Goal: Task Accomplishment & Management: Manage account settings

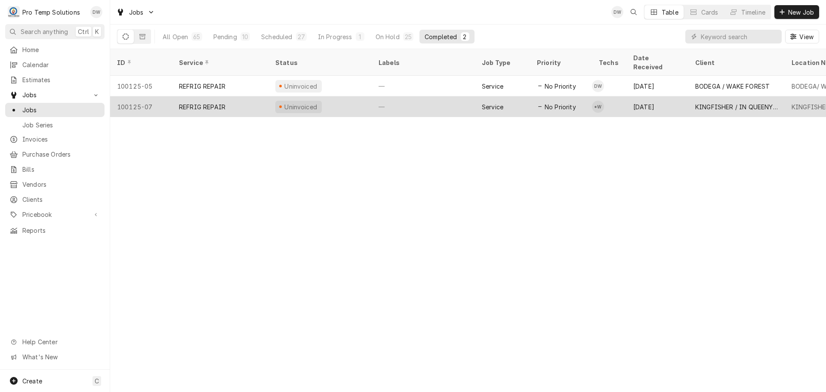
click at [419, 96] on div "—" at bounding box center [423, 106] width 103 height 21
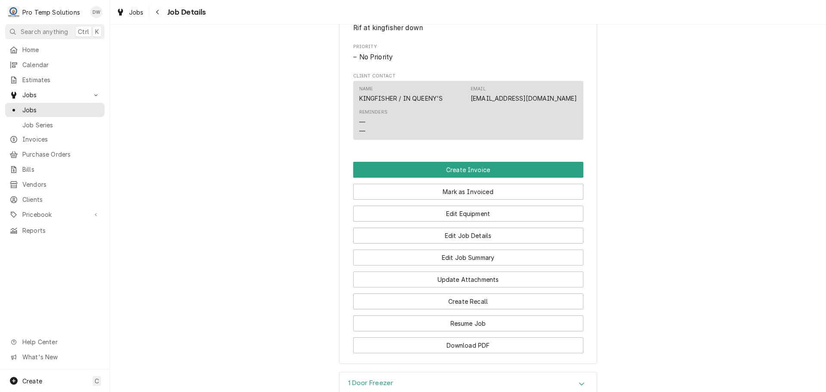
scroll to position [473, 0]
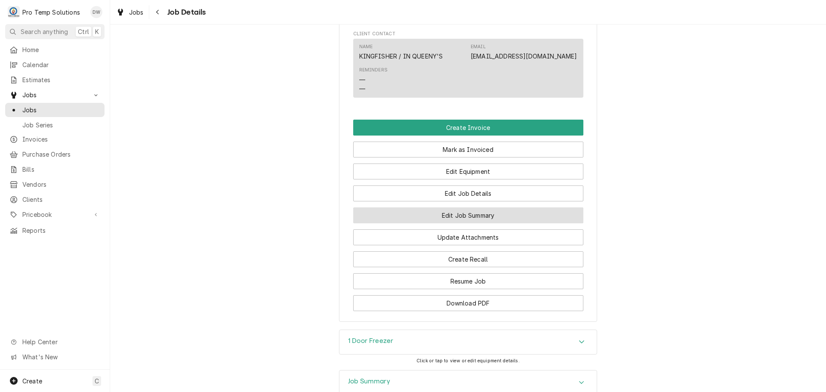
click at [464, 223] on button "Edit Job Summary" at bounding box center [468, 215] width 230 height 16
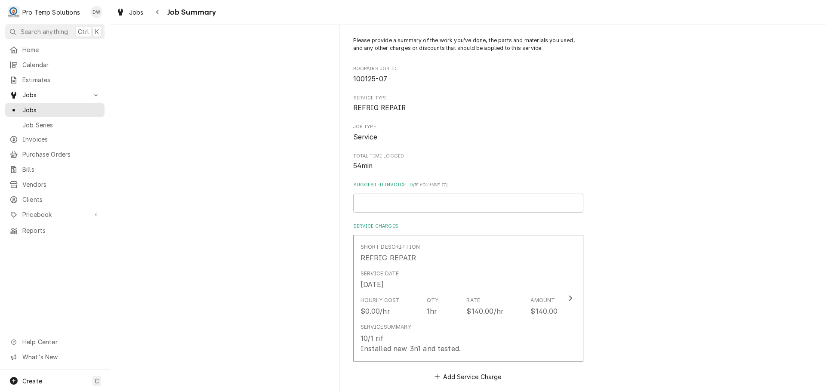
scroll to position [172, 0]
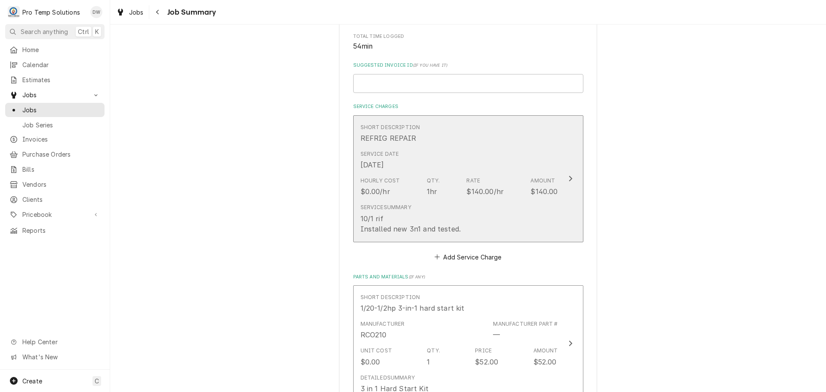
click at [569, 176] on icon "Update Line Item" at bounding box center [571, 178] width 4 height 7
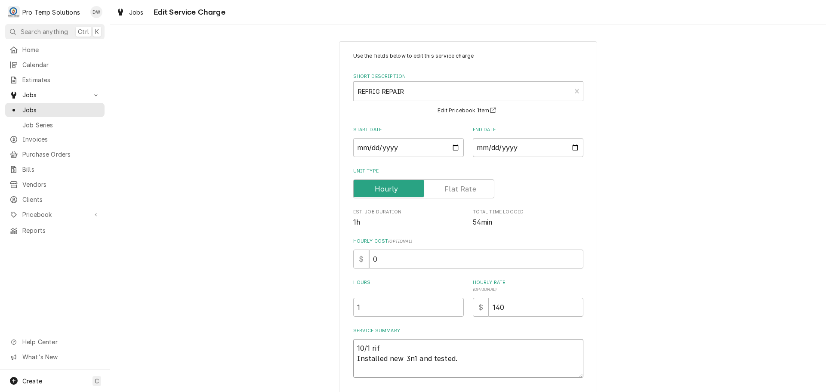
click at [390, 344] on textarea "10/1 rif Installed new 3n1 and tested." at bounding box center [468, 358] width 230 height 39
type textarea "x"
type textarea "10/1 ri Installed new 3n1 and tested."
type textarea "x"
type textarea "10/1 r Installed new 3n1 and tested."
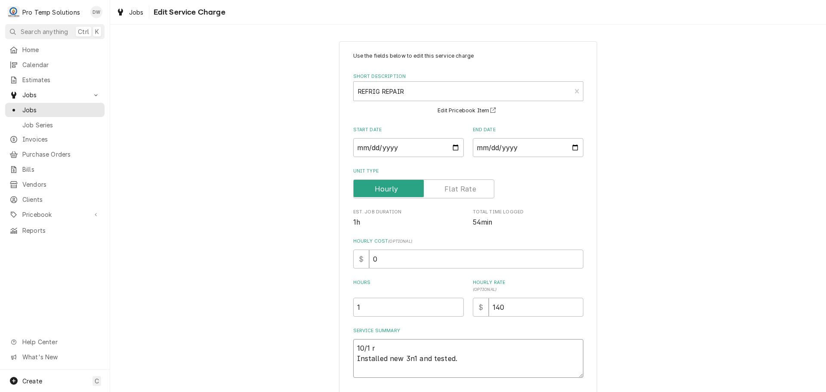
type textarea "x"
type textarea "10/1 Installed new 3n1 and tested."
type textarea "x"
type textarea "10/1 R Installed new 3n1 and tested."
type textarea "x"
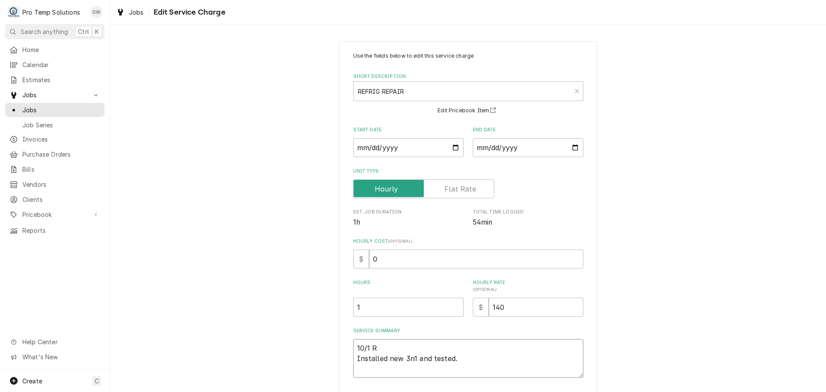
type textarea "10/1 RI Installed new 3n1 and tested."
type textarea "x"
type textarea "10/1 RIF Installed new 3n1 and tested."
type textarea "x"
type textarea "10/1 RIF Installed new 3n1 and tested."
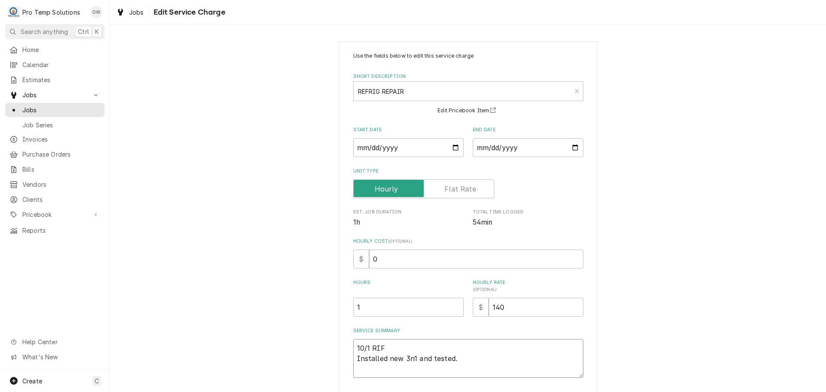
type textarea "x"
type textarea "10/1 RIF 1 Installed new 3n1 and tested."
type textarea "x"
type textarea "10/1 RIF 13 Installed new 3n1 and tested."
type textarea "x"
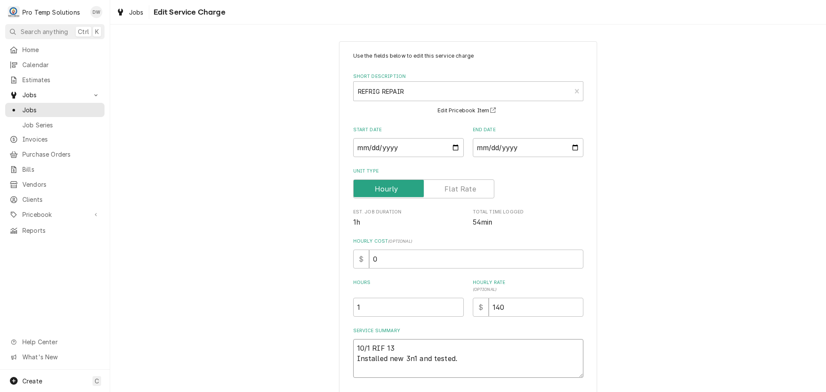
type textarea "10/1 RIF 135 Installed new 3n1 and tested."
type textarea "x"
type textarea "10/1 RIF 135- Installed new 3n1 and tested."
type textarea "x"
type textarea "10/1 RIF 135-2 Installed new 3n1 and tested."
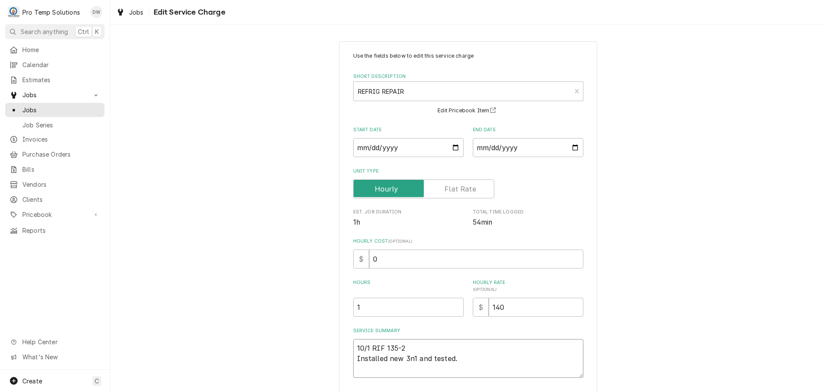
type textarea "x"
type textarea "10/1 RIF 135-23 Installed new 3n1 and tested."
type textarea "x"
type textarea "10/1 RIF 135-235 Installed new 3n1 and tested."
type textarea "x"
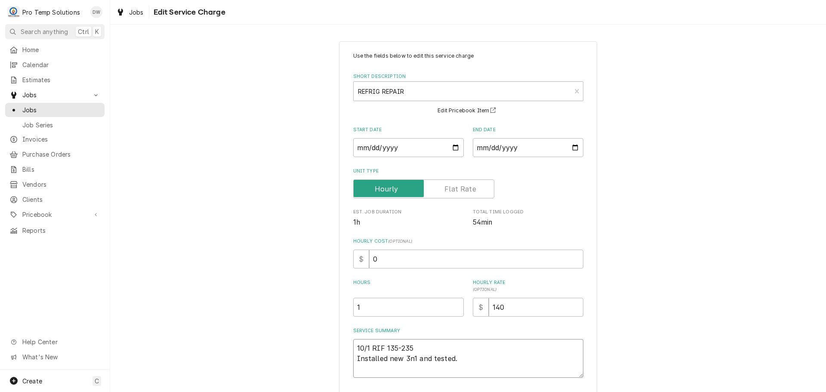
type textarea "10/1 RIF 135-235 Installed new 3n1 and tested."
type textarea "x"
type textarea "10/1 RIF 135-235 K Installed new 3n1 and tested."
type textarea "x"
type textarea "10/1 RIF 135-235 KE Installed new 3n1 and tested."
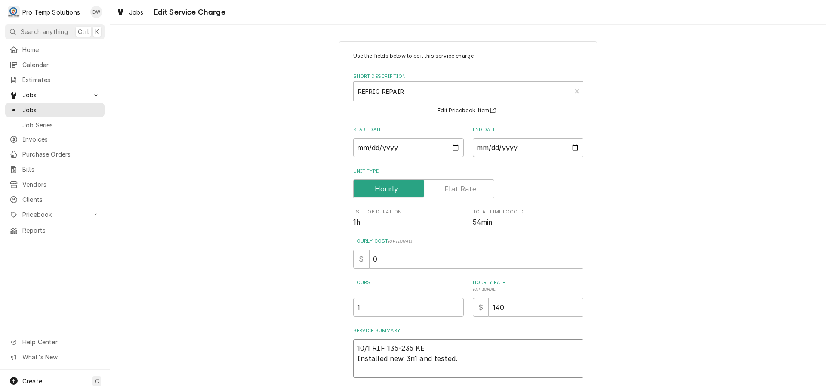
type textarea "x"
type textarea "10/1 RIF 135-235 KEV Installed new 3n1 and tested."
type textarea "x"
type textarea "10/1 RIF 135-235 KEVI Installed new 3n1 and tested."
type textarea "x"
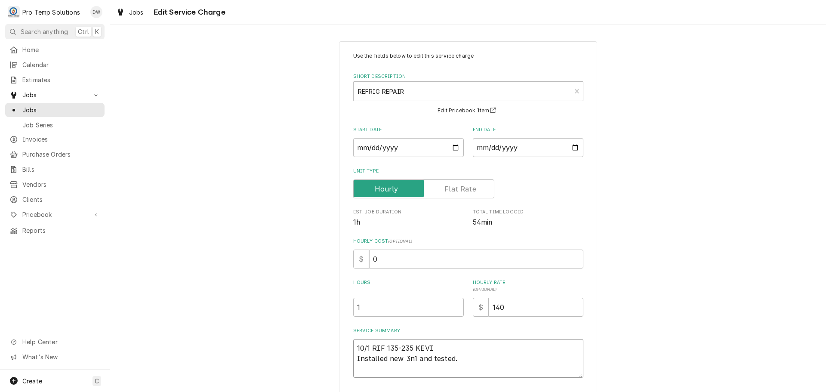
type textarea "10/1 RIF 135-235 KEVIN Installed new 3n1 and tested."
type textarea "x"
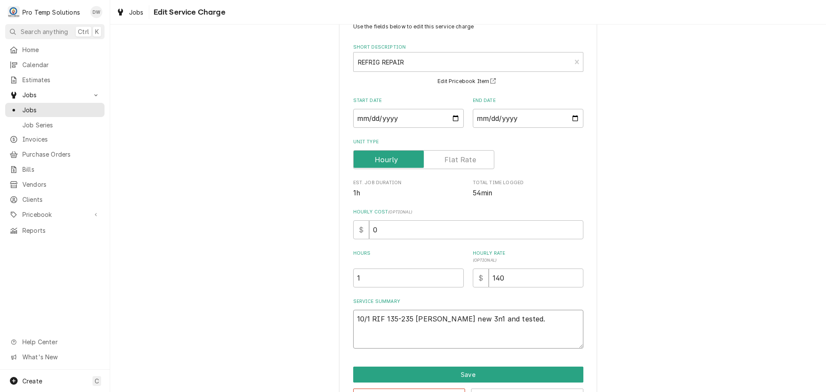
scroll to position [60, 0]
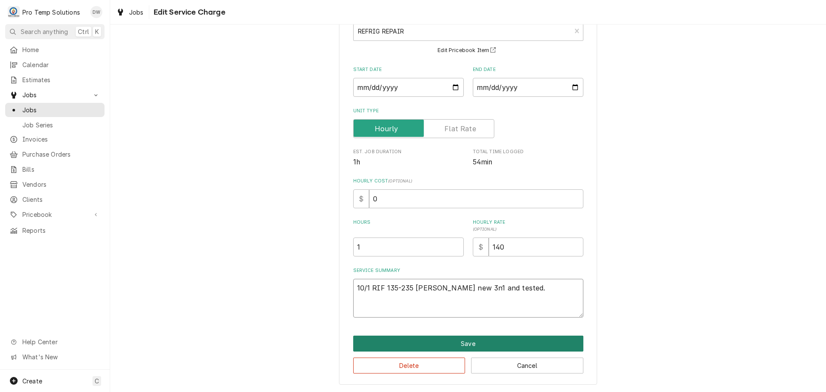
type textarea "10/1 RIF 135-235 KEVIN Installed new 3n1 and tested."
click at [467, 343] on button "Save" at bounding box center [468, 344] width 230 height 16
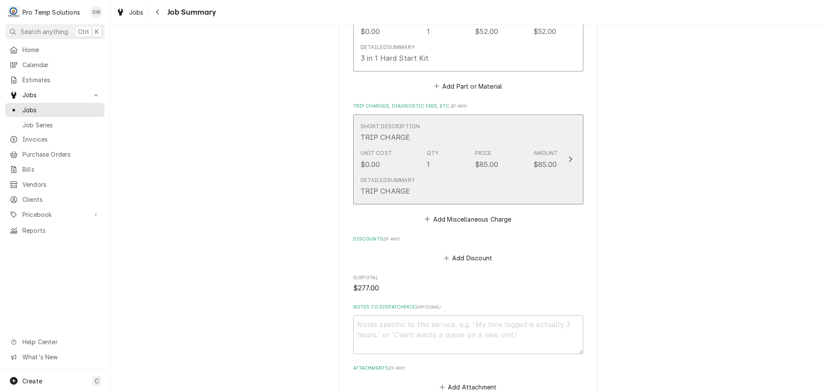
scroll to position [594, 0]
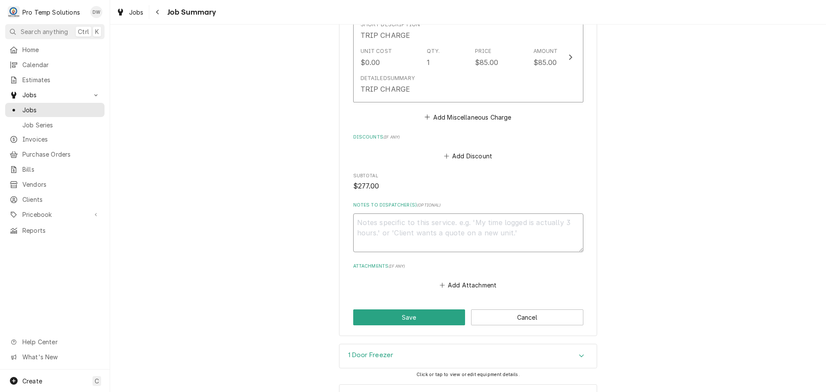
click at [416, 226] on textarea "Notes to Dispatcher(s) ( optional )" at bounding box center [468, 232] width 230 height 39
type textarea "x"
type textarea "#"
type textarea "x"
type textarea "#0"
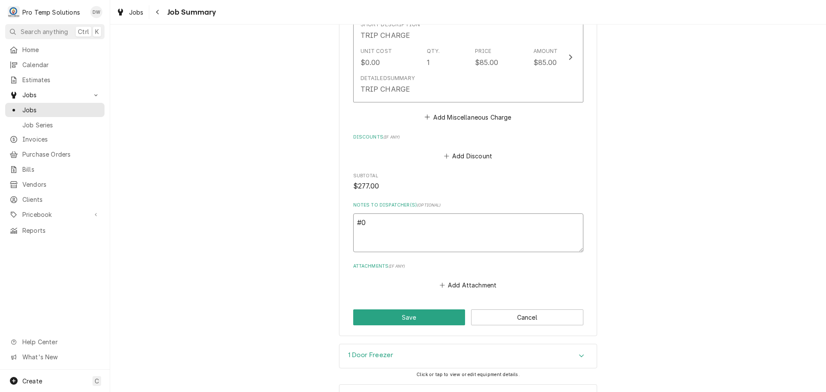
type textarea "x"
type textarea "#"
type textarea "x"
type textarea "#1"
type textarea "x"
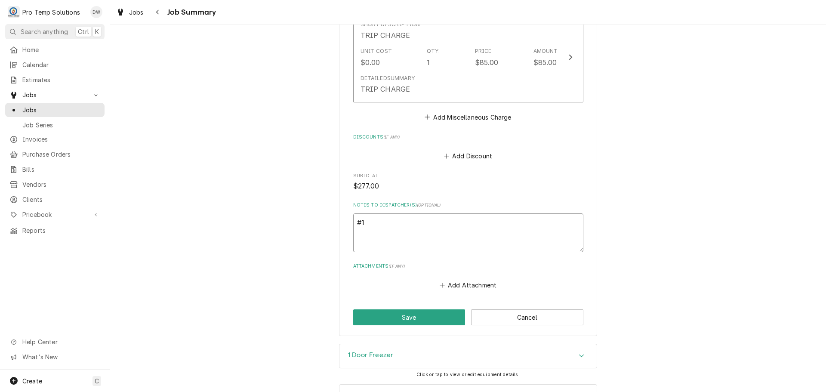
type textarea "#10"
type textarea "x"
type textarea "#100"
type textarea "x"
type textarea "#1001"
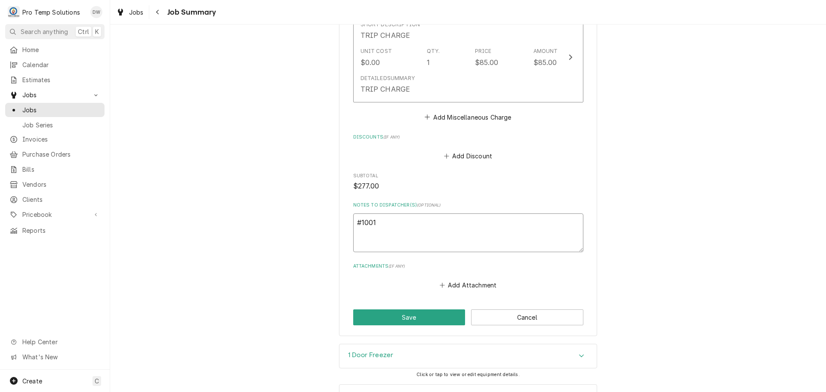
type textarea "x"
type textarea "#10012"
type textarea "x"
type textarea "#100125"
type textarea "x"
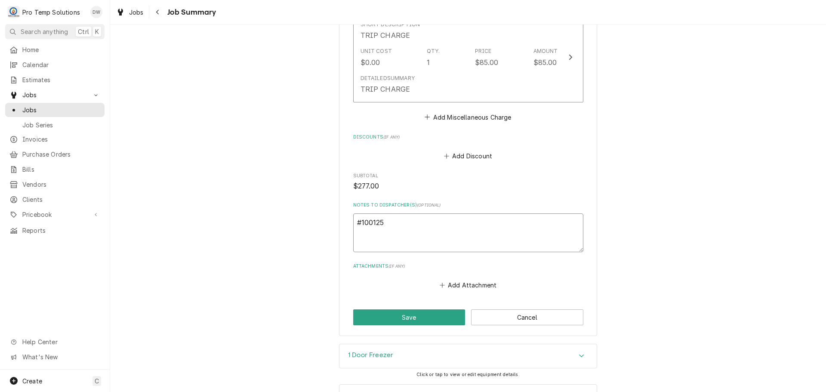
type textarea "#1001250"
type textarea "x"
type textarea "#10012500"
type textarea "x"
type textarea "#100125004"
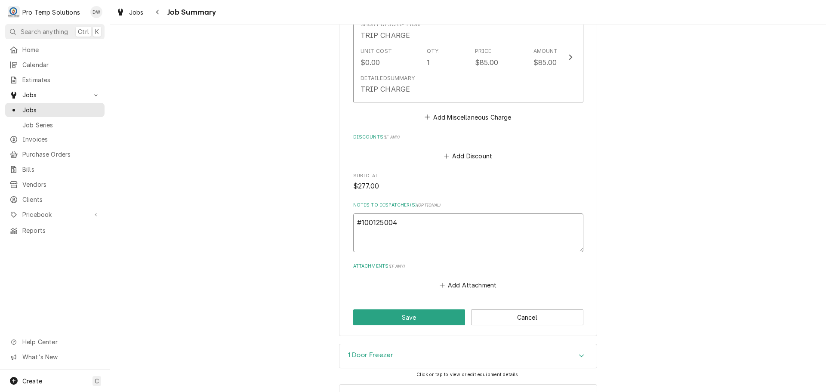
type textarea "x"
type textarea "#100125004"
type textarea "x"
type textarea "#100125004 K"
type textarea "x"
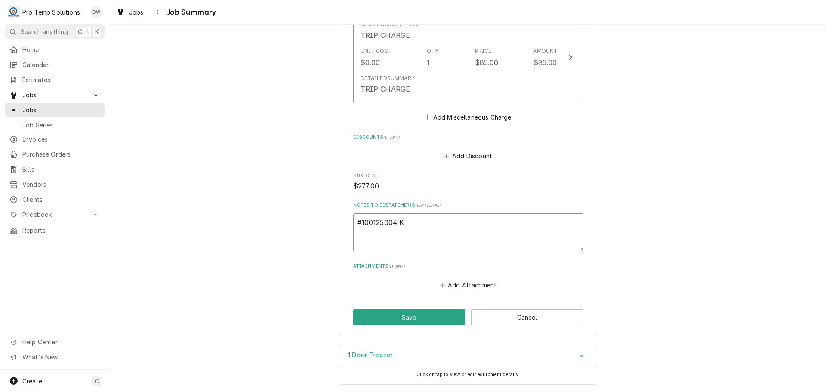
type textarea "#100125004 KI"
type textarea "x"
type textarea "#100125004 KIN"
type textarea "x"
type textarea "#100125004 KINF"
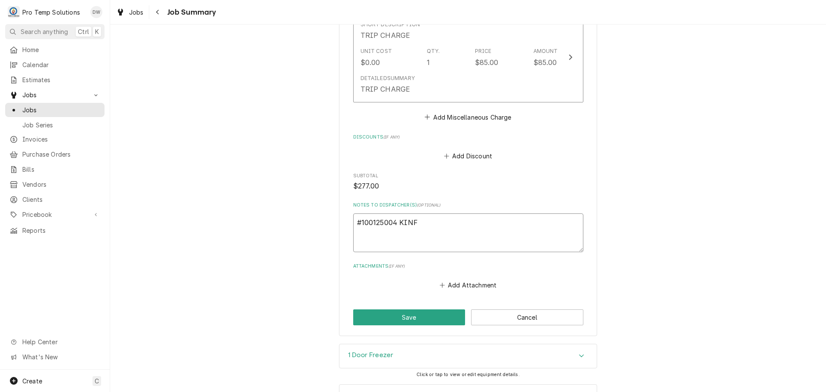
type textarea "x"
type textarea "#100125004 KIN"
type textarea "x"
type textarea "#100125004 KING"
type textarea "x"
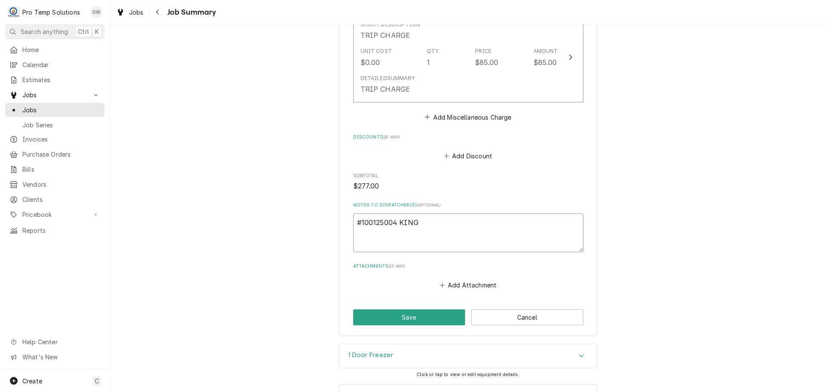
type textarea "#100125004 KINGF"
type textarea "x"
type textarea "#100125004 KINGFI"
type textarea "x"
type textarea "#100125004 KINGFIS"
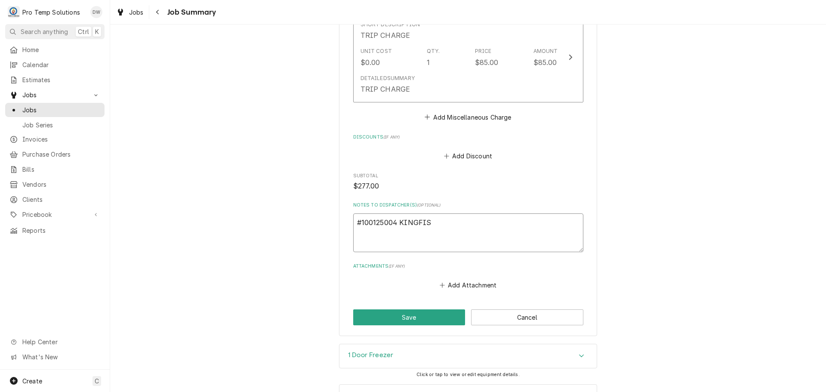
type textarea "x"
type textarea "#100125004 KINGFISH"
type textarea "x"
type textarea "#100125004 KINGFISHE"
type textarea "x"
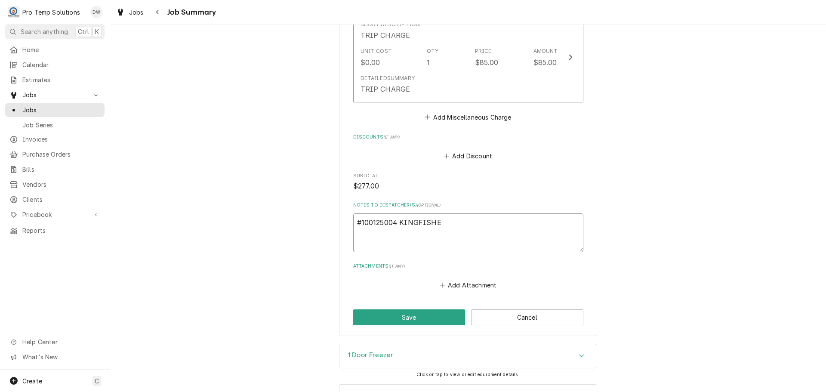
type textarea "#100125004 KINGFISHER"
type textarea "x"
type textarea "#100125004 KINGFISHER-"
type textarea "x"
type textarea "#100125004 KINGFISHER-"
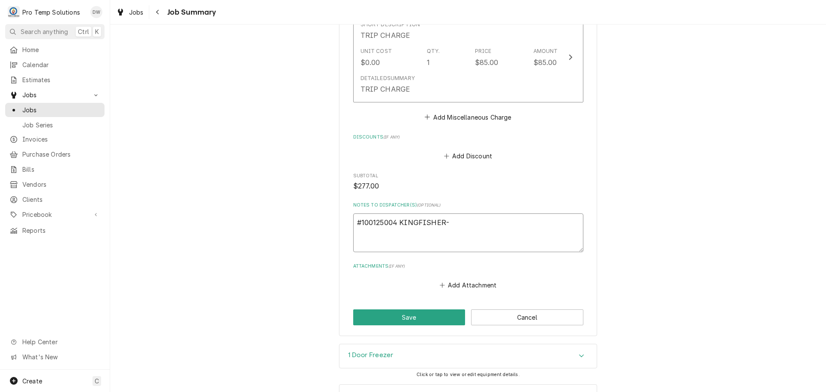
type textarea "x"
type textarea "#100125004 KINGFISHER- R"
type textarea "x"
type textarea "#100125004 KINGFISHER- RI"
type textarea "x"
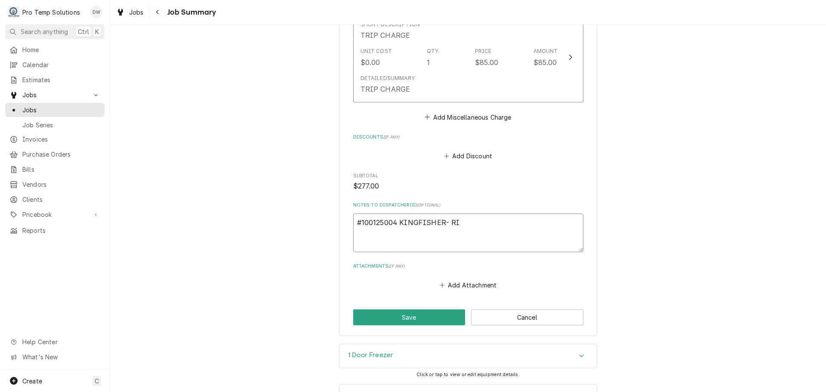
type textarea "#100125004 KINGFISHER- RIF"
type textarea "x"
type textarea "#100125004 KINGFISHER- RIF"
click at [407, 325] on button "Save" at bounding box center [409, 317] width 112 height 16
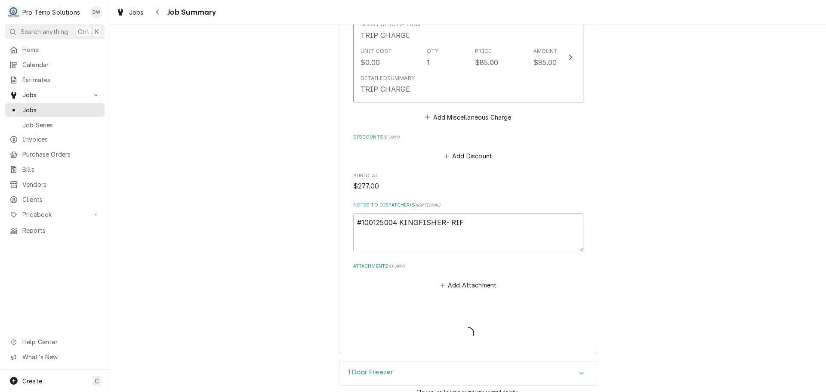
type textarea "x"
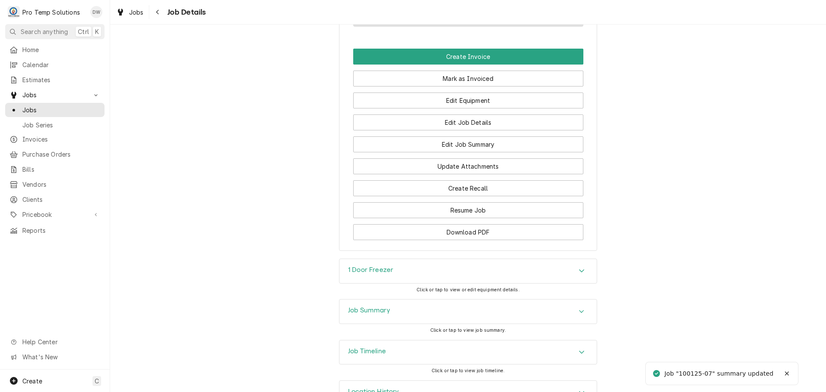
scroll to position [584, 0]
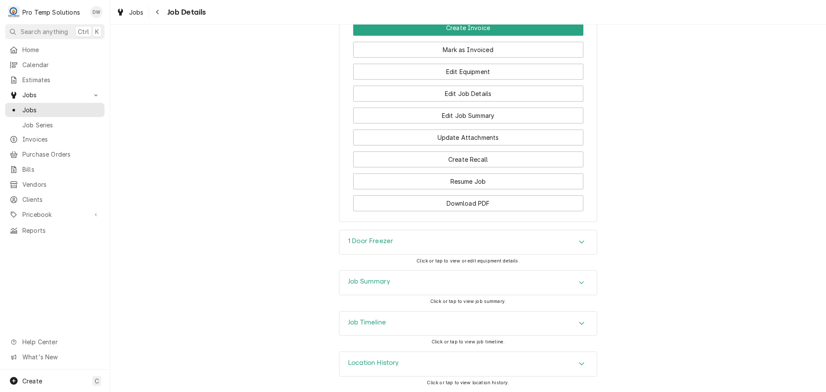
click at [579, 321] on icon "Accordion Header" at bounding box center [582, 323] width 6 height 7
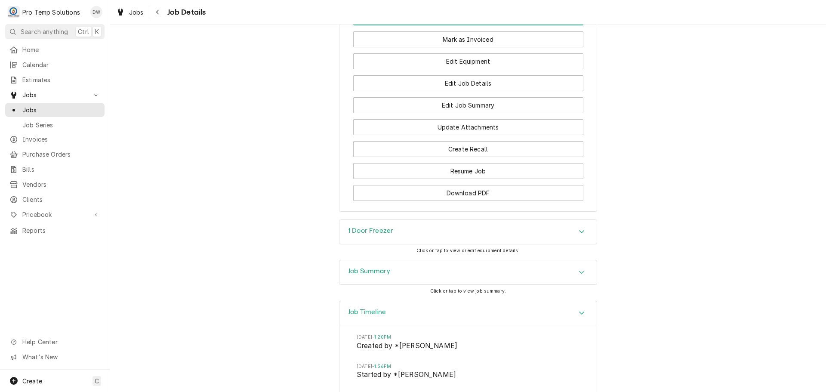
click at [579, 316] on icon "Accordion Header" at bounding box center [582, 312] width 6 height 7
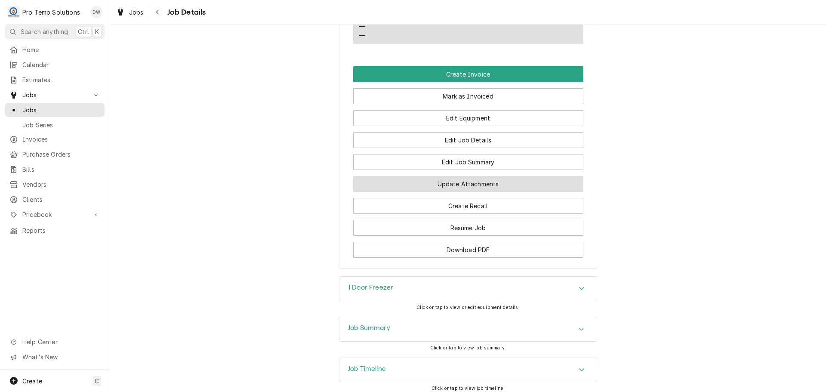
scroll to position [454, 0]
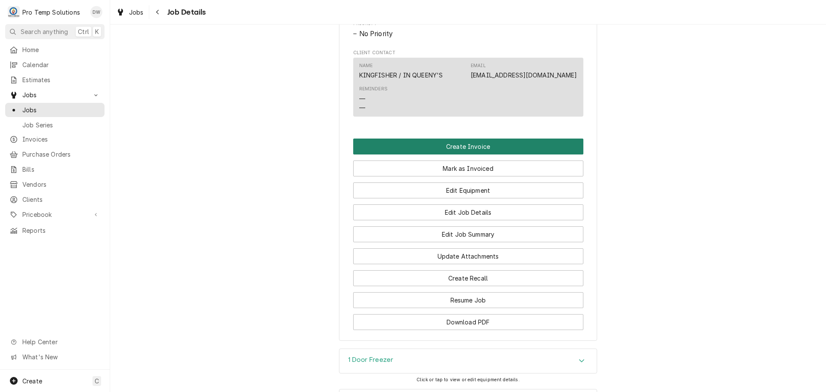
click at [453, 154] on button "Create Invoice" at bounding box center [468, 147] width 230 height 16
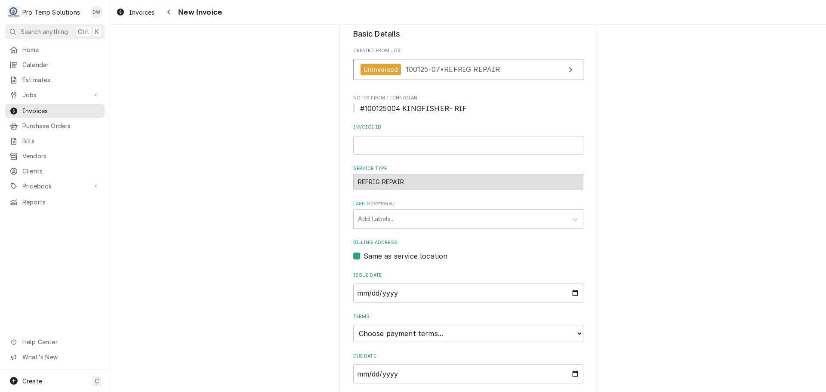
scroll to position [170, 0]
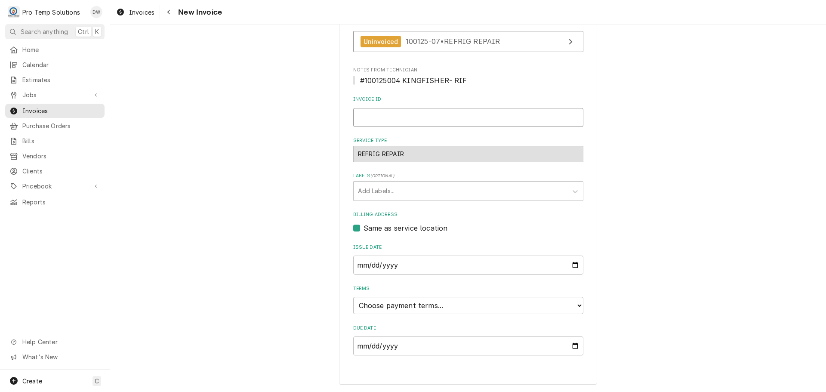
click at [417, 120] on input "Invoice ID" at bounding box center [468, 117] width 230 height 19
type input "#100125004"
click at [368, 313] on select "Choose payment terms... Same Day Net 7 Net 14 Net 21 Net 30 Net 45 Net 60 Net 90" at bounding box center [468, 305] width 230 height 17
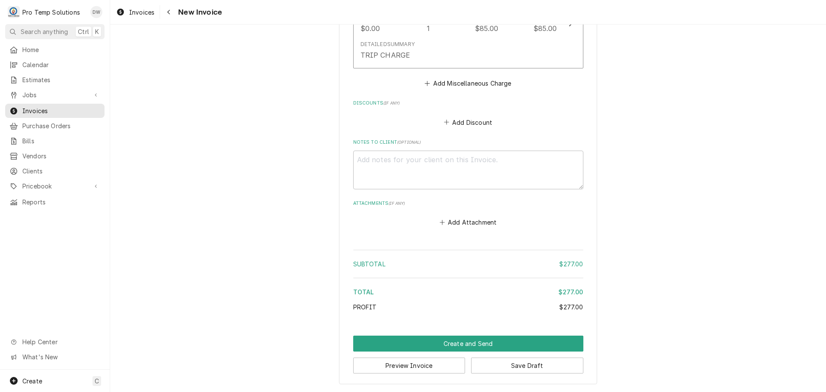
scroll to position [925, 0]
click at [371, 161] on textarea "Notes to Client ( optional )" at bounding box center [468, 170] width 230 height 39
type textarea "x"
type textarea "#"
type textarea "x"
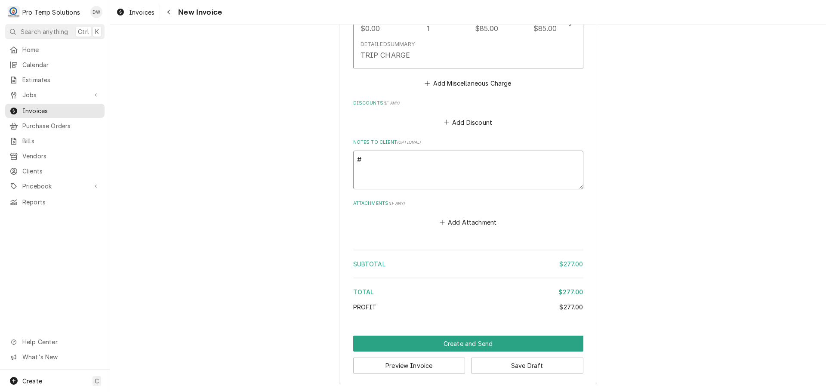
type textarea "#1"
type textarea "x"
type textarea "#10"
type textarea "x"
type textarea "#100"
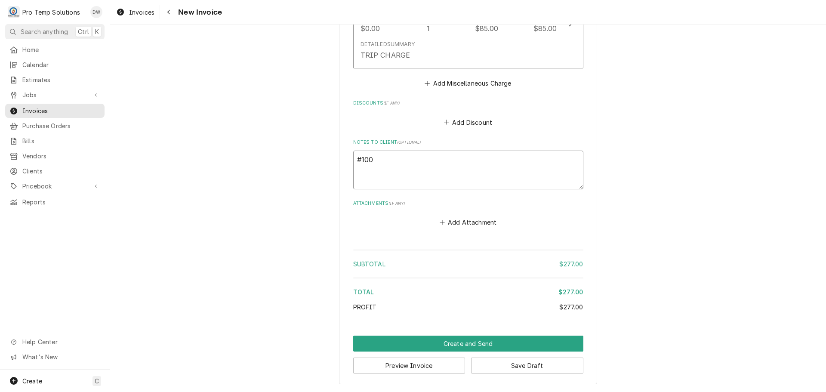
type textarea "x"
type textarea "#1001"
type textarea "x"
type textarea "#10012"
type textarea "x"
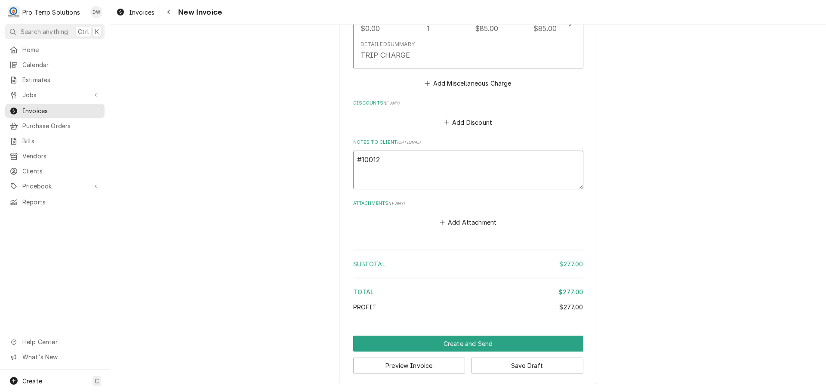
type textarea "#100125"
type textarea "x"
type textarea "#1001250"
type textarea "x"
type textarea "#10012500"
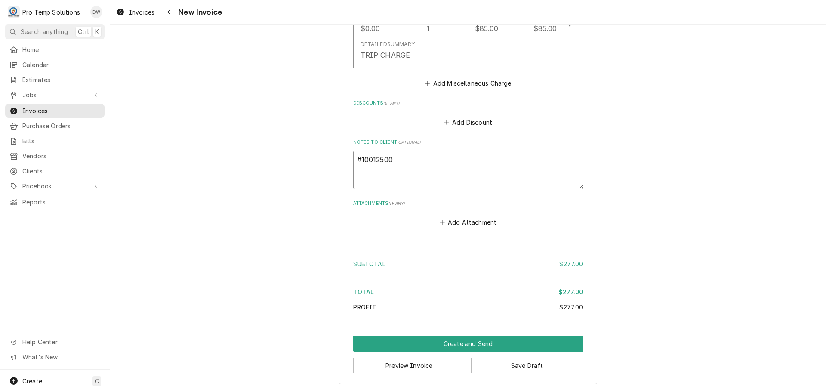
type textarea "x"
type textarea "#100125004"
type textarea "x"
type textarea "#100125004"
type textarea "x"
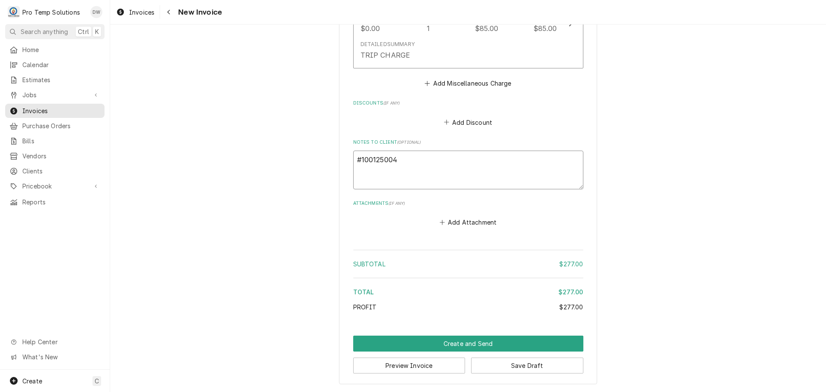
type textarea "#100125004 K"
type textarea "x"
type textarea "#100125004 KI"
type textarea "x"
type textarea "#100125004 KIN"
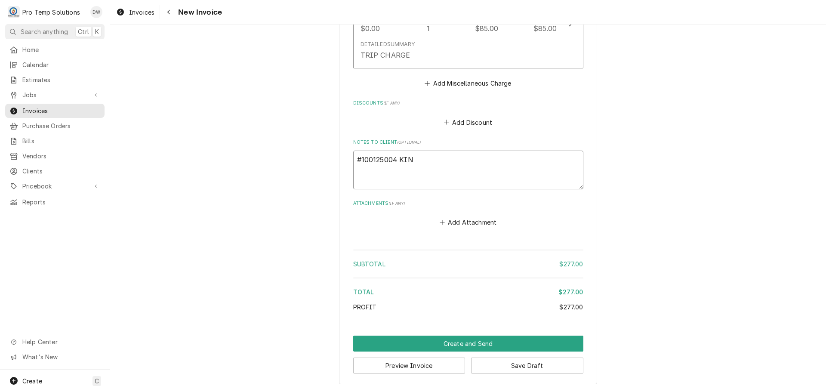
type textarea "x"
type textarea "#100125004 KING"
type textarea "x"
type textarea "#100125004 KINGF"
type textarea "x"
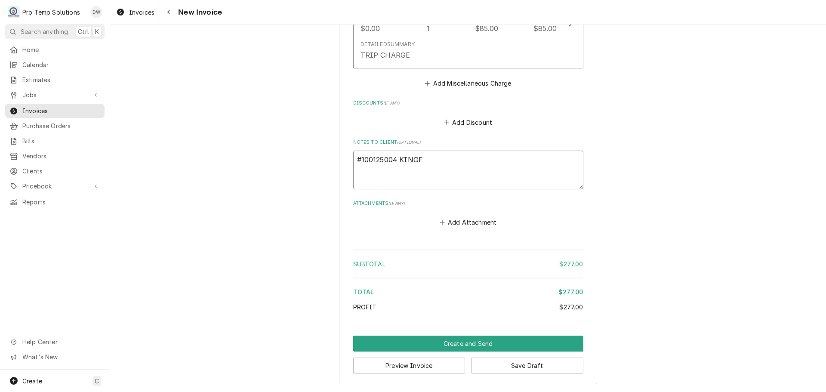
type textarea "#100125004 KINGFI"
type textarea "x"
type textarea "#100125004 KINGFIS"
type textarea "x"
type textarea "#100125004 KINGFISH"
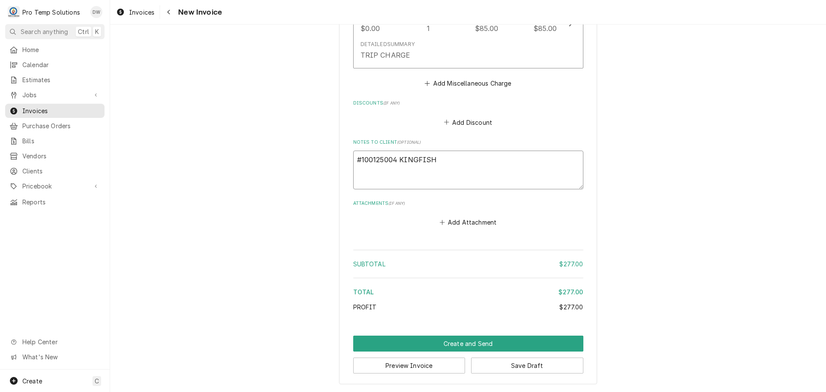
type textarea "x"
type textarea "#100125004 KINGFISHE"
type textarea "x"
type textarea "#100125004 KINGFISHER"
type textarea "x"
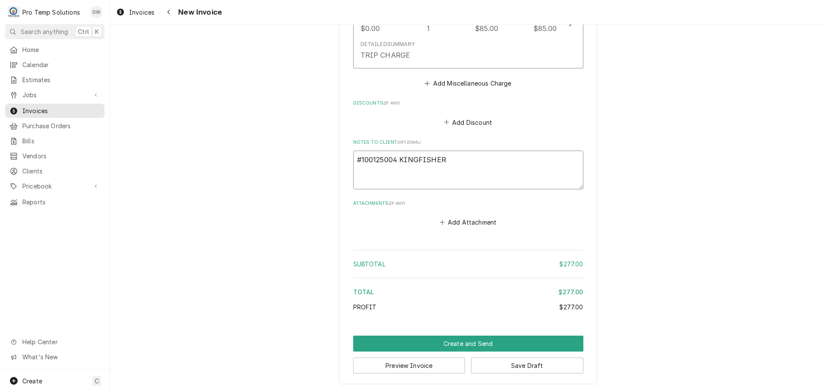
type textarea "#100125004 KINGFISHER-"
type textarea "x"
type textarea "#100125004 KINGFISHER-"
type textarea "x"
type textarea "#100125004 KINGFISHER- R"
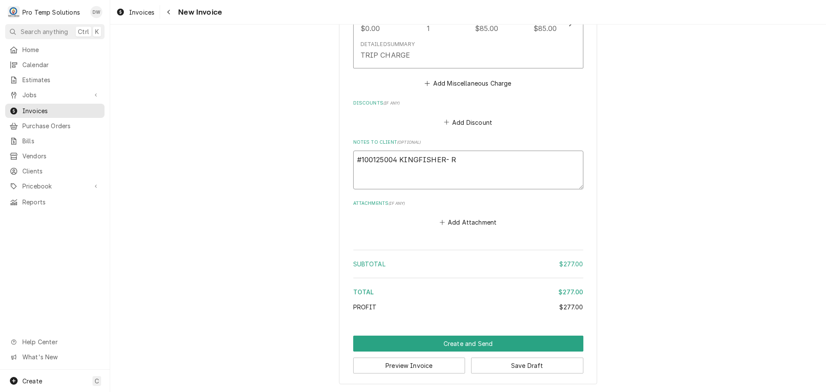
type textarea "x"
type textarea "#100125004 KINGFISHER- RI"
type textarea "x"
type textarea "#100125004 KINGFISHER- RIF"
type textarea "x"
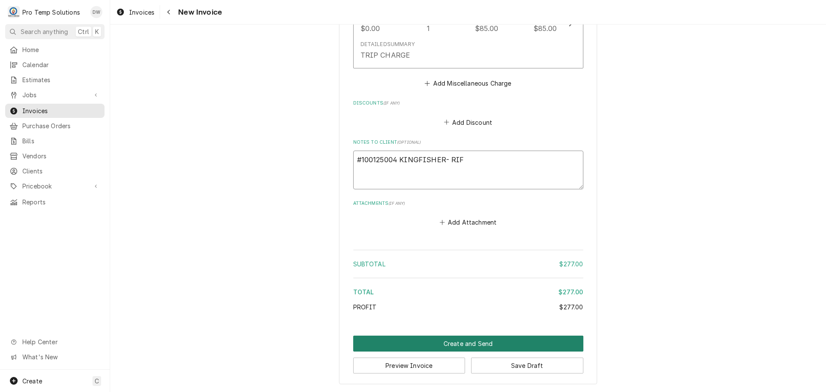
type textarea "#100125004 KINGFISHER- RIF"
click at [458, 342] on button "Create and Send" at bounding box center [468, 344] width 230 height 16
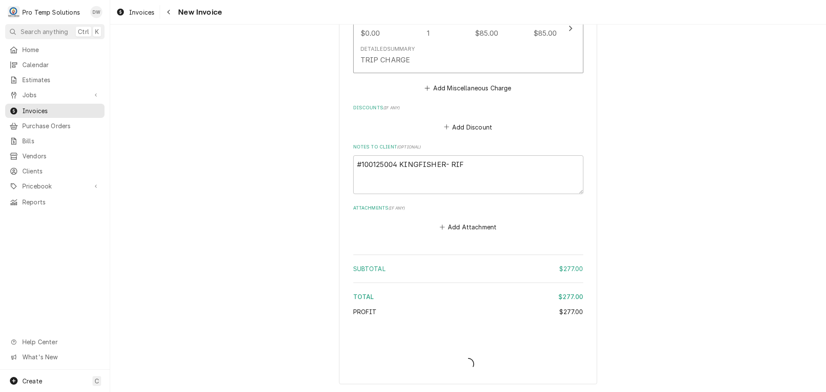
type textarea "x"
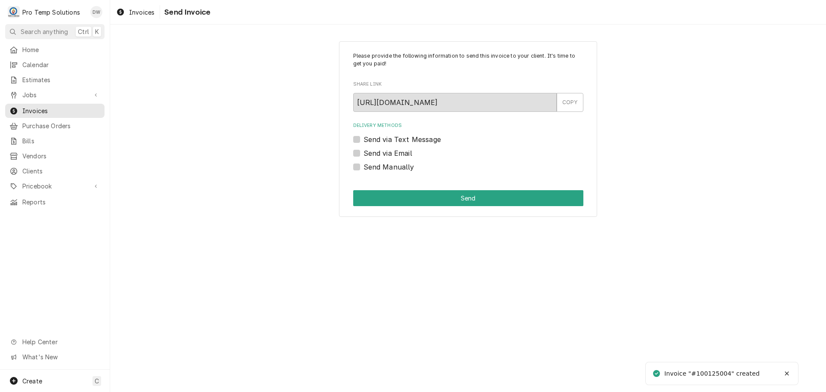
click at [364, 152] on label "Send via Email" at bounding box center [388, 153] width 49 height 10
click at [364, 152] on input "Send via Email" at bounding box center [479, 157] width 230 height 19
checkbox input "true"
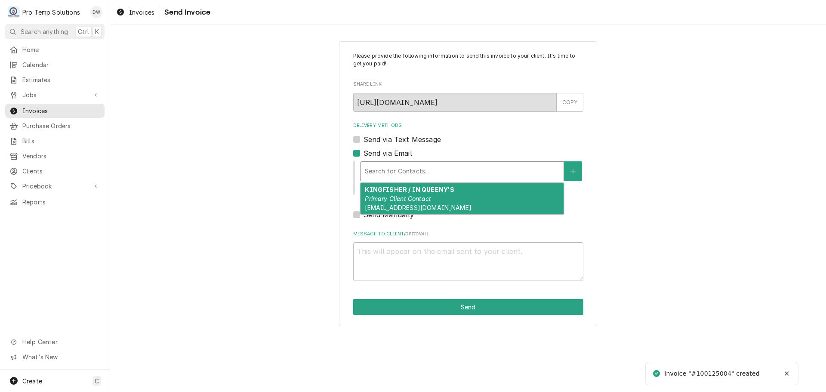
click at [434, 164] on div "Delivery Methods" at bounding box center [462, 171] width 195 height 15
click at [422, 194] on div "KINGFISHER / IN QUEENY'S Primary Client Contact [EMAIL_ADDRESS][DOMAIN_NAME]" at bounding box center [462, 198] width 203 height 31
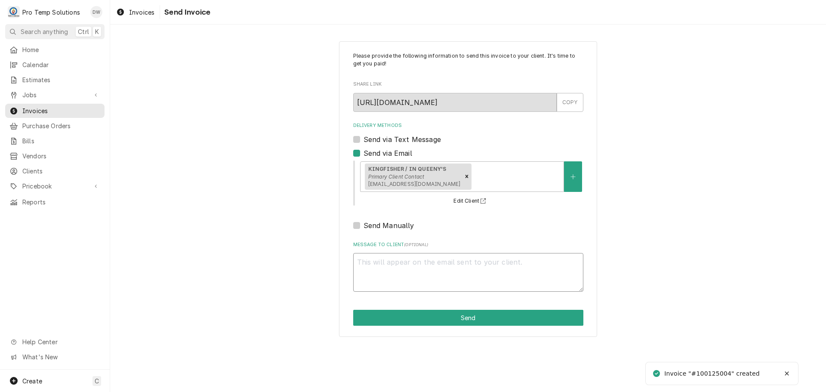
click at [386, 265] on textarea "Message to Client ( optional )" at bounding box center [468, 272] width 230 height 39
type textarea "x"
type textarea "#"
type textarea "x"
type textarea "#1"
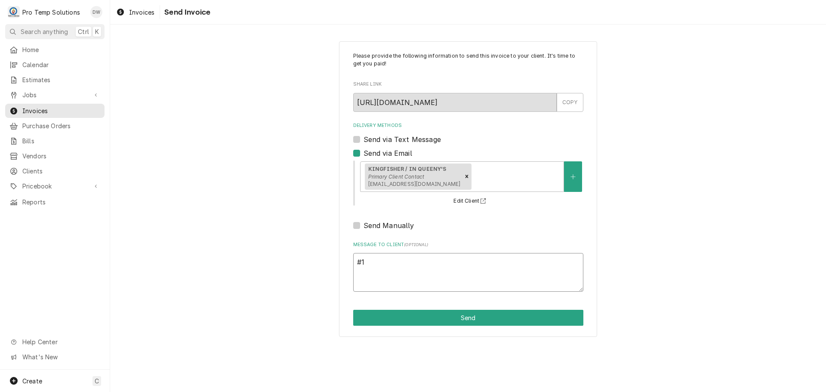
type textarea "x"
type textarea "#10"
type textarea "x"
type textarea "#100"
type textarea "x"
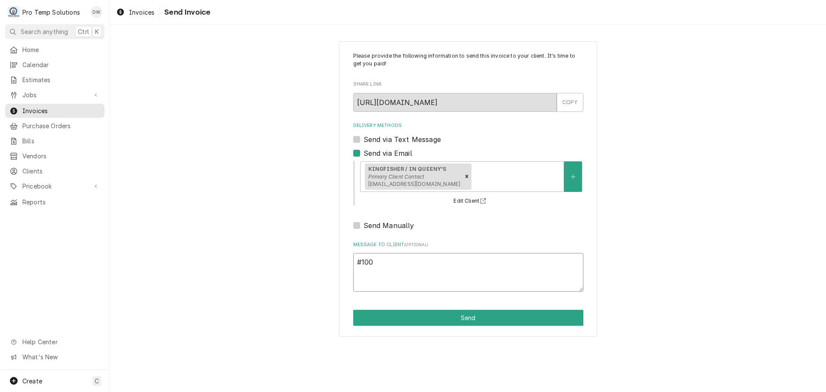
type textarea "#1001"
type textarea "x"
type textarea "#10012"
type textarea "x"
type textarea "#100125"
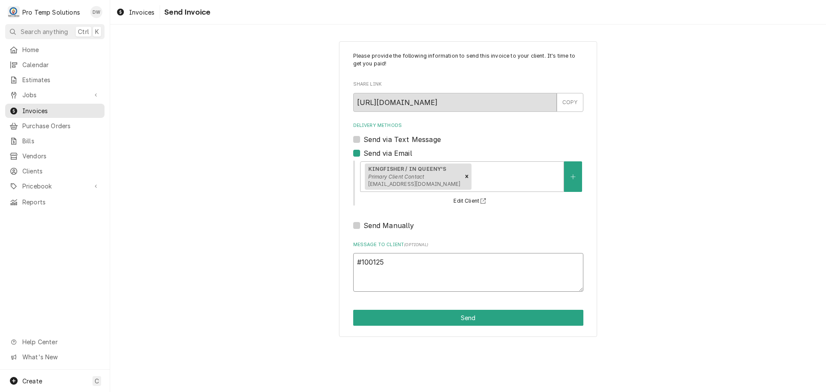
type textarea "x"
type textarea "#1001250"
type textarea "x"
type textarea "#10012500"
type textarea "x"
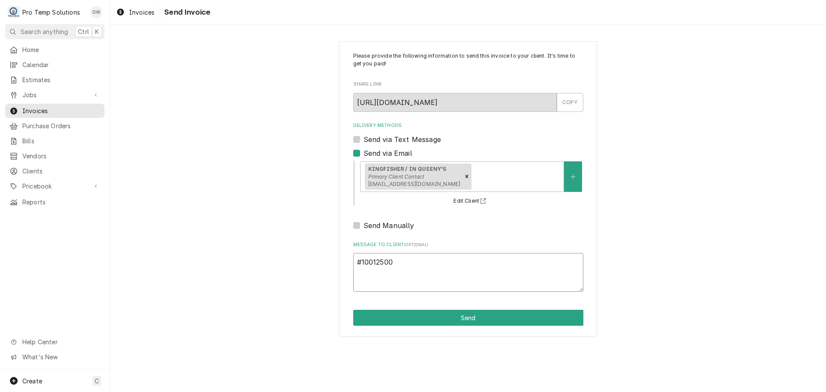
type textarea "#100125004"
type textarea "x"
type textarea "#100125004"
type textarea "x"
type textarea "#100125004 K"
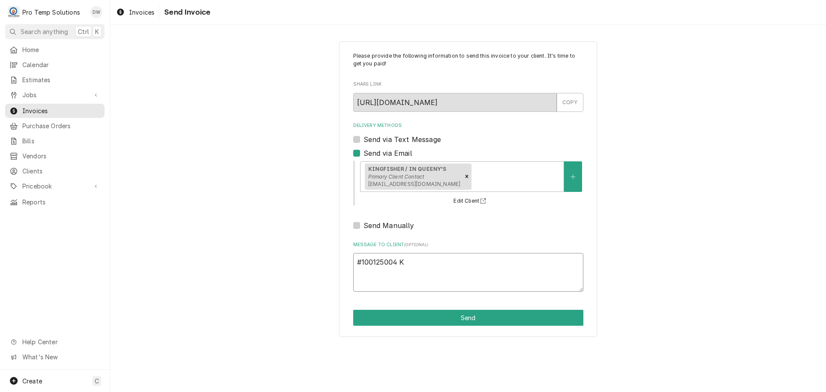
type textarea "x"
type textarea "#100125004 KI"
type textarea "x"
type textarea "#100125004 KIN"
type textarea "x"
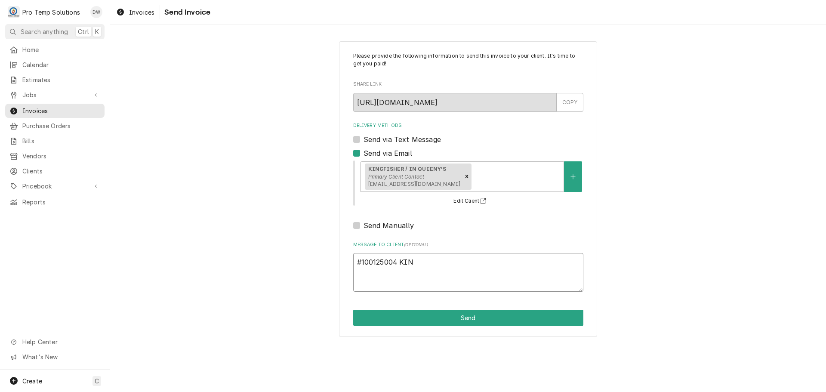
type textarea "#100125004 KING"
type textarea "x"
type textarea "#100125004 KINGF"
type textarea "x"
type textarea "#100125004 KINGFI"
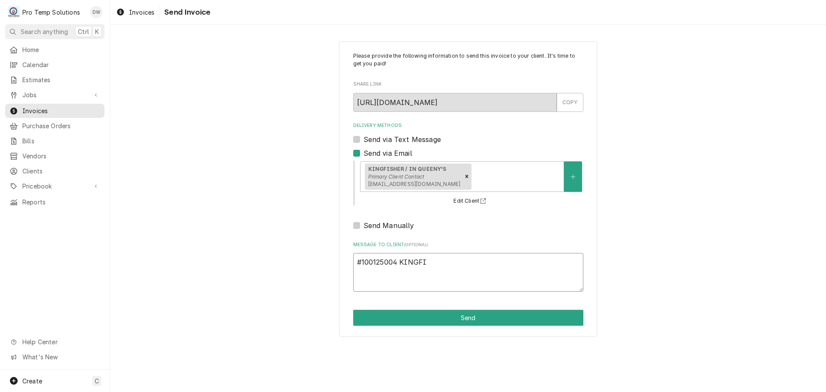
type textarea "x"
type textarea "#100125004 KINGFIS"
type textarea "x"
type textarea "#100125004 KINGFISH"
type textarea "x"
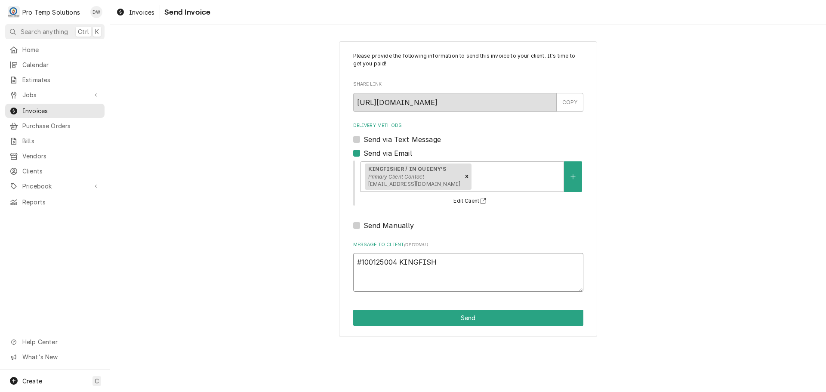
type textarea "#100125004 KINGFISHE"
type textarea "x"
type textarea "#100125004 KINGFISHER"
type textarea "x"
type textarea "#100125004 KINGFISHER-"
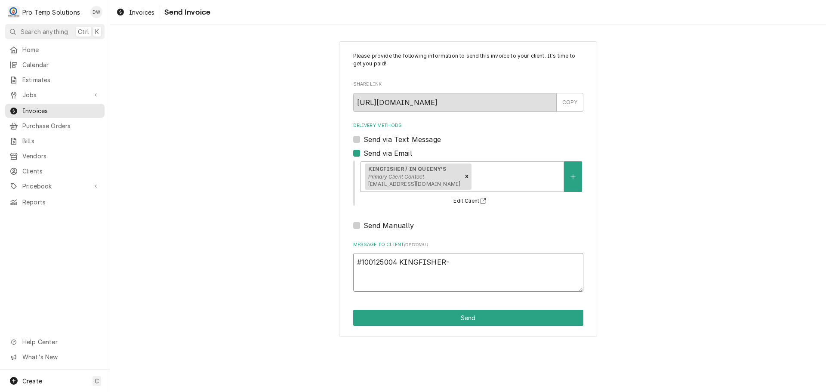
type textarea "x"
type textarea "#100125004 KINGFISHER-"
type textarea "x"
type textarea "#100125004 KINGFISHER- R"
type textarea "x"
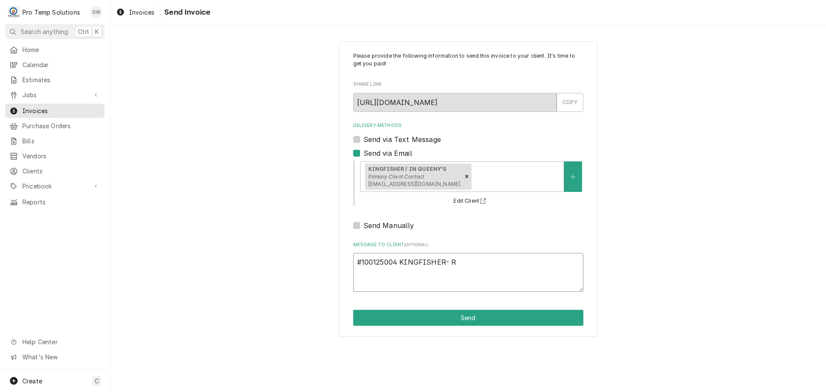
type textarea "#100125004 KINGFISHER- RI"
type textarea "x"
type textarea "#100125004 KINGFISHER- RIF"
type textarea "x"
type textarea "#100125004 KINGFISHER- RIF"
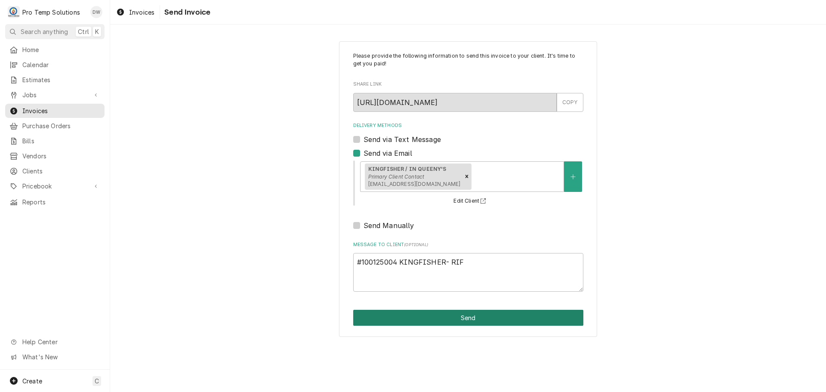
click at [464, 318] on button "Send" at bounding box center [468, 318] width 230 height 16
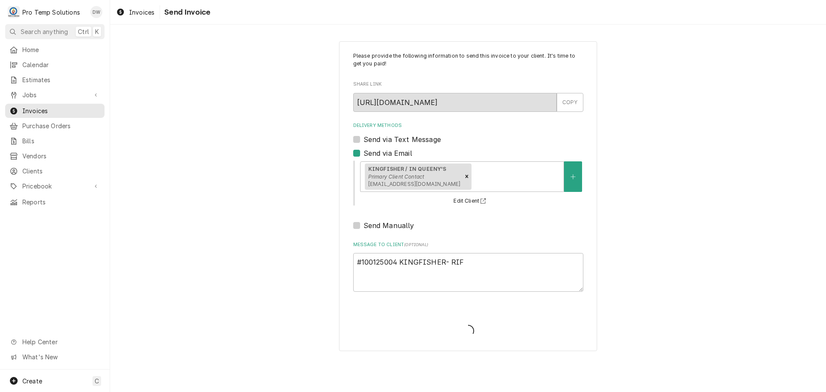
type textarea "x"
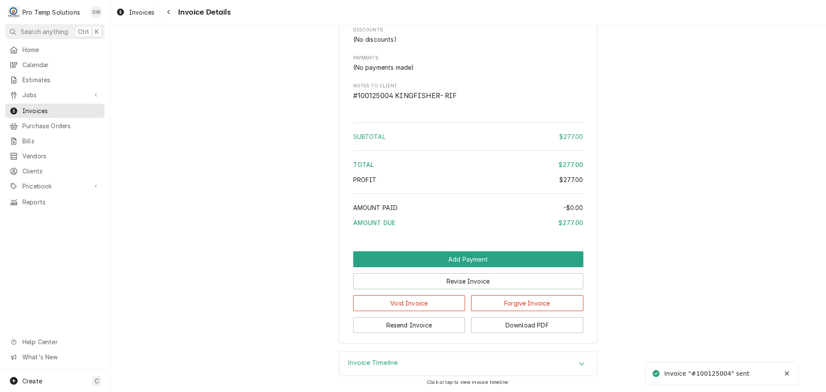
scroll to position [878, 0]
click at [512, 323] on button "Download PDF" at bounding box center [527, 325] width 112 height 16
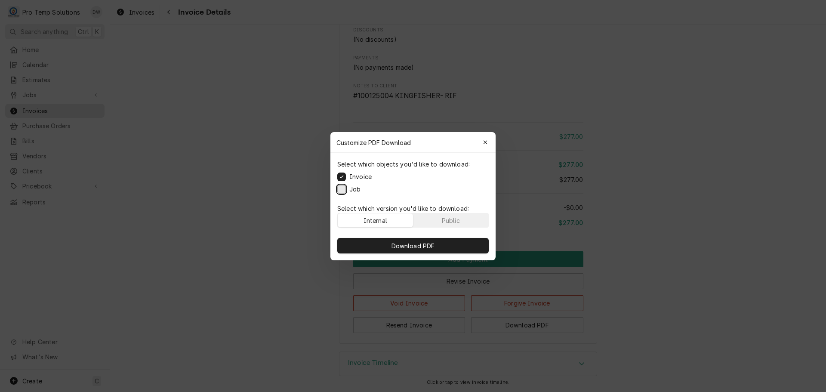
click at [343, 187] on button "Job" at bounding box center [341, 189] width 9 height 9
click at [415, 247] on span "Download PDF" at bounding box center [413, 245] width 47 height 9
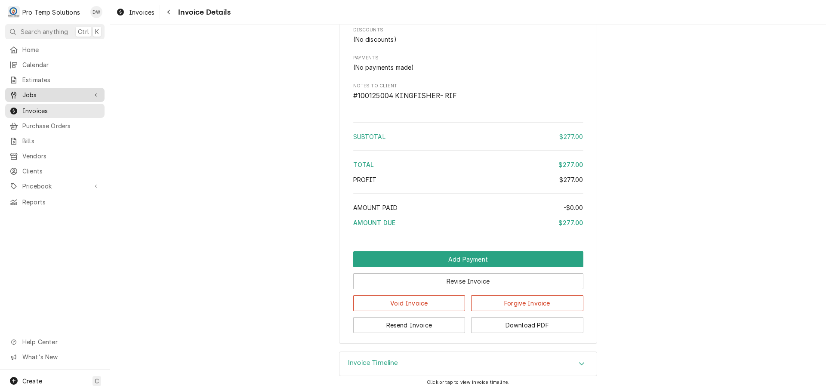
click at [41, 92] on span "Jobs" at bounding box center [54, 94] width 65 height 9
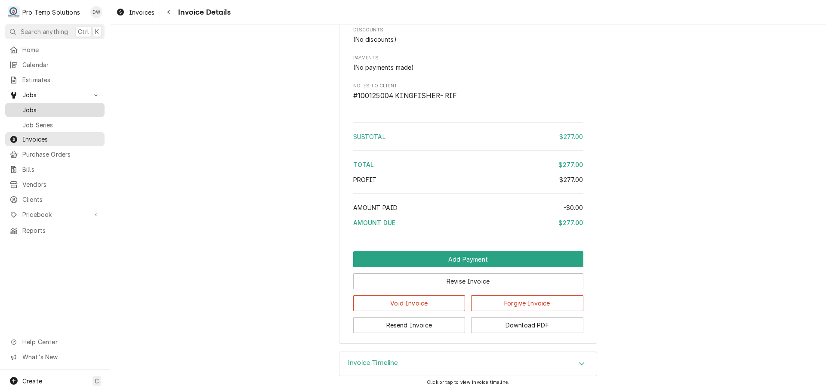
click at [36, 105] on span "Jobs" at bounding box center [61, 109] width 78 height 9
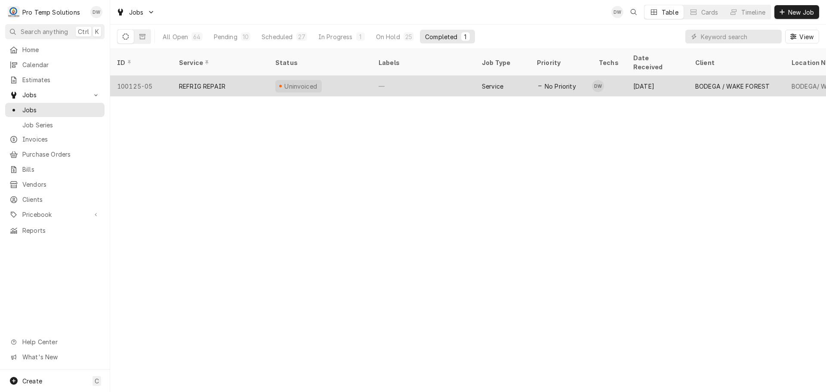
click at [446, 77] on div "—" at bounding box center [423, 86] width 103 height 21
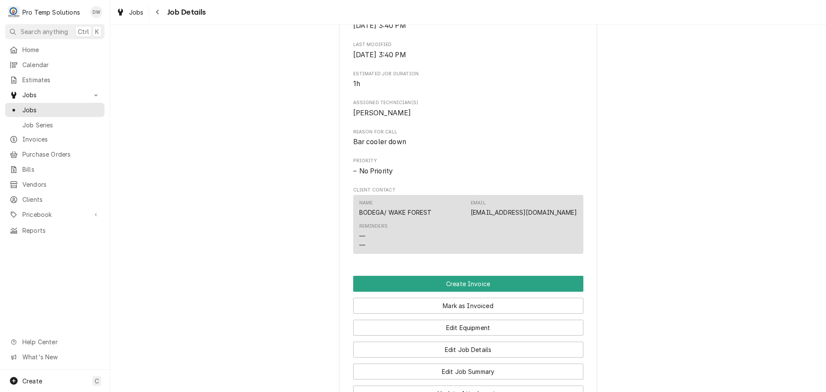
scroll to position [473, 0]
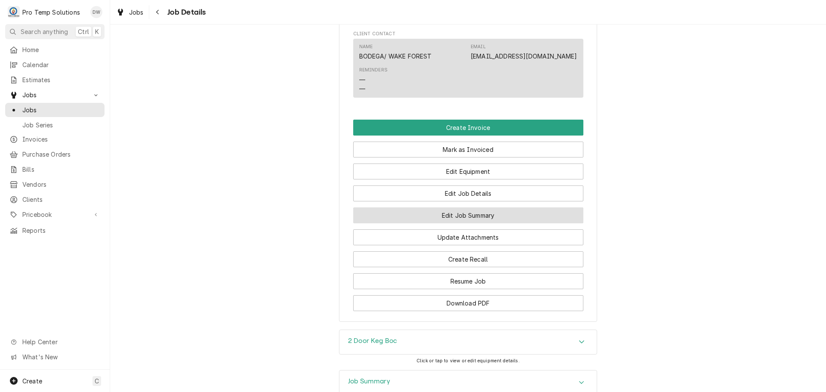
click at [459, 223] on button "Edit Job Summary" at bounding box center [468, 215] width 230 height 16
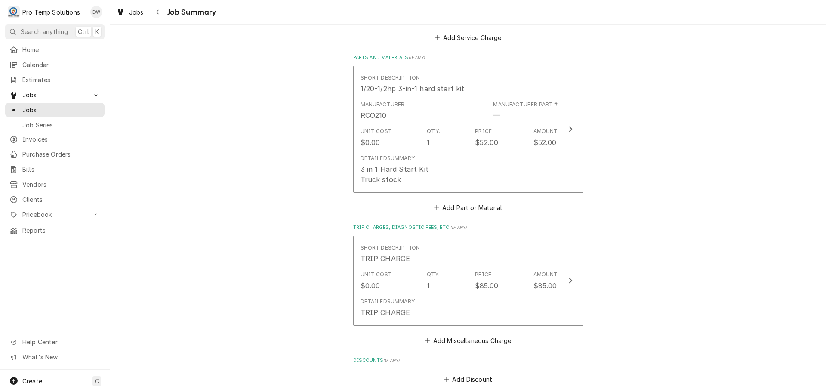
scroll to position [226, 0]
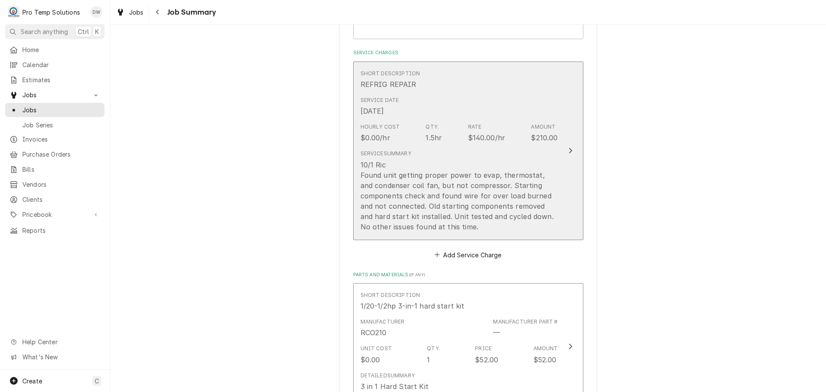
click at [569, 148] on icon "Update Line Item" at bounding box center [571, 150] width 4 height 7
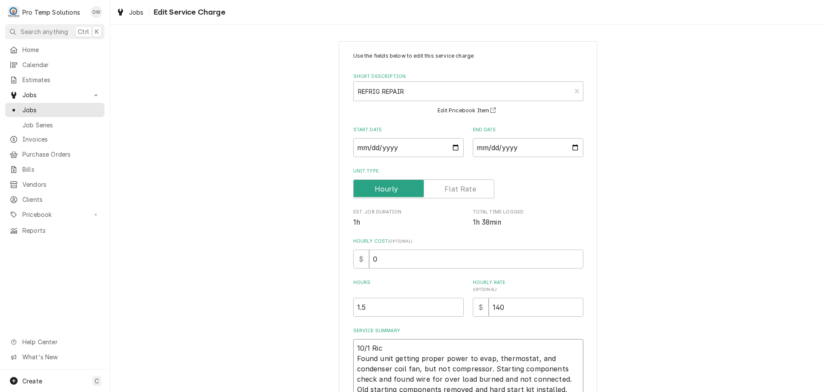
click at [369, 345] on textarea "10/1 Ric Found unit getting proper power to evap, thermostat, and condenser coi…" at bounding box center [468, 374] width 230 height 70
type textarea "x"
type textarea "10/1 2Ric Found unit getting proper power to evap, thermostat, and condenser co…"
type textarea "x"
type textarea "10/1 2DRic Found unit getting proper power to evap, thermostat, and condenser c…"
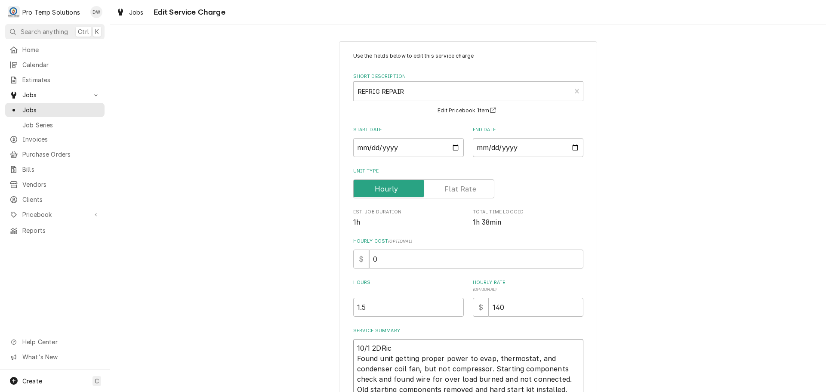
type textarea "x"
type textarea "10/1 2DRRic Found unit getting proper power to evap, thermostat, and condenser …"
type textarea "x"
type textarea "10/1 2DR Ric Found unit getting proper power to evap, thermostat, and condenser…"
type textarea "x"
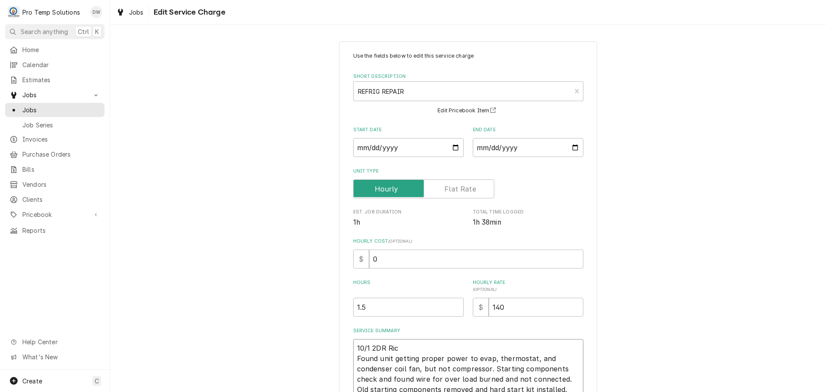
type textarea "10/1 2DR KRic Found unit getting proper power to evap, thermostat, and condense…"
type textarea "x"
type textarea "10/1 2DR KERic Found unit getting proper power to evap, thermostat, and condens…"
type textarea "x"
type textarea "10/1 2DR KEGRic Found unit getting proper power to evap, thermostat, and conden…"
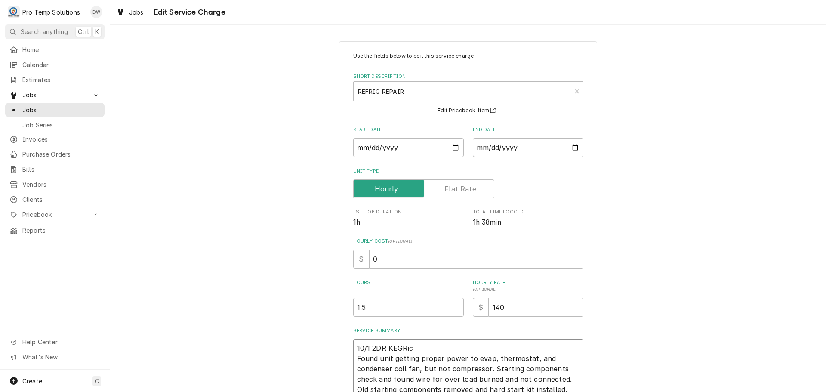
type textarea "x"
type textarea "10/1 2DR KEG Ric Found unit getting proper power to evap, thermostat, and conde…"
click at [416, 345] on textarea "10/1 2DR KEG Ric Found unit getting proper power to evap, thermostat, and conde…" at bounding box center [468, 374] width 230 height 70
type textarea "x"
type textarea "10/1 2DR KEG Ric Found unit getting proper power to evap, thermostat, and conde…"
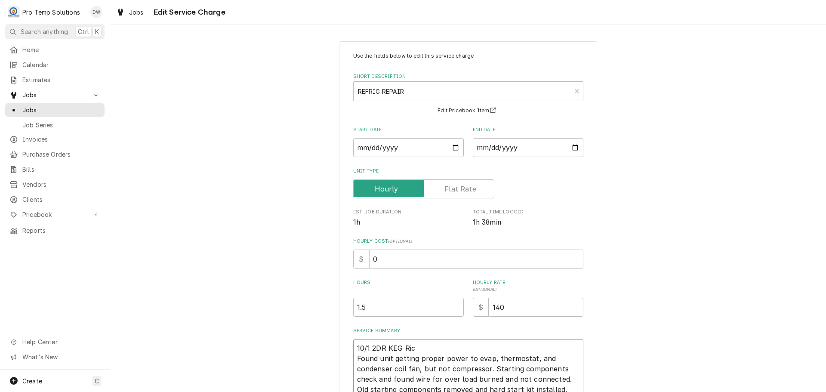
type textarea "x"
type textarea "10/1 2DR KEG Ri Found unit getting proper power to evap, thermostat, and conden…"
type textarea "x"
type textarea "10/1 2DR KEG R Found unit getting proper power to evap, thermostat, and condens…"
type textarea "x"
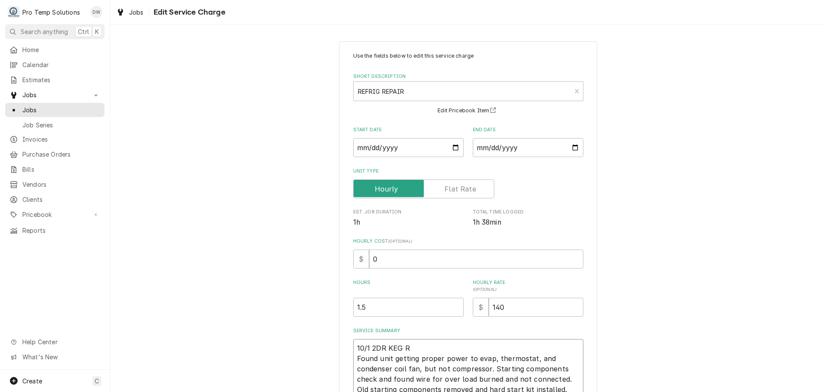
type textarea "10/1 2DR KEG Found unit getting proper power to evap, thermostat, and condenser…"
type textarea "x"
type textarea "10/1 2DR KEG Found unit getting proper power to evap, thermostat, and condenser…"
type textarea "x"
type textarea "10/1 2DR KEG Found unit getting proper power to evap, thermostat, and condenser…"
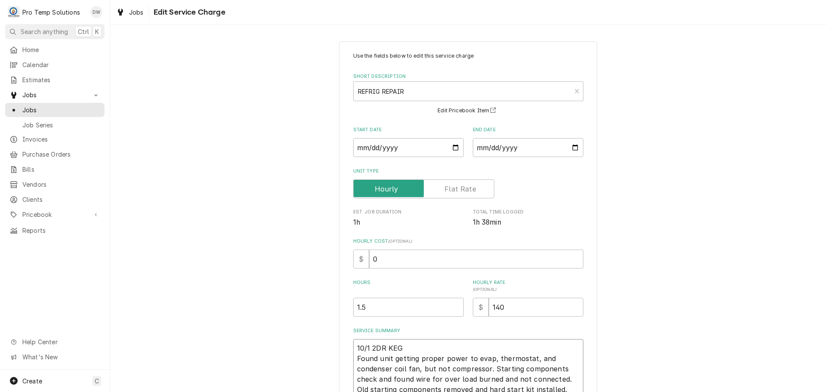
type textarea "x"
type textarea "10/1 2DR KEG R Found unit getting proper power to evap, thermostat, and condens…"
type textarea "x"
type textarea "10/1 2DR KEG RI Found unit getting proper power to evap, thermostat, and conden…"
type textarea "x"
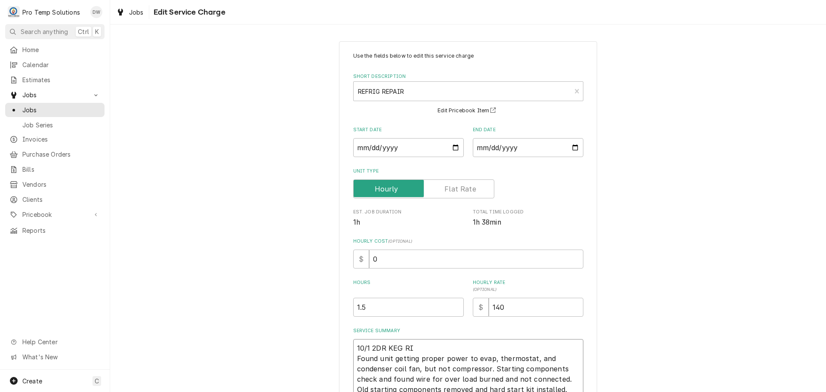
type textarea "10/1 2DR KEG RIC Found unit getting proper power to evap, thermostat, and conde…"
type textarea "x"
type textarea "10/1 2DR KEG RIC Found unit getting proper power to evap, thermostat, and conde…"
type textarea "x"
type textarea "10/1 2DR KEG RIC 2 Found unit getting proper power to evap, thermostat, and con…"
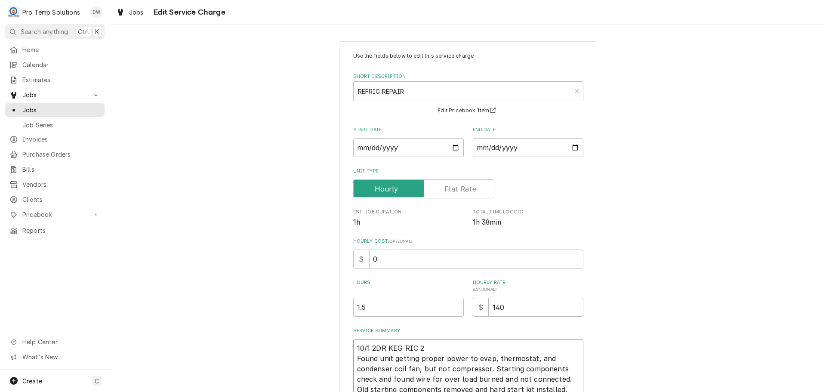
type textarea "x"
type textarea "10/1 2DR KEG RIC 20 Found unit getting proper power to evap, thermostat, and co…"
type textarea "x"
type textarea "10/1 2DR KEG RIC 200 Found unit getting proper power to evap, thermostat, and c…"
type textarea "x"
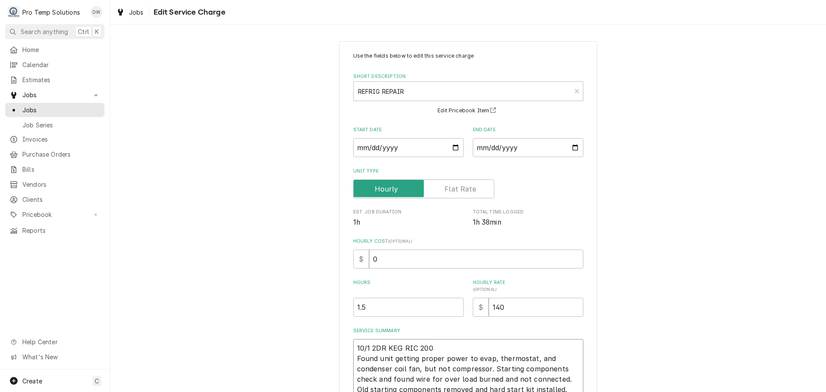
type textarea "10/1 2DR KEG RIC 200- Found unit getting proper power to evap, thermostat, and …"
type textarea "x"
type textarea "10/1 2DR KEG RIC 200-3 Found unit getting proper power to evap, thermostat, and…"
type textarea "x"
type textarea "10/1 2DR KEG RIC 200-34 Found unit getting proper power to evap, thermostat, an…"
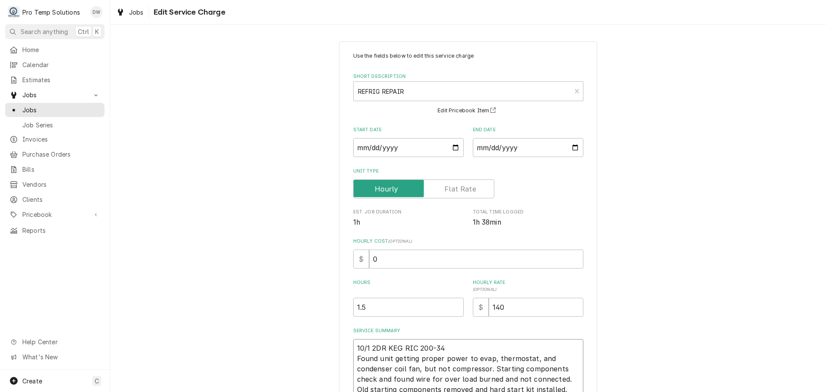
type textarea "x"
type textarea "10/1 2DR KEG RIC 200-340 Found unit getting proper power to evap, thermostat, a…"
type textarea "x"
type textarea "10/1 2DR KEG RIC 200-340 Found unit getting proper power to evap, thermostat, a…"
type textarea "x"
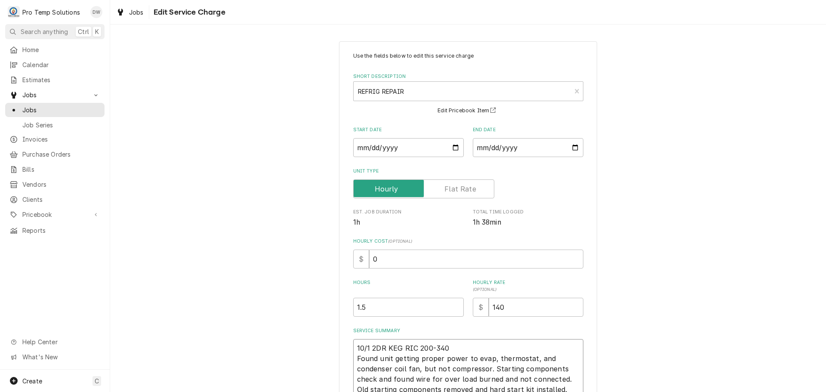
type textarea "10/1 2DR KEG RIC 200-340 K Found unit getting proper power to evap, thermostat,…"
type textarea "x"
type textarea "10/1 2DR KEG RIC 200-340 KO Found unit getting proper power to evap, thermostat…"
type textarea "x"
type textarea "10/1 2DR KEG RIC 200-340 KOT Found unit getting proper power to evap, thermosta…"
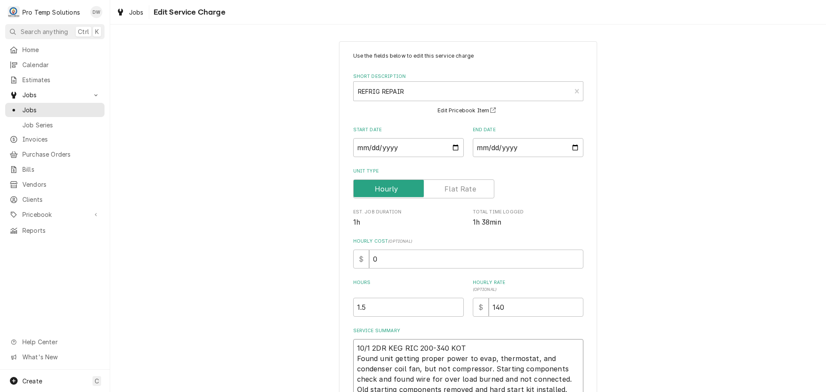
type textarea "x"
type textarea "10/1 2DR KEG RIC 200-340 KOTY Found unit getting proper power to evap, thermost…"
type textarea "x"
type textarea "10/1 2DR KEG RIC 200-340 KOTY Found unit getting proper power to evap, thermost…"
type textarea "x"
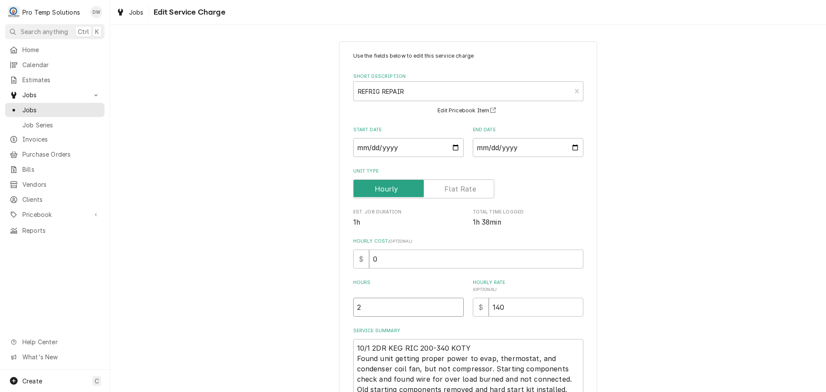
type input "2"
click at [451, 303] on input "2" at bounding box center [408, 307] width 111 height 19
type textarea "x"
type input "1"
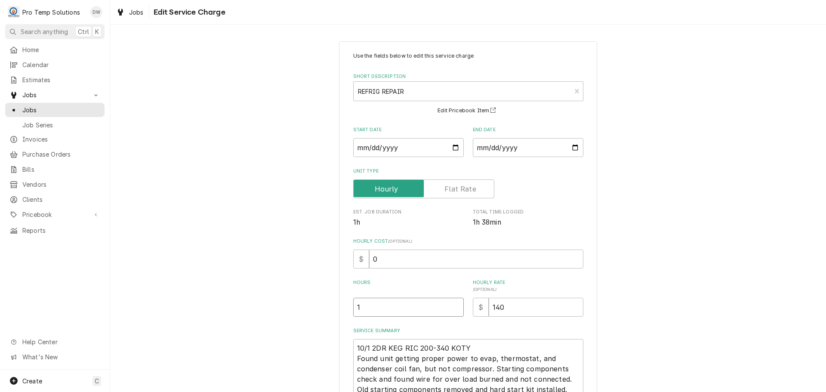
type textarea "x"
type input "1.7"
type textarea "x"
type input "1.75"
click at [391, 263] on input "0" at bounding box center [476, 259] width 214 height 19
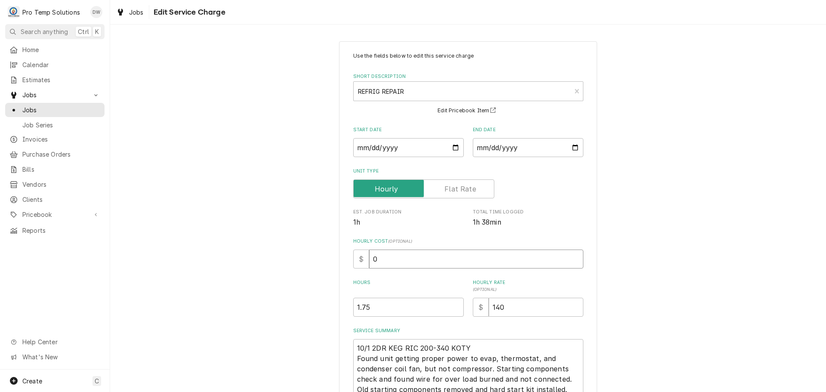
type textarea "x"
type input "1"
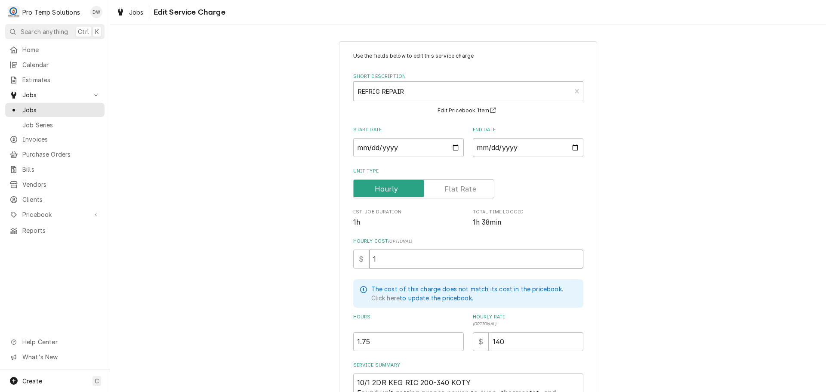
type textarea "x"
type input "18"
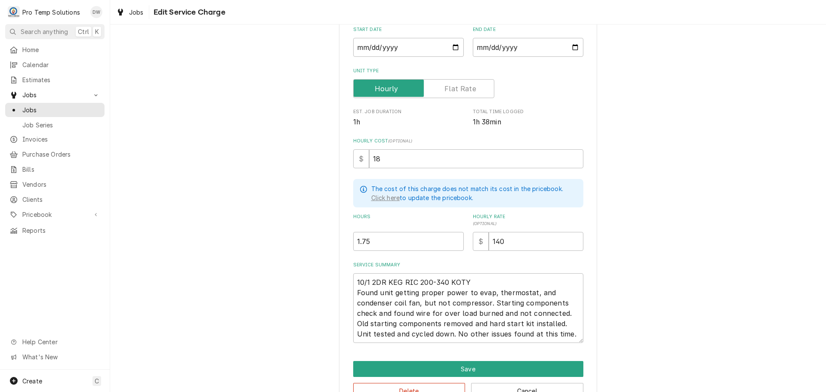
scroll to position [125, 0]
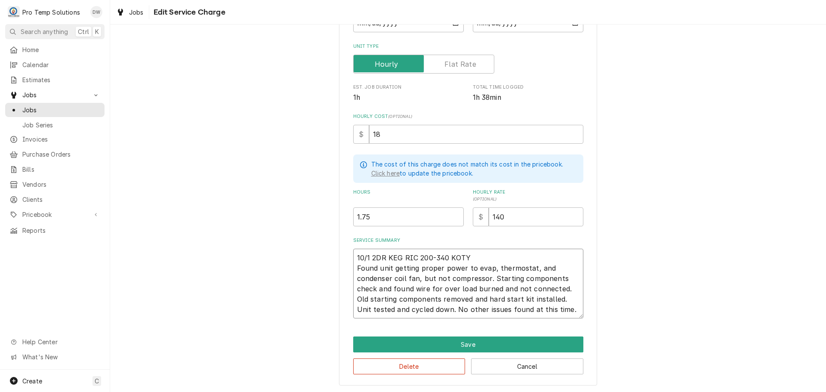
click at [470, 296] on textarea "10/1 2DR KEG RIC 200-340 KOTY Found unit getting proper power to evap, thermost…" at bounding box center [468, 284] width 230 height 70
type textarea "x"
type textarea "10/1 2DR KEG RIC 200-340 KOTY Found unit getting proper power to evap, thermost…"
type textarea "x"
type textarea "10/1 2DR KEG RIC 200-340 KOTY Found unit getting proper power to evap, thermost…"
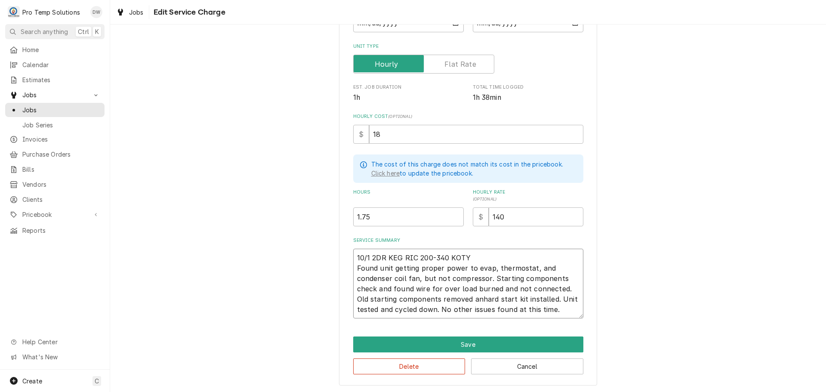
type textarea "x"
type textarea "10/1 2DR KEG RIC 200-340 KOTY Found unit getting proper power to evap, thermost…"
type textarea "x"
type textarea "10/1 2DR KEG RIC 200-340 KOTY Found unit getting proper power to evap, thermost…"
type textarea "x"
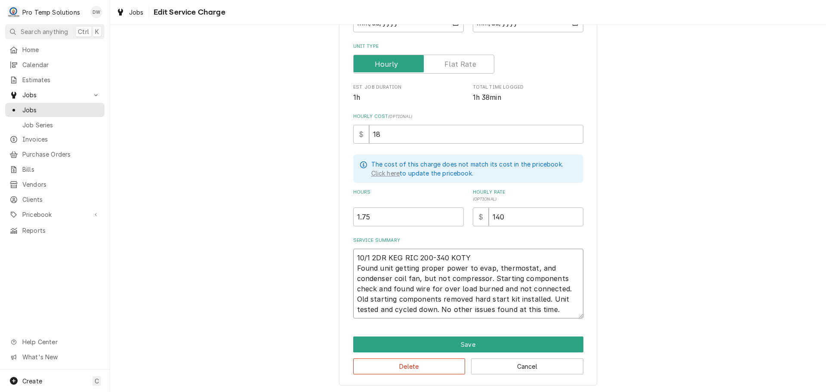
type textarea "10/1 2DR KEG RIC 200-340 KOTY Found unit getting proper power to evap, thermost…"
type textarea "x"
type textarea "10/1 2DR KEG RIC 200-340 KOTY Found unit getting proper power to evap, thermost…"
type textarea "x"
type textarea "10/1 2DR KEG RIC 200-340 KOTY Found unit getting proper power to evap, thermost…"
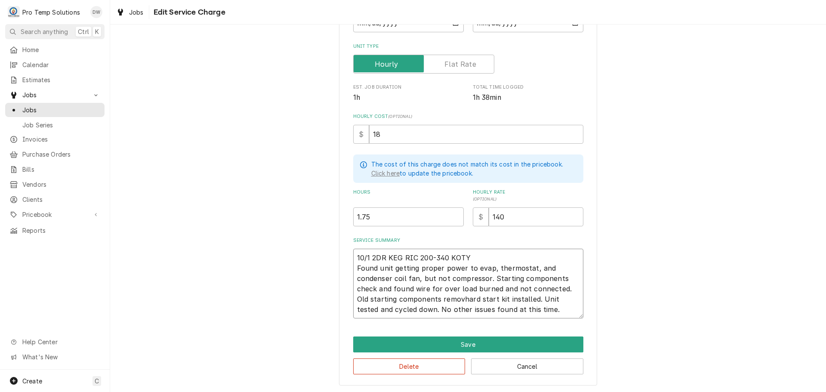
type textarea "x"
type textarea "10/1 2DR KEG RIC 200-340 KOTY Found unit getting proper power to evap, thermost…"
type textarea "x"
type textarea "10/1 2DR KEG RIC 200-340 KOTY Found unit getting proper power to evap, thermost…"
type textarea "x"
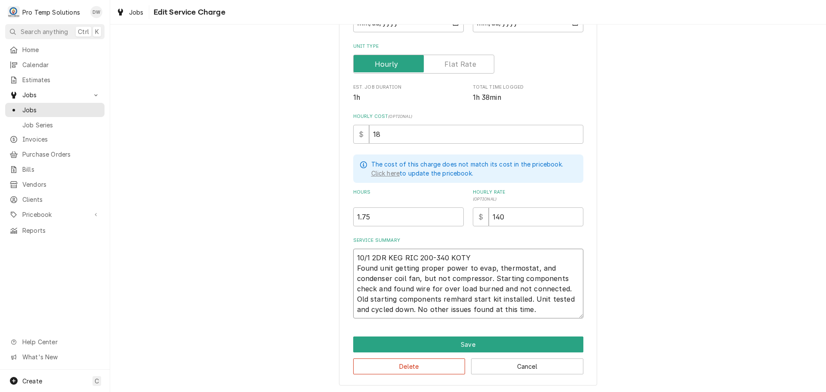
type textarea "10/1 2DR KEG RIC 200-340 KOTY Found unit getting proper power to evap, thermost…"
type textarea "x"
type textarea "10/1 2DR KEG RIC 200-340 KOTY Found unit getting proper power to evap, thermost…"
type textarea "x"
type textarea "10/1 2DR KEG RIC 200-340 KOTY Found unit getting proper power to evap, thermost…"
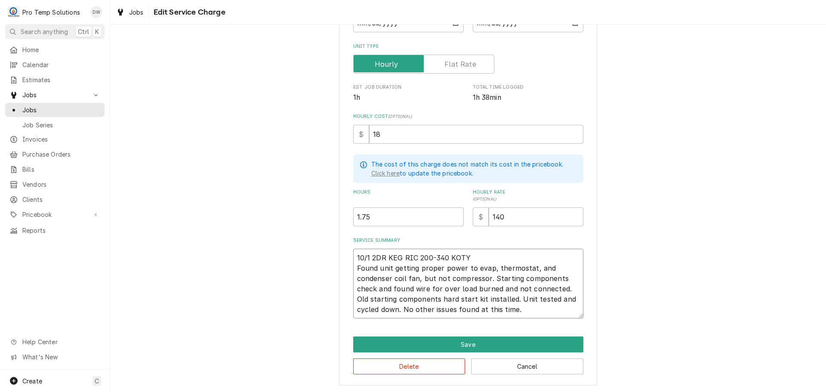
type textarea "x"
type textarea "10/1 2DR KEG RIC 200-340 KOTY Found unit getting proper power to evap, thermost…"
type textarea "x"
type textarea "10/1 2DR KEG RIC 200-340 KOTY Found unit getting proper power to evap, thermost…"
type textarea "x"
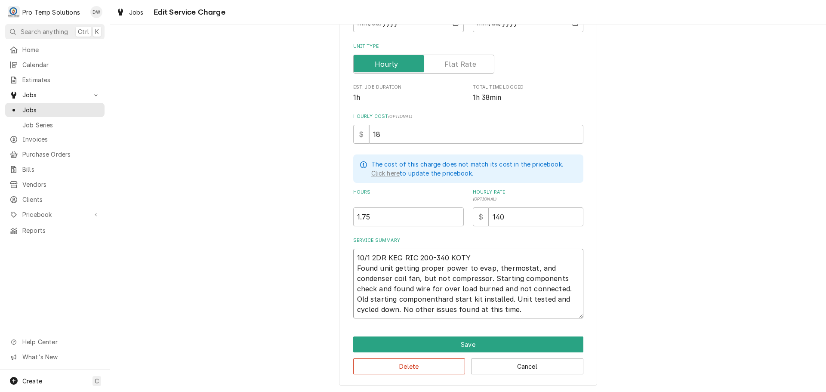
type textarea "10/1 2DR KEG RIC 200-340 KOTY Found unit getting proper power to evap, thermost…"
type textarea "x"
type textarea "10/1 2DR KEG RIC 200-340 KOTY Found unit getting proper power to evap, thermost…"
type textarea "x"
type textarea "10/1 2DR KEG RIC 200-340 KOTY Found unit getting proper power to evap, thermost…"
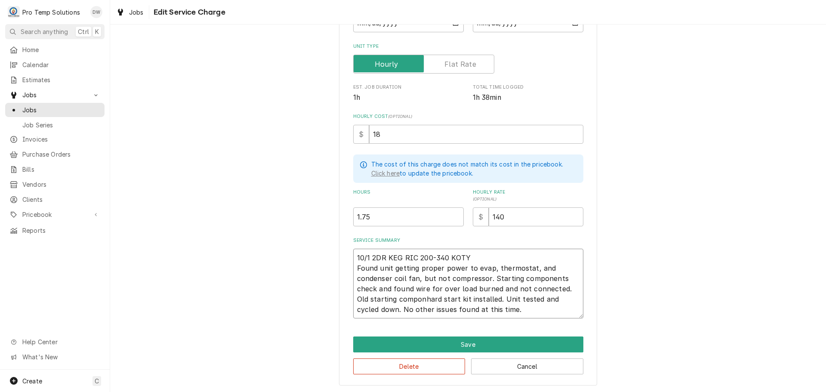
type textarea "x"
type textarea "10/1 2DR KEG RIC 200-340 KOTY Found unit getting proper power to evap, thermost…"
type textarea "x"
type textarea "10/1 2DR KEG RIC 200-340 KOTY Found unit getting proper power to evap, thermost…"
type textarea "x"
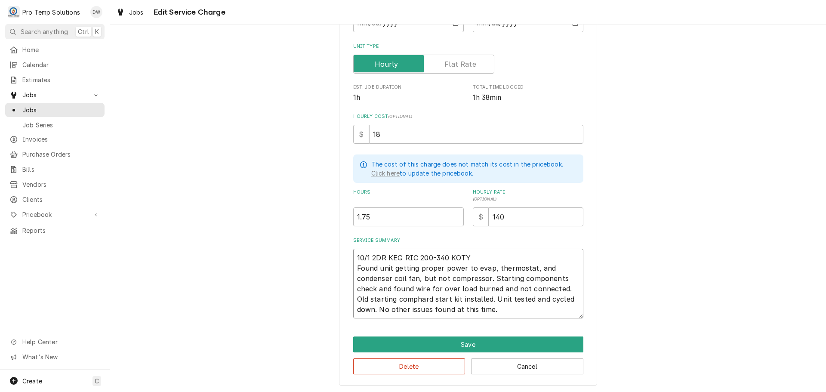
type textarea "10/1 2DR KEG RIC 200-340 KOTY Found unit getting proper power to evap, thermost…"
type textarea "x"
type textarea "10/1 2DR KEG RIC 200-340 KOTY Found unit getting proper power to evap, thermost…"
type textarea "x"
type textarea "10/1 2DR KEG RIC 200-340 KOTY Found unit getting proper power to evap, thermost…"
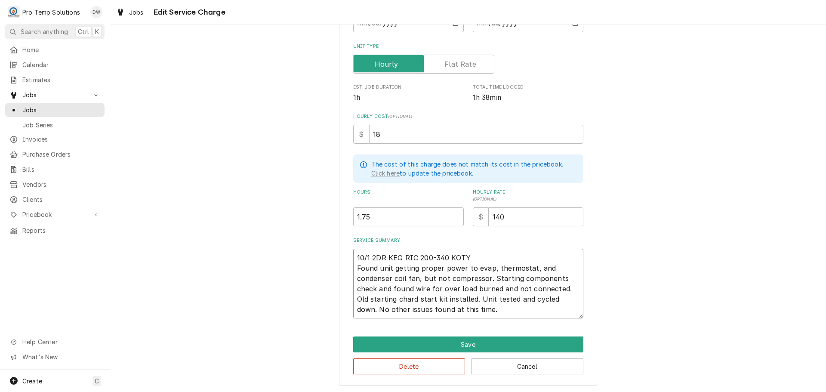
type textarea "x"
type textarea "10/1 2DR KEG RIC 200-340 KOTY Found unit getting proper power to evap, thermost…"
type textarea "x"
type textarea "10/1 2DR KEG RIC 200-340 KOTY Found unit getting proper power to evap, thermost…"
type textarea "x"
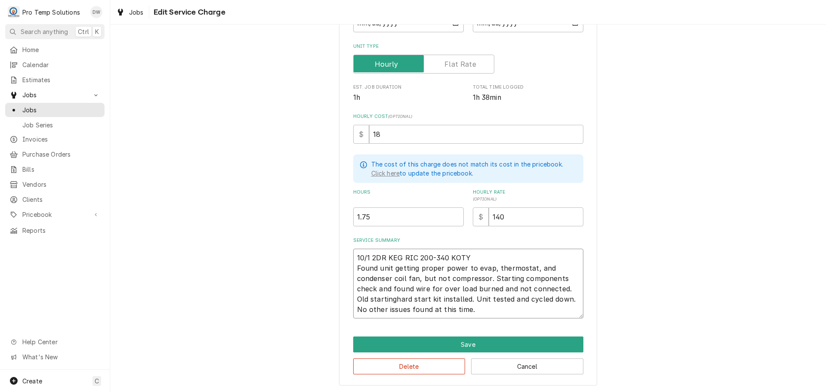
type textarea "10/1 2DR KEG RIC 200-340 KOTY Found unit getting proper power to evap, thermost…"
type textarea "x"
type textarea "10/1 2DR KEG RIC 200-340 KOTY Found unit getting proper power to evap, thermost…"
type textarea "x"
type textarea "10/1 2DR KEG RIC 200-340 KOTY Found unit getting proper power to evap, thermost…"
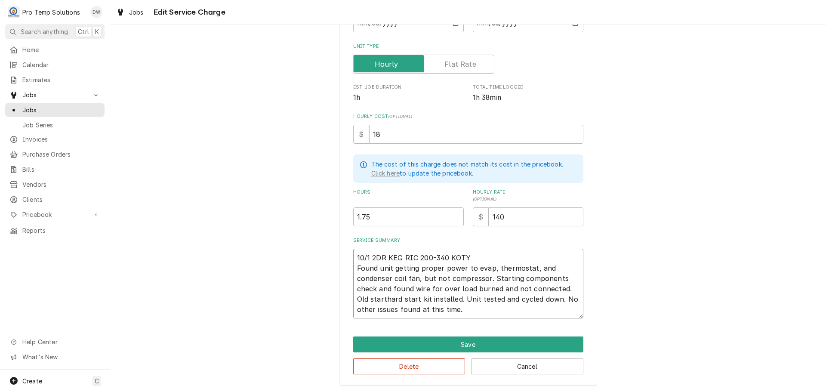
type textarea "x"
type textarea "10/1 2DR KEG RIC 200-340 KOTY Found unit getting proper power to evap, thermost…"
type textarea "x"
type textarea "10/1 2DR KEG RIC 200-340 KOTY Found unit getting proper power to evap, thermost…"
type textarea "x"
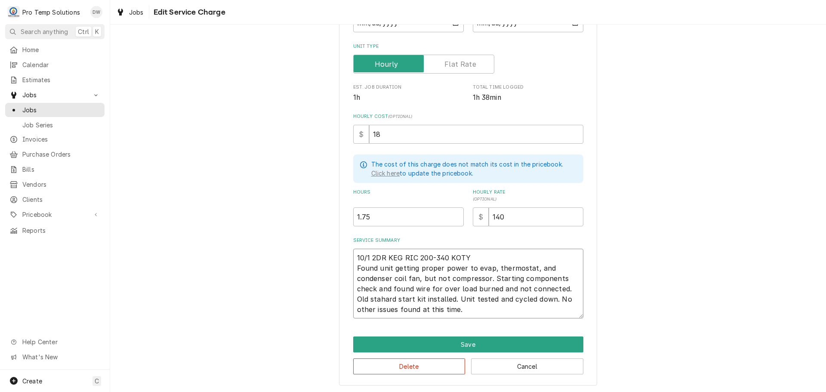
type textarea "10/1 2DR KEG RIC 200-340 KOTY Found unit getting proper power to evap, thermost…"
type textarea "x"
type textarea "10/1 2DR KEG RIC 200-340 KOTY Found unit getting proper power to evap, thermost…"
type textarea "x"
type textarea "10/1 2DR KEG RIC 200-340 KOTY Found unit getting proper power to evap, thermost…"
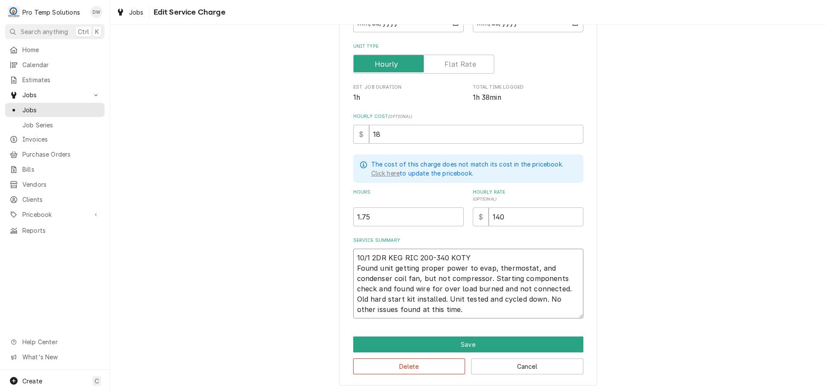
type textarea "x"
type textarea "10/1 2DR KEG RIC 200-340 KOTY Found unit getting proper power to evap, thermost…"
type textarea "x"
type textarea "10/1 2DR KEG RIC 200-340 KOTY Found unit getting proper power to evap, thermost…"
type textarea "x"
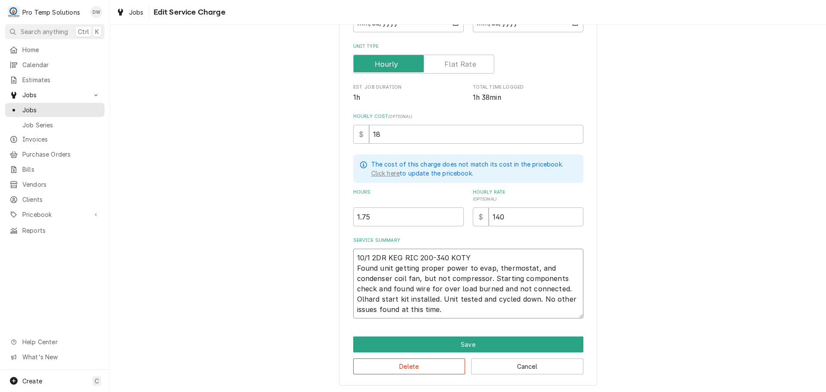
type textarea "10/1 2DR KEG RIC 200-340 KOTY Found unit getting proper power to evap, thermost…"
type textarea "x"
type textarea "10/1 2DR KEG RIC 200-340 KOTY Found unit getting proper power to evap, thermost…"
type textarea "x"
type textarea "10/1 2DR KEG RIC 200-340 KOTY Found unit getting proper power to evap, thermost…"
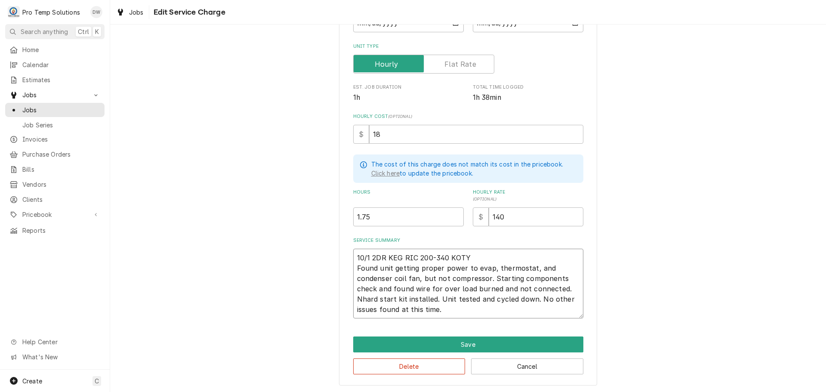
type textarea "x"
type textarea "10/1 2DR KEG RIC 200-340 KOTY Found unit getting proper power to evap, thermost…"
type textarea "x"
type textarea "10/1 2DR KEG RIC 200-340 KOTY Found unit getting proper power to evap, thermost…"
type textarea "x"
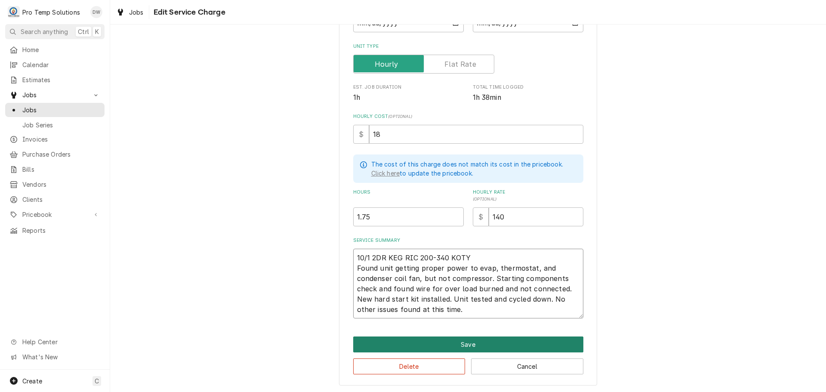
type textarea "10/1 2DR KEG RIC 200-340 KOTY Found unit getting proper power to evap, thermost…"
click at [457, 344] on button "Save" at bounding box center [468, 345] width 230 height 16
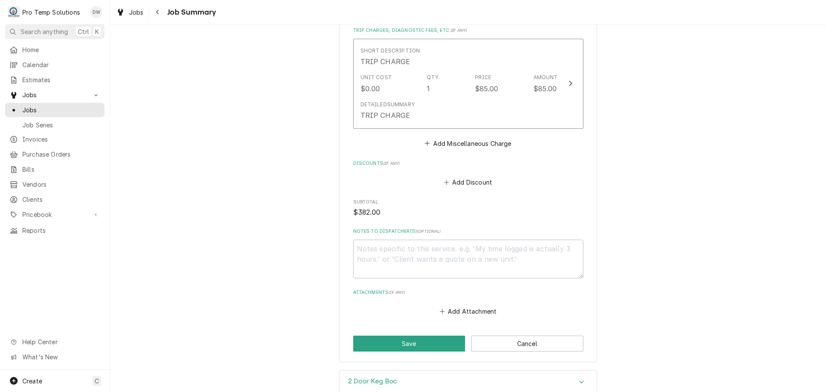
scroll to position [656, 0]
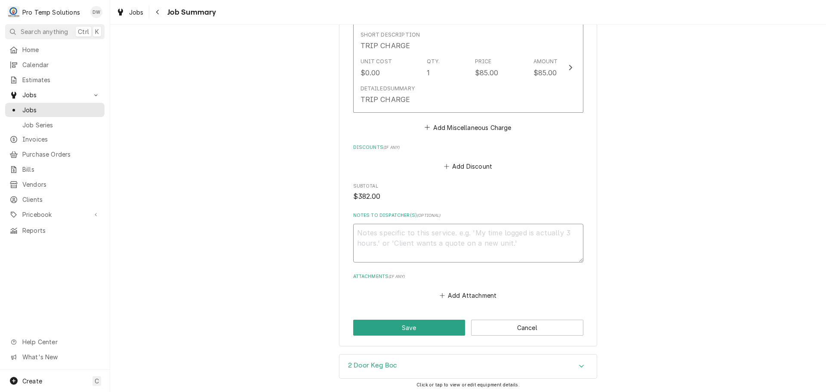
click at [365, 224] on textarea "Notes to Dispatcher(s) ( optional )" at bounding box center [468, 243] width 230 height 39
type textarea "x"
type textarea "#"
type textarea "x"
type textarea "#0"
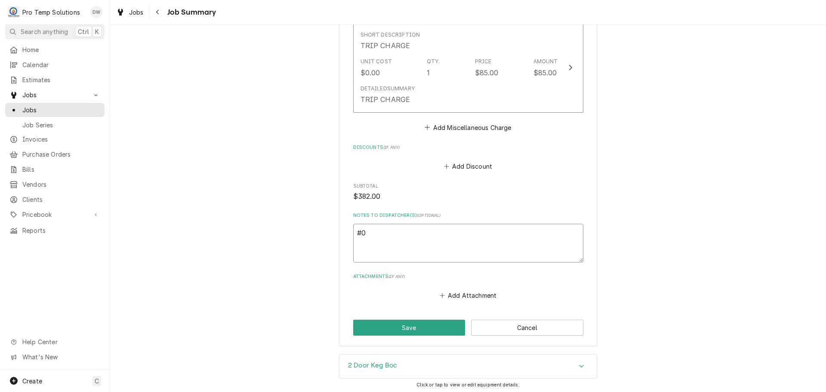
type textarea "x"
type textarea "#"
type textarea "x"
type textarea "#1"
type textarea "x"
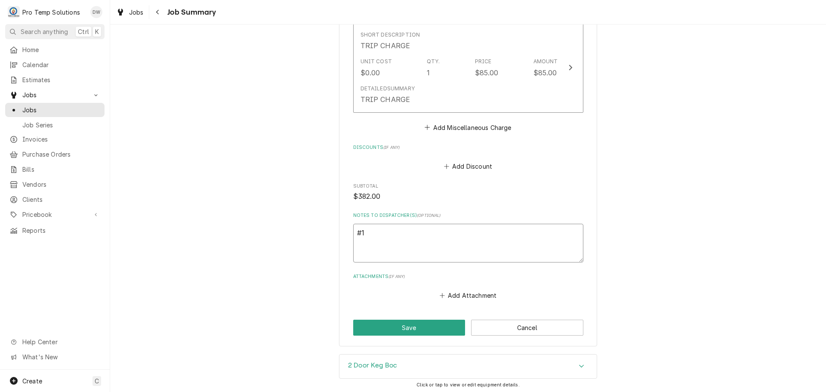
type textarea "#10"
type textarea "x"
type textarea "#100"
type textarea "x"
type textarea "#1001"
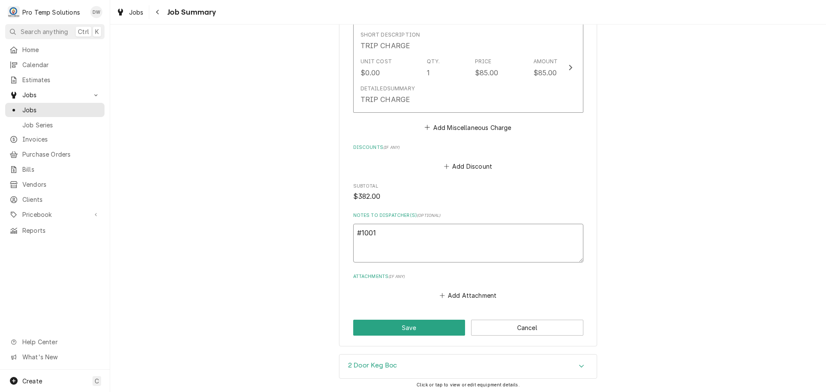
type textarea "x"
type textarea "#10012"
type textarea "x"
type textarea "#100125"
type textarea "x"
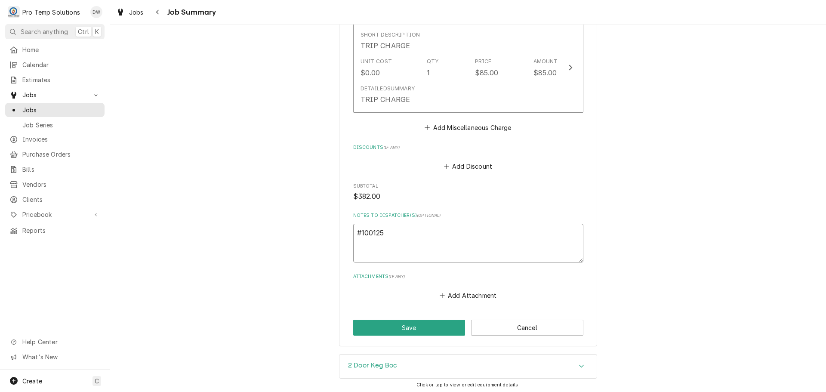
type textarea "#1001250"
type textarea "x"
type textarea "#10012500"
type textarea "x"
type textarea "#100125005"
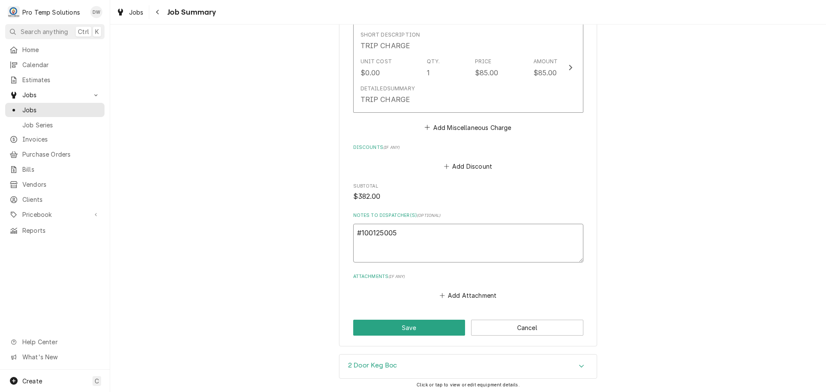
type textarea "x"
type textarea "#100125005"
type textarea "x"
type textarea "#100125005 b"
type textarea "x"
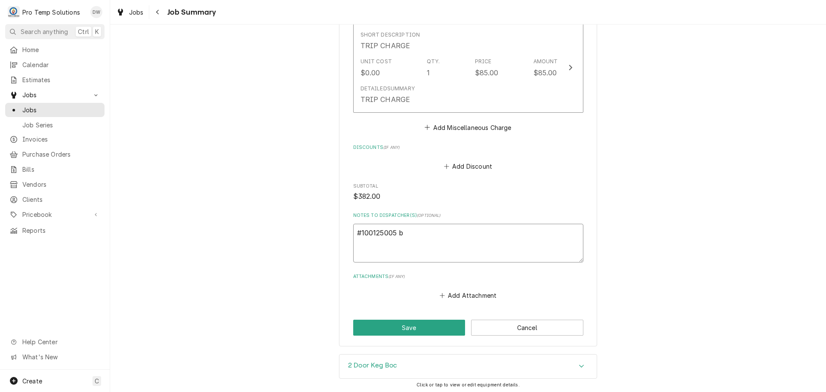
type textarea "#100125005 bo"
type textarea "x"
type textarea "#100125005 bod"
type textarea "x"
type textarea "#100125005 bode"
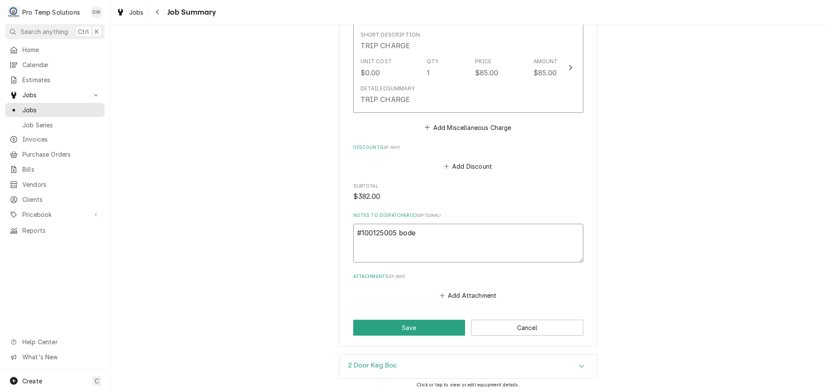
type textarea "x"
type textarea "#100125005 bodeg"
type textarea "x"
type textarea "#100125005 bodega"
type textarea "x"
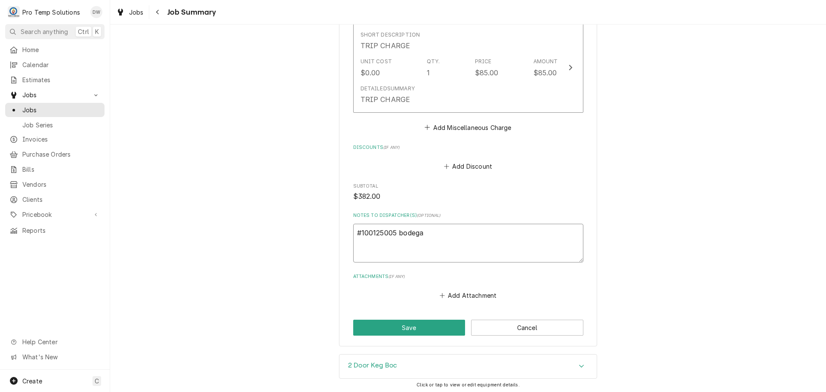
type textarea "#100125005 bodega-"
type textarea "x"
type textarea "#100125005 bodega-"
click at [401, 320] on button "Save" at bounding box center [409, 328] width 112 height 16
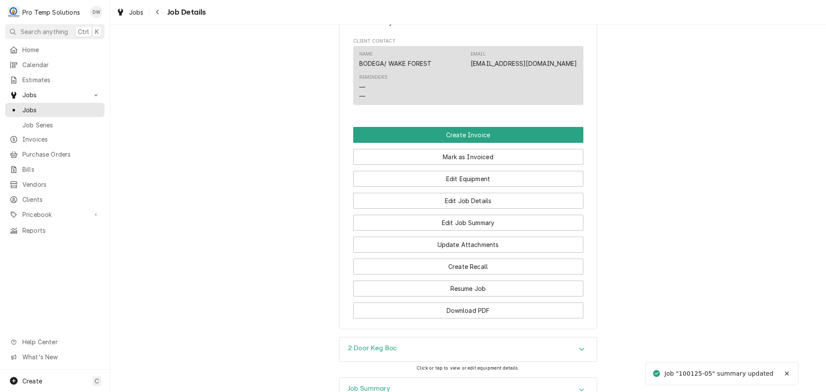
scroll to position [473, 0]
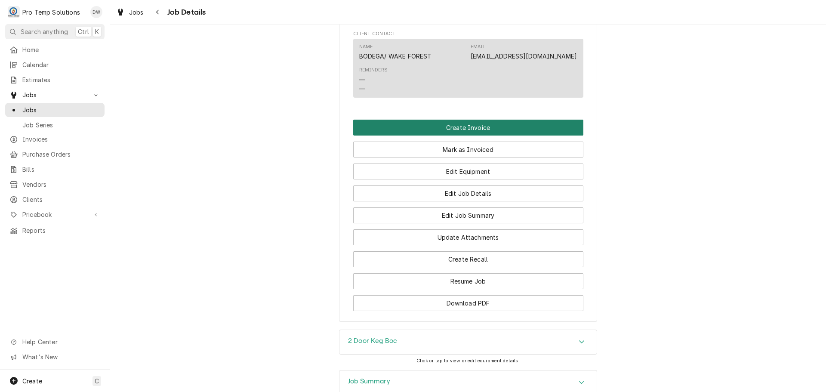
click at [467, 136] on button "Create Invoice" at bounding box center [468, 128] width 230 height 16
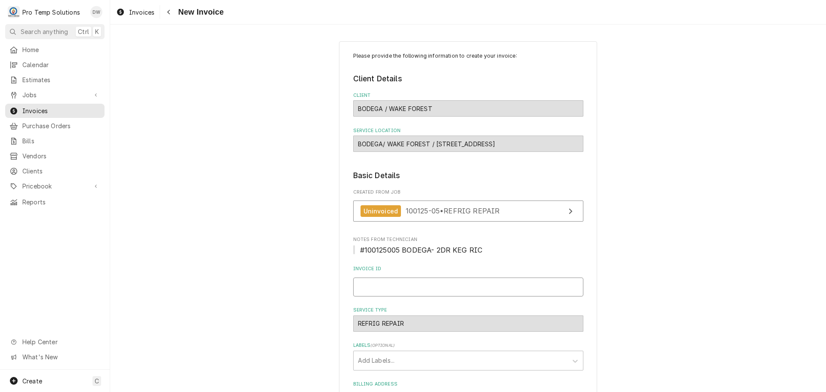
click at [402, 289] on input "Invoice ID" at bounding box center [468, 287] width 230 height 19
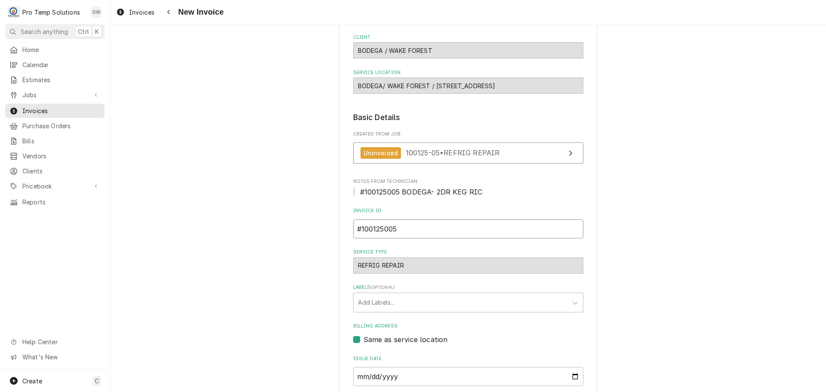
scroll to position [170, 0]
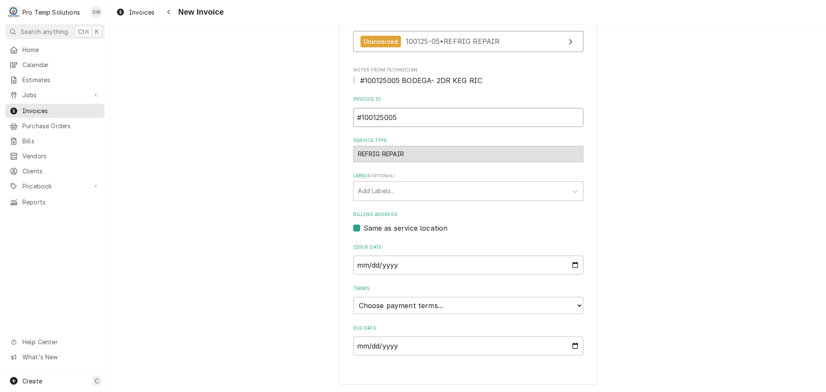
type input "#100125005"
click at [386, 305] on select "Choose payment terms... Same Day Net 7 Net 14 Net 21 Net 30 Net 45 Net 60 Net 90" at bounding box center [468, 305] width 230 height 17
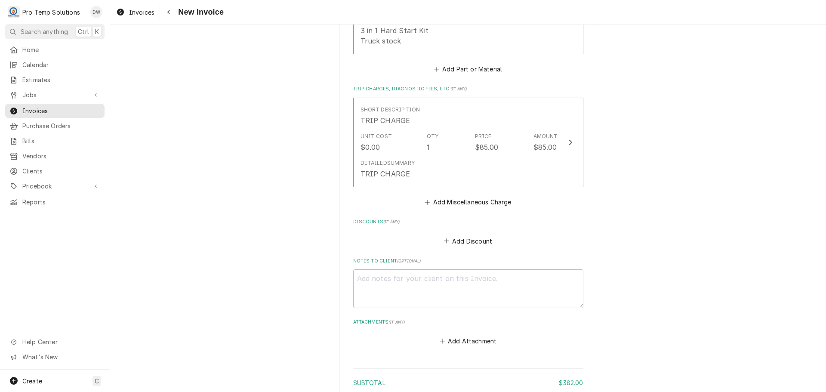
scroll to position [976, 0]
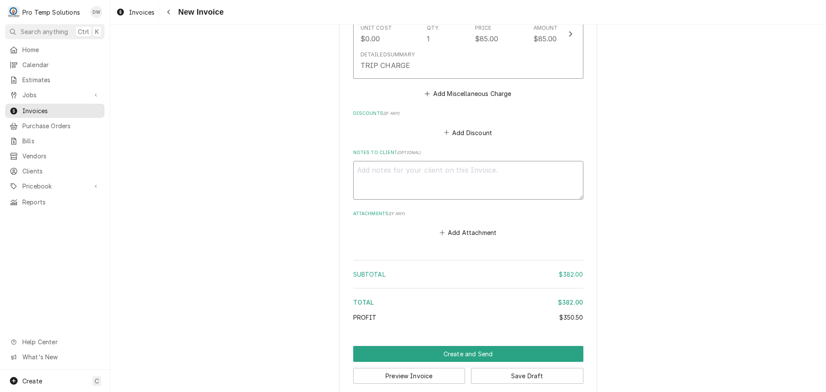
click at [393, 167] on textarea "Notes to Client ( optional )" at bounding box center [468, 180] width 230 height 39
type textarea "x"
type textarea "#"
type textarea "x"
type textarea "#0"
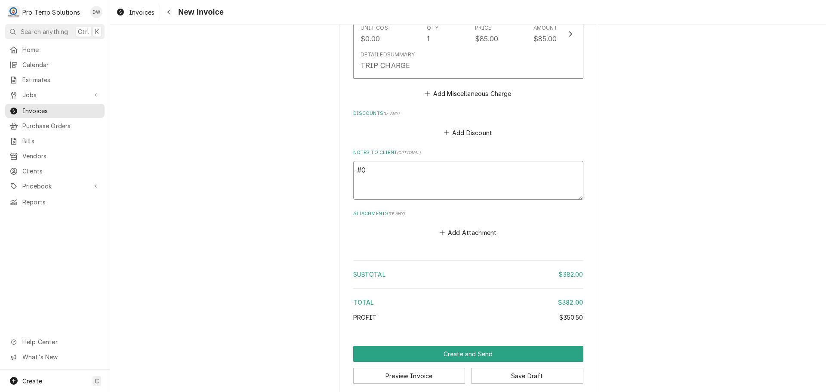
type textarea "x"
type textarea "#"
type textarea "x"
type textarea "#1"
type textarea "x"
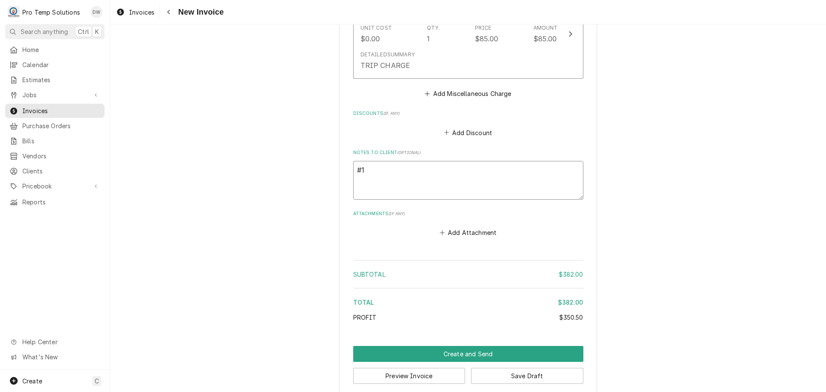
type textarea "#10"
type textarea "x"
type textarea "#100"
type textarea "x"
type textarea "#1002"
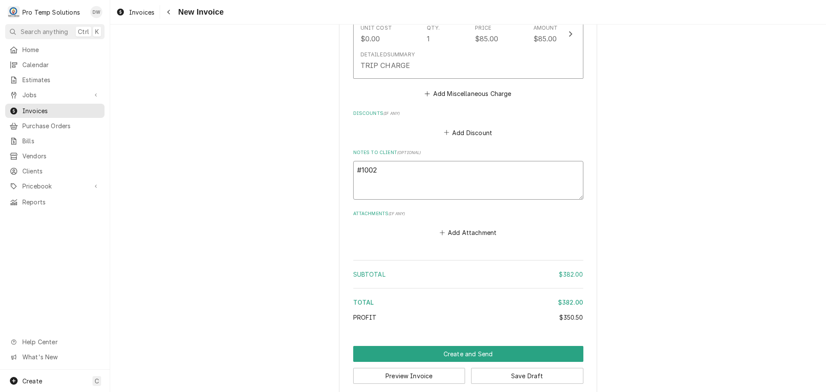
type textarea "x"
type textarea "#10025"
type textarea "x"
type textarea "#1002"
type textarea "x"
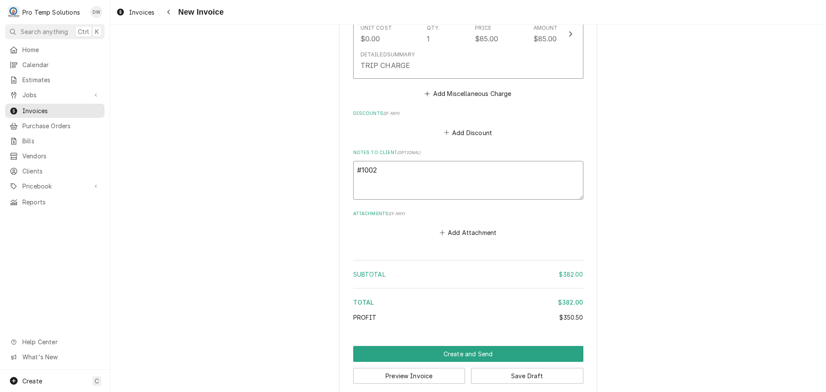
type textarea "#100"
type textarea "x"
type textarea "#1001"
type textarea "x"
type textarea "#10012"
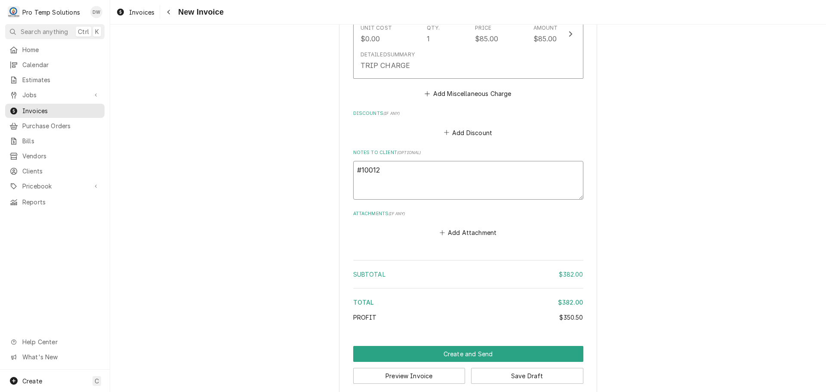
type textarea "x"
type textarea "#100125"
type textarea "x"
type textarea "#1001250"
type textarea "x"
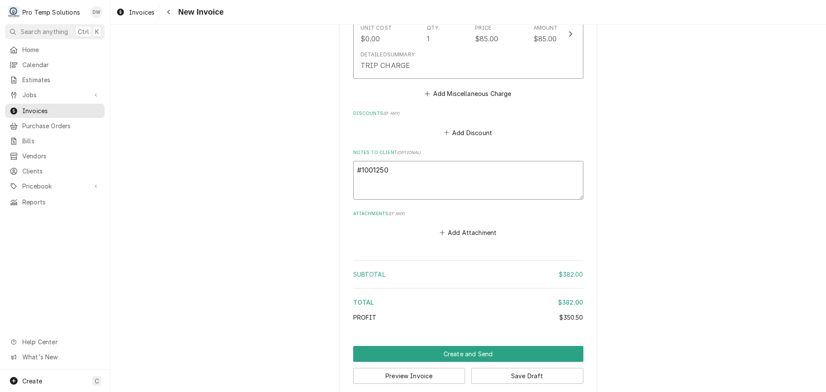
type textarea "#10012500"
type textarea "x"
type textarea "#100125005"
type textarea "x"
type textarea "#100125005"
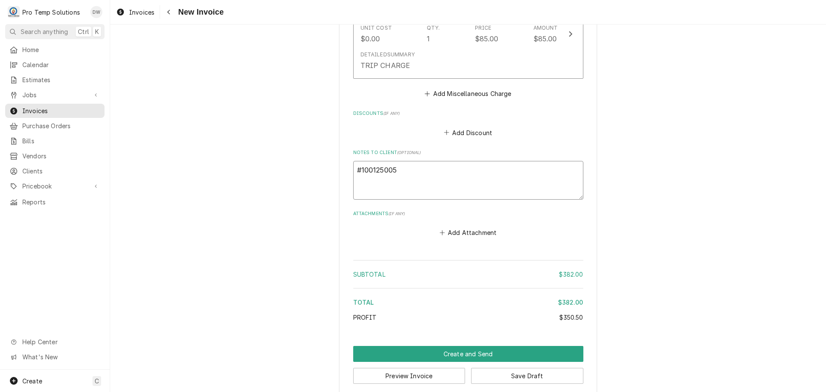
type textarea "x"
type textarea "#100125005 B"
type textarea "x"
type textarea "#100125005 BO"
type textarea "x"
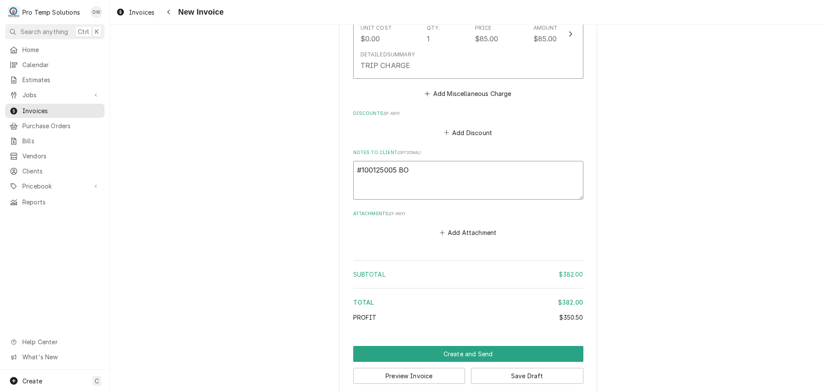
type textarea "#100125005 BOD"
type textarea "x"
type textarea "#100125005 BODE"
type textarea "x"
type textarea "#100125005 BODEG"
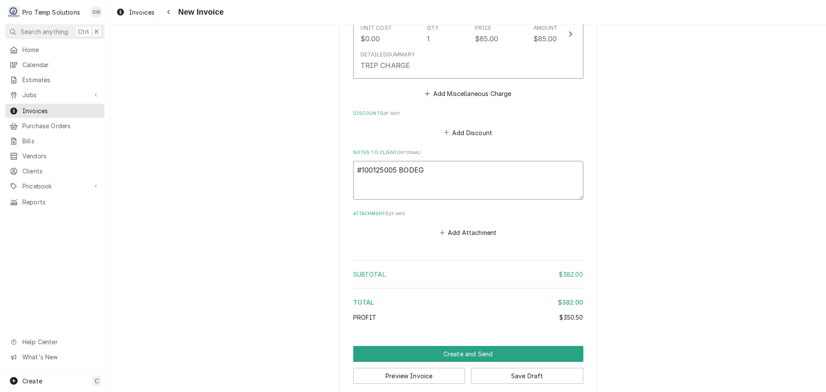
type textarea "x"
type textarea "#100125005 BODEGA"
type textarea "x"
type textarea "#100125005 BODEGA-"
type textarea "x"
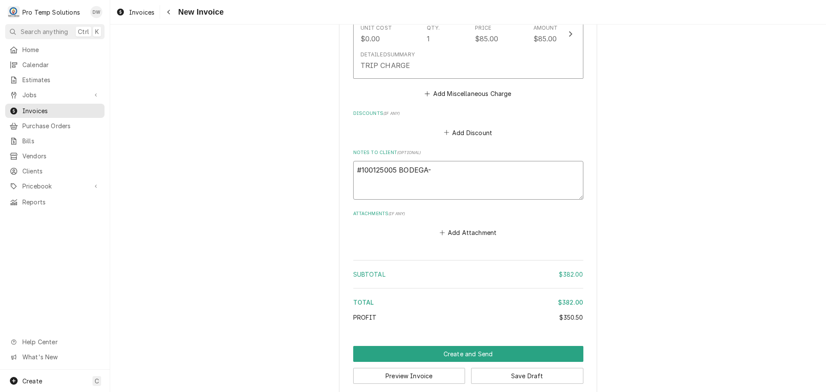
type textarea "#100125005 BODEGA-"
type textarea "x"
type textarea "#100125005 BODEGA- 2"
type textarea "x"
type textarea "#100125005 BODEGA- 2D"
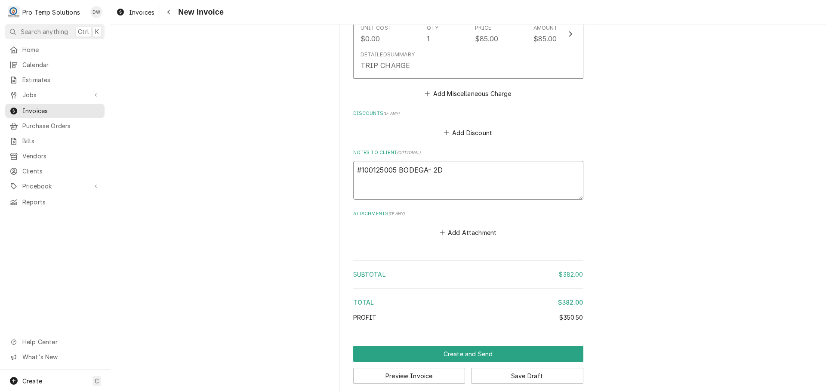
type textarea "x"
type textarea "#100125005 BODEGA- 2DR"
type textarea "x"
type textarea "#100125005 BODEGA- 2DR"
type textarea "x"
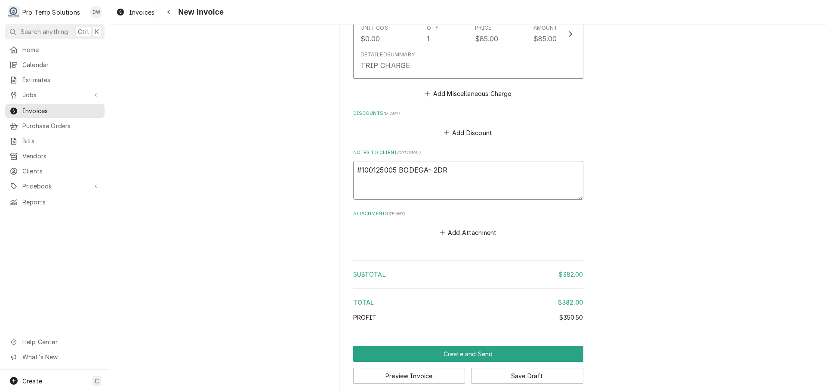
type textarea "#100125005 BODEGA- 2DR K"
type textarea "x"
type textarea "#100125005 BODEGA- 2DR KE"
type textarea "x"
type textarea "#100125005 BODEGA- 2DR KEG"
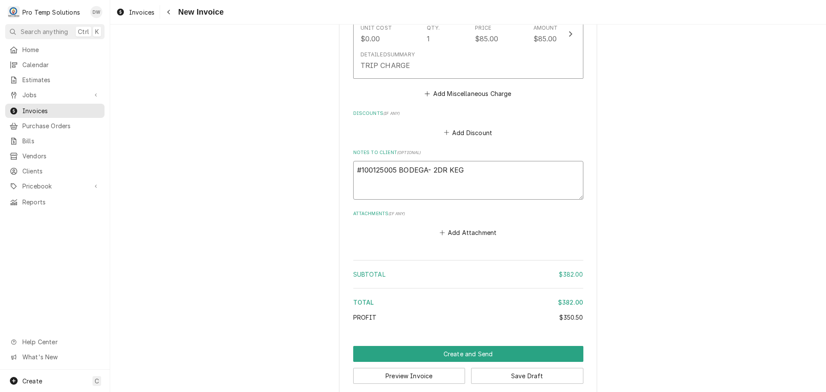
type textarea "x"
type textarea "#100125005 BODEGA- 2DR KEG"
type textarea "x"
type textarea "#100125005 BODEGA- 2DR KEG R"
type textarea "x"
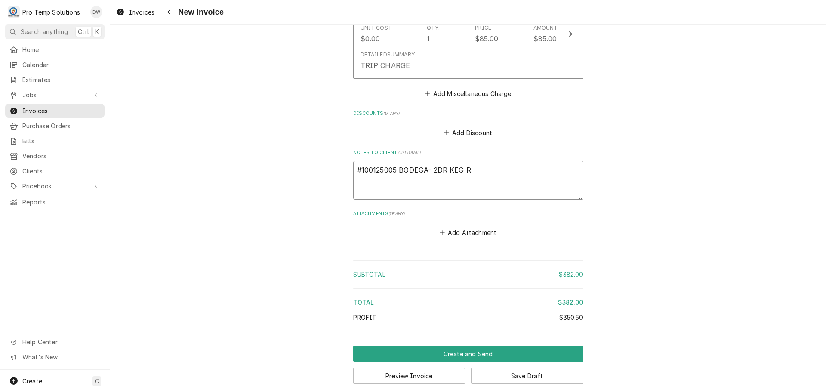
type textarea "#100125005 BODEGA- 2DR KEG RI"
type textarea "x"
type textarea "#100125005 BODEGA- 2DR KEG RIC"
type textarea "x"
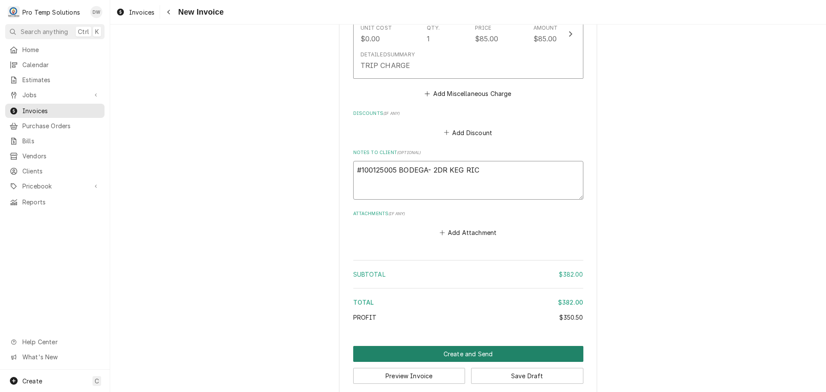
type textarea "#100125005 BODEGA- 2DR KEG RIC"
click at [460, 346] on button "Create and Send" at bounding box center [468, 354] width 230 height 16
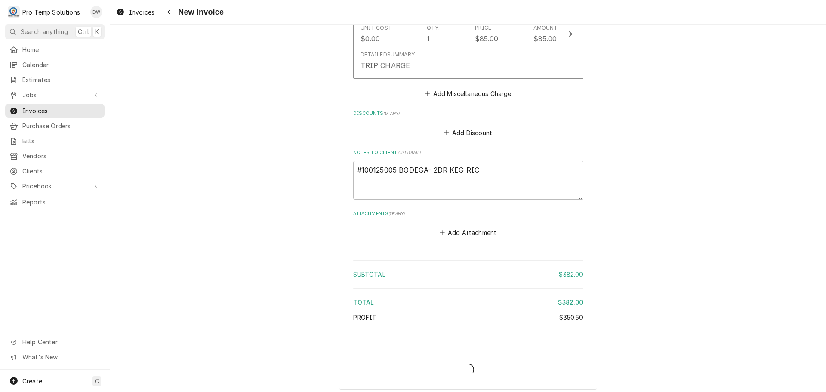
scroll to position [972, 0]
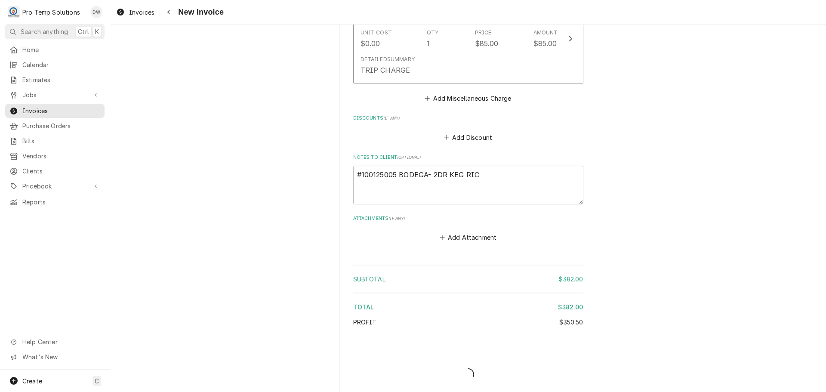
type textarea "x"
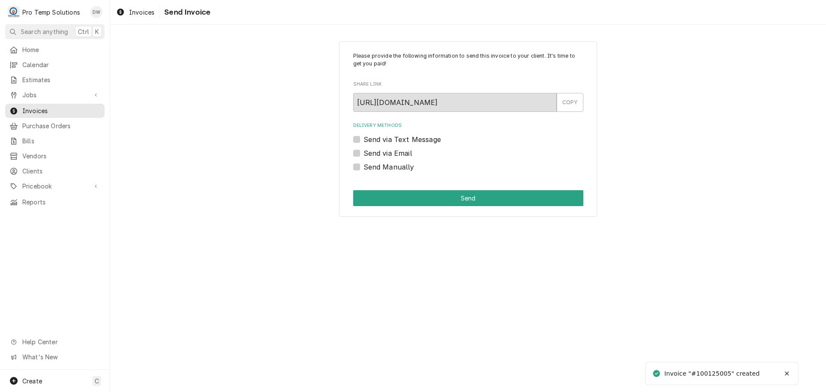
click at [364, 154] on label "Send via Email" at bounding box center [388, 153] width 49 height 10
click at [364, 154] on input "Send via Email" at bounding box center [479, 157] width 230 height 19
checkbox input "true"
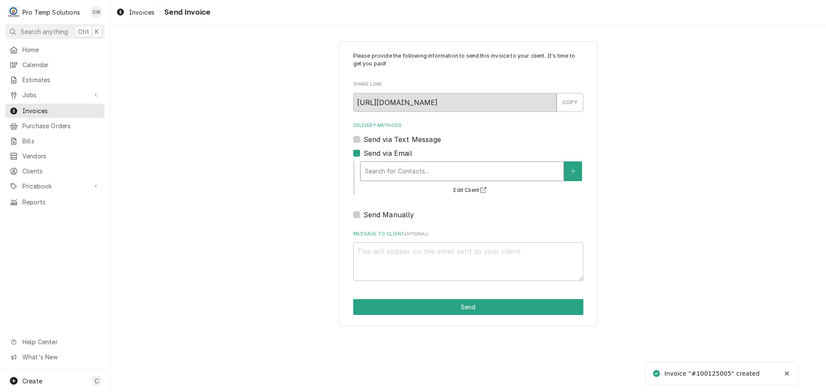
click at [454, 171] on div "Delivery Methods" at bounding box center [462, 171] width 195 height 15
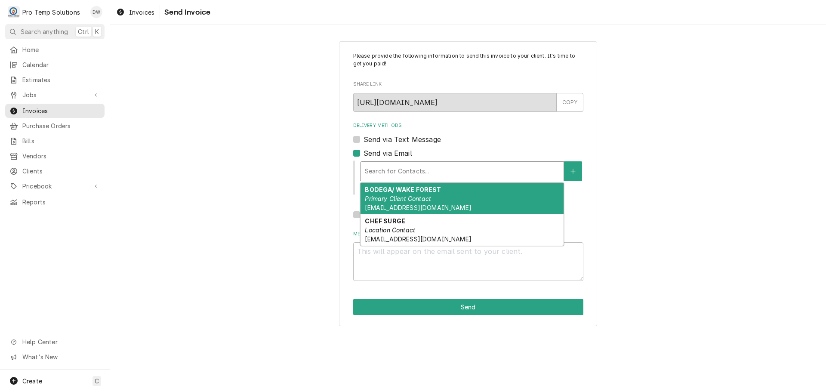
click at [440, 194] on div "BODEGA/ WAKE FOREST Primary Client Contact protempsolutions@gmail.com" at bounding box center [462, 198] width 203 height 31
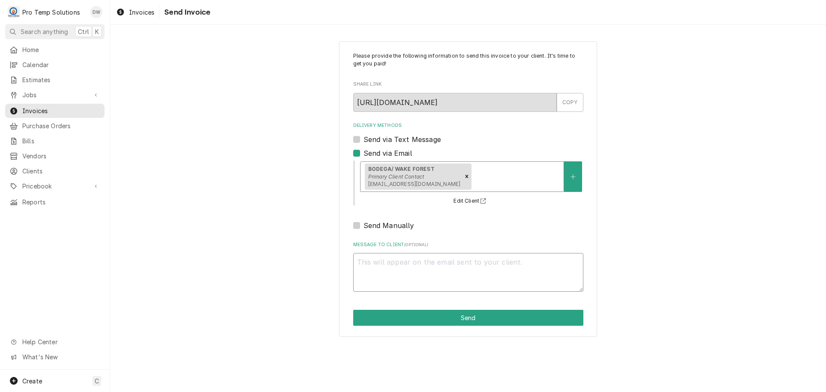
click at [410, 260] on textarea "Message to Client ( optional )" at bounding box center [468, 272] width 230 height 39
type textarea "x"
type textarea "#"
type textarea "x"
type textarea "#1"
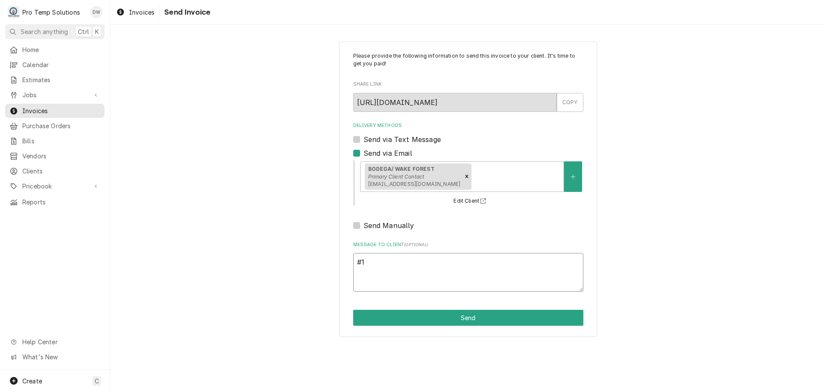
type textarea "x"
type textarea "#10"
type textarea "x"
type textarea "#100"
type textarea "x"
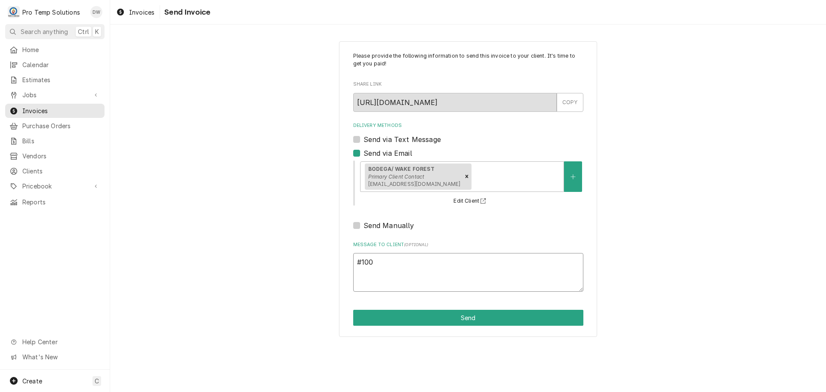
type textarea "#1001"
type textarea "x"
type textarea "#10012"
type textarea "x"
type textarea "#100125"
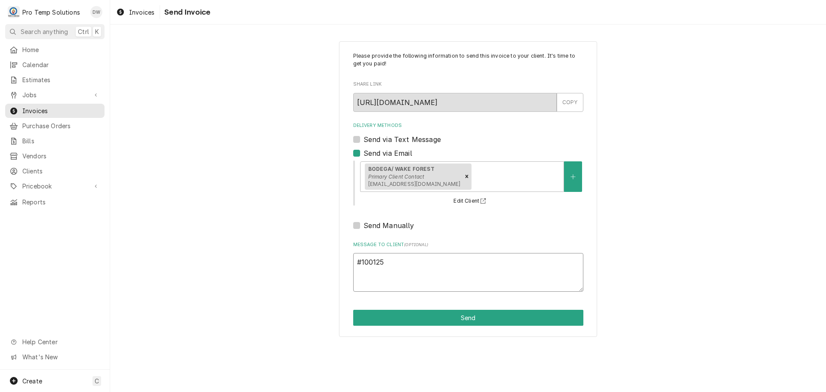
type textarea "x"
type textarea "#1001250"
type textarea "x"
type textarea "#10012500"
type textarea "x"
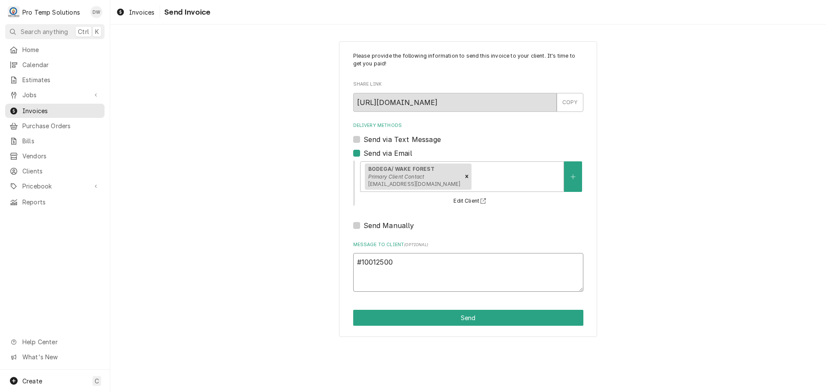
type textarea "#100125005"
type textarea "x"
type textarea "#100125005"
type textarea "x"
type textarea "#100125005 B"
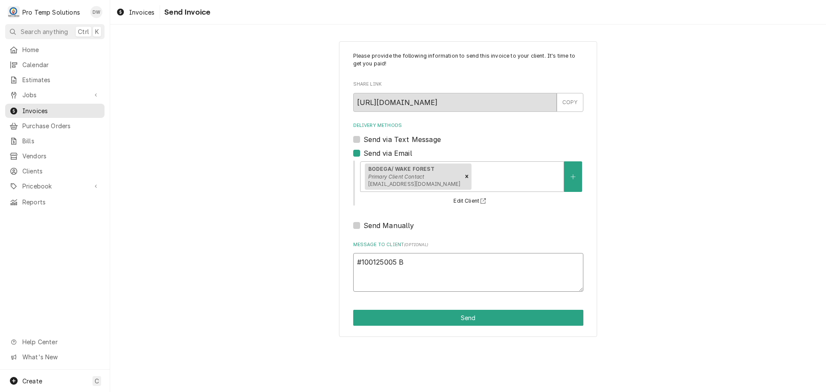
type textarea "x"
type textarea "#100125005 BO"
type textarea "x"
type textarea "#100125005 BOD"
type textarea "x"
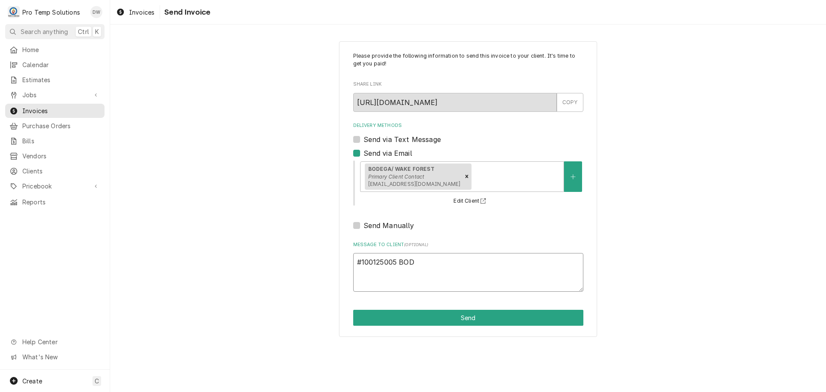
type textarea "#100125005 BODE"
type textarea "x"
type textarea "#100125005 BODEG"
type textarea "x"
type textarea "#100125005 BODEGA"
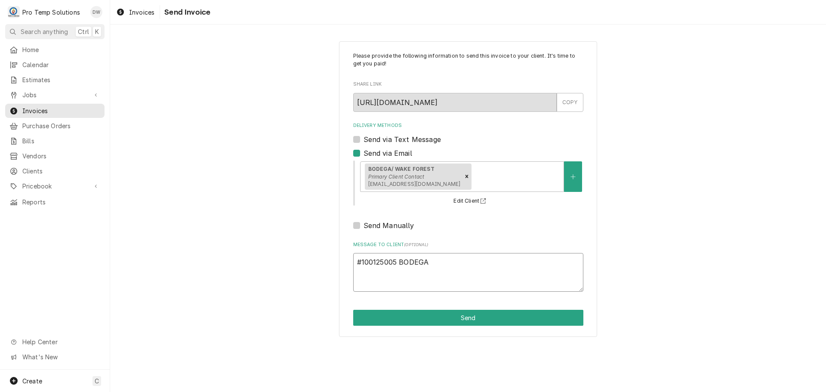
type textarea "x"
type textarea "#100125005 BODEGA-"
type textarea "x"
type textarea "#100125005 BODEGA-"
type textarea "x"
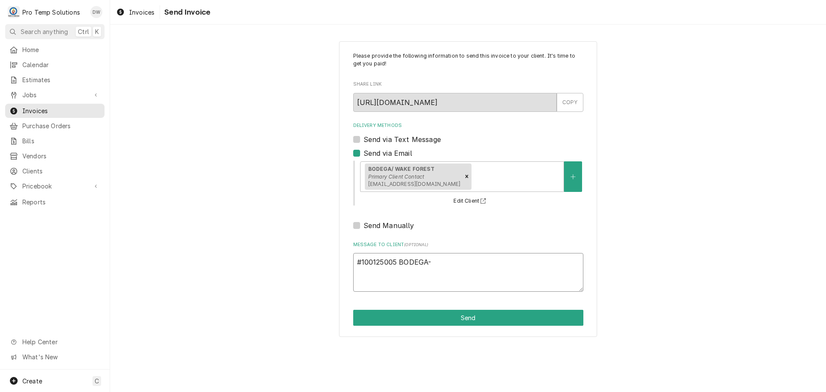
type textarea "#100125005 BODEGA- 2"
type textarea "x"
type textarea "#100125005 BODEGA- 2D"
type textarea "x"
type textarea "#100125005 BODEGA- 2DR"
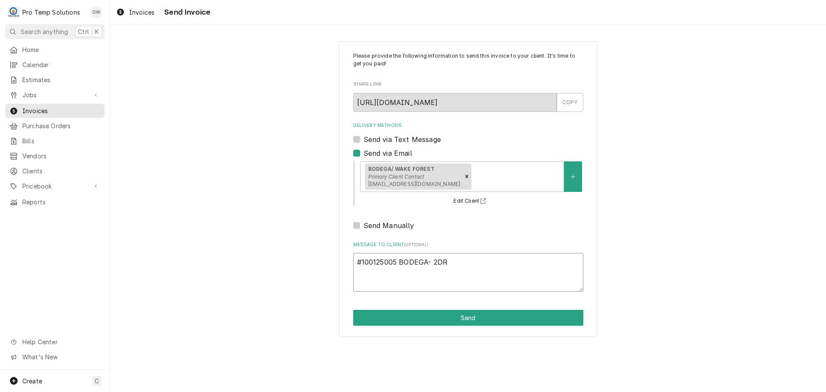
type textarea "x"
type textarea "#100125005 BODEGA- 2DR"
type textarea "x"
type textarea "#100125005 BODEGA- 2DR K"
type textarea "x"
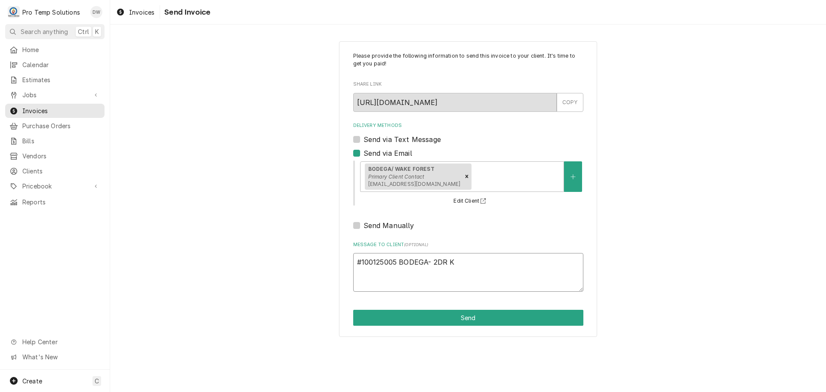
type textarea "#100125005 BODEGA- 2DR KE"
type textarea "x"
type textarea "#100125005 BODEGA- 2DR KEG"
type textarea "x"
type textarea "#100125005 BODEGA- 2DR KEG"
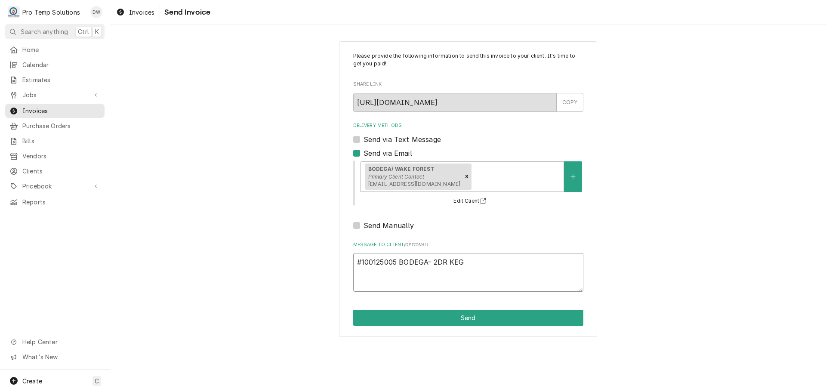
type textarea "x"
type textarea "#100125005 BODEGA- 2DR KEG R"
type textarea "x"
type textarea "#100125005 BODEGA- 2DR KEG RI"
type textarea "x"
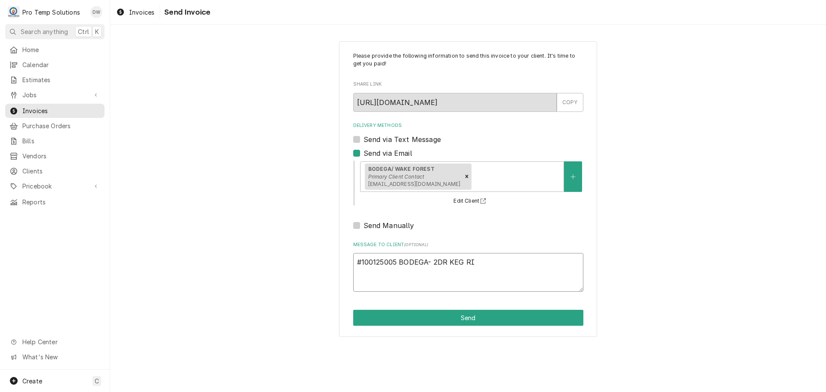
type textarea "#100125005 BODEGA- 2DR KEG RIC"
type textarea "x"
type textarea "#100125005 BODEGA- 2DR KEG RIC"
click at [457, 317] on button "Send" at bounding box center [468, 318] width 230 height 16
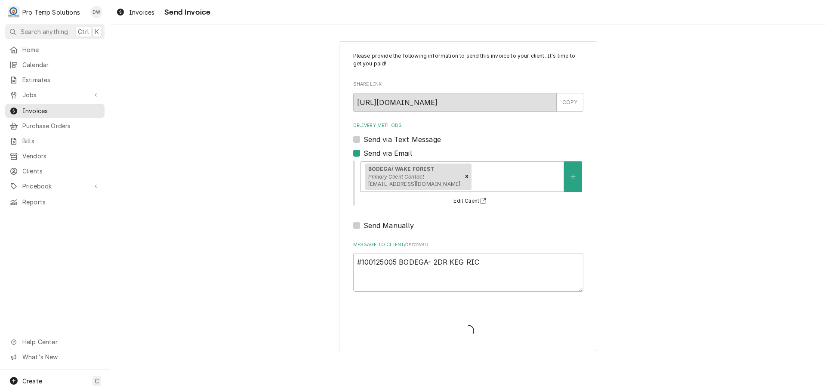
type textarea "x"
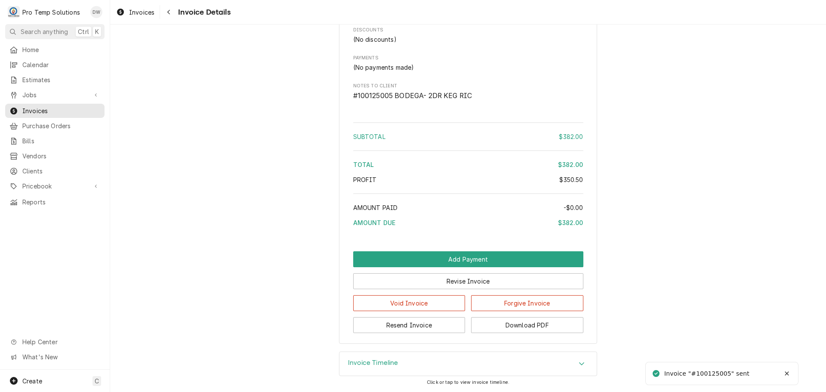
scroll to position [915, 0]
click at [519, 331] on button "Download PDF" at bounding box center [527, 325] width 112 height 16
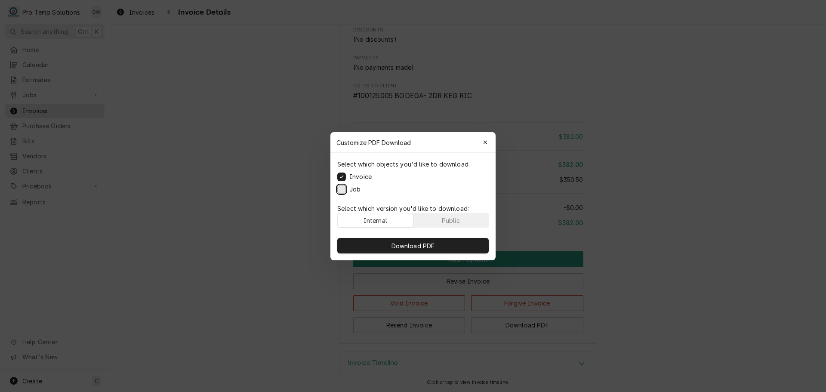
click at [342, 189] on button "Job" at bounding box center [341, 189] width 9 height 9
click at [409, 247] on span "Download PDF" at bounding box center [413, 245] width 47 height 9
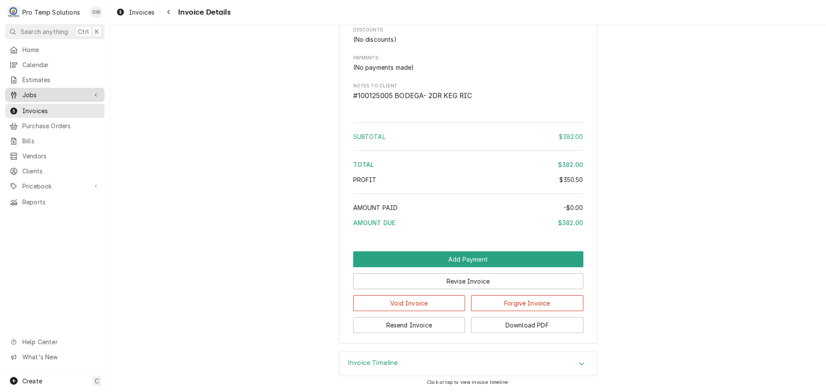
click at [28, 97] on div "Jobs" at bounding box center [55, 95] width 96 height 11
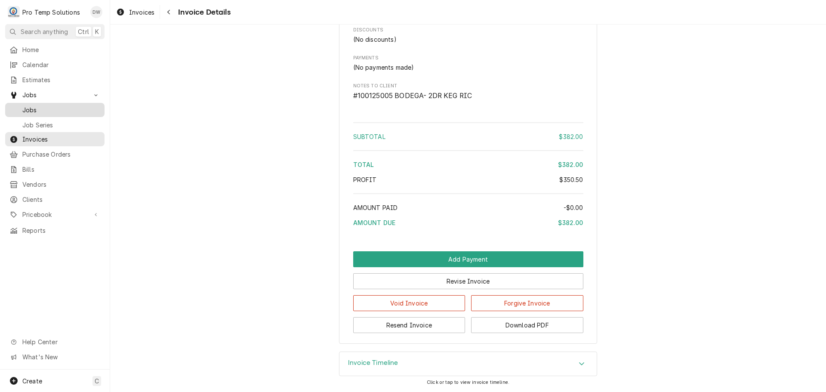
click at [28, 105] on span "Jobs" at bounding box center [61, 109] width 78 height 9
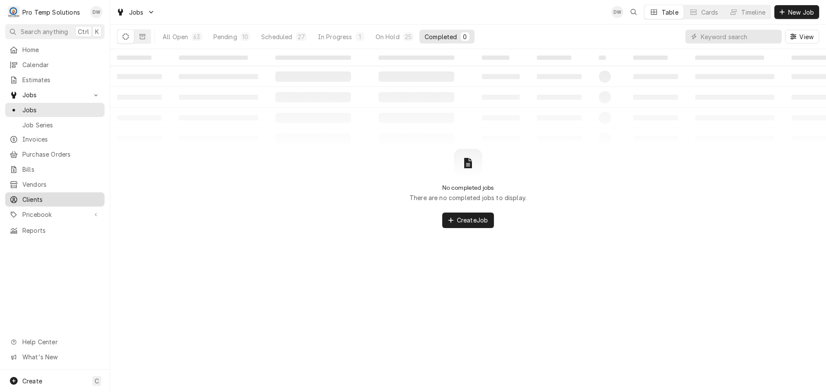
click at [28, 195] on span "Clients" at bounding box center [61, 199] width 78 height 9
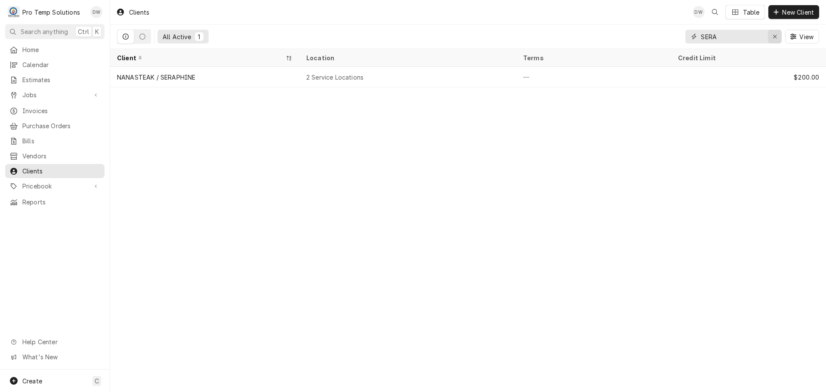
click at [777, 35] on div "Erase input" at bounding box center [775, 36] width 9 height 9
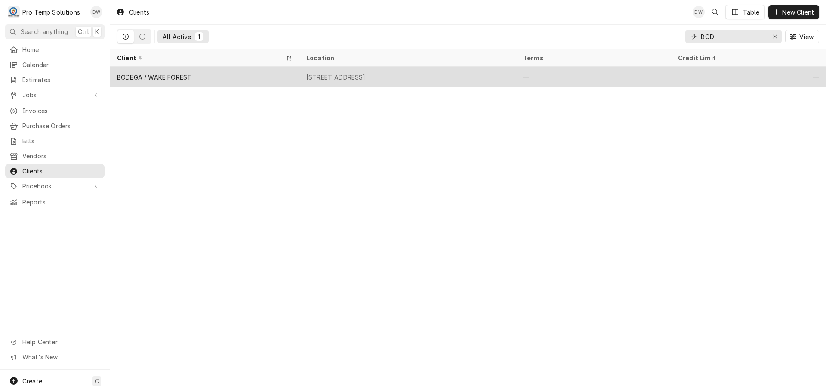
type input "BOD"
click at [467, 73] on div "[STREET_ADDRESS]" at bounding box center [408, 77] width 217 height 21
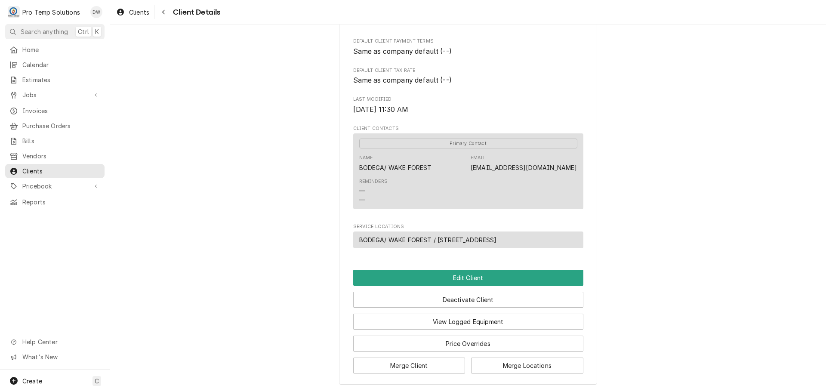
scroll to position [230, 0]
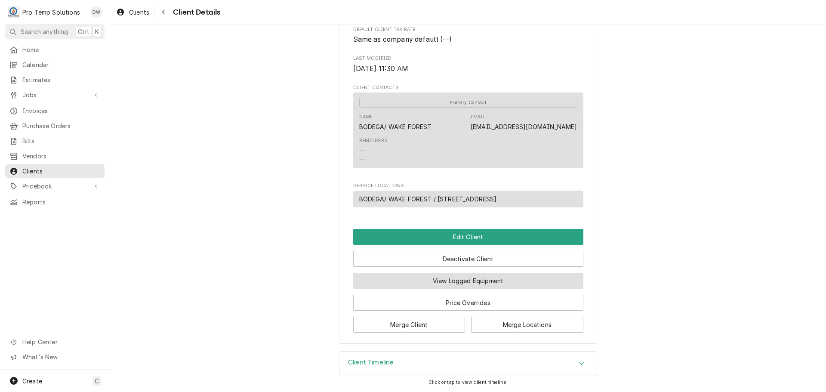
click at [459, 280] on button "View Logged Equipment" at bounding box center [468, 281] width 230 height 16
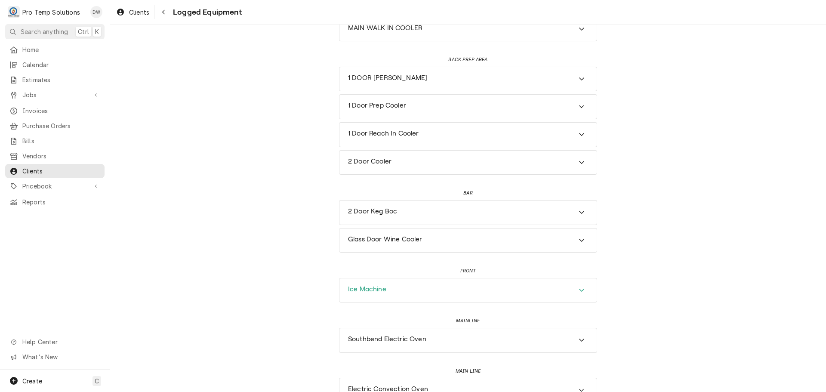
scroll to position [215, 0]
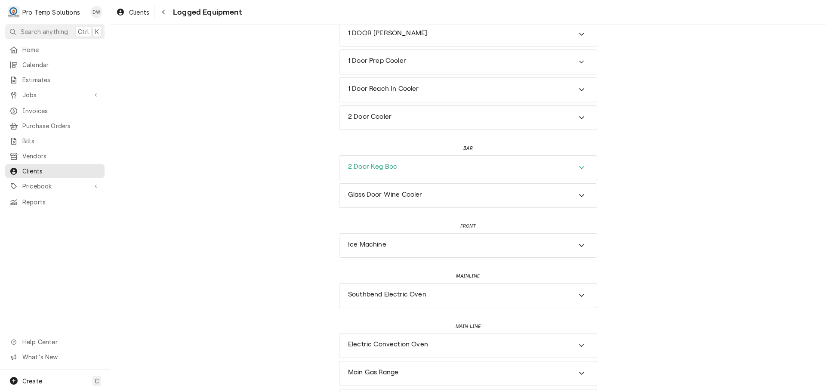
click at [580, 168] on icon "Accordion Header" at bounding box center [581, 167] width 5 height 3
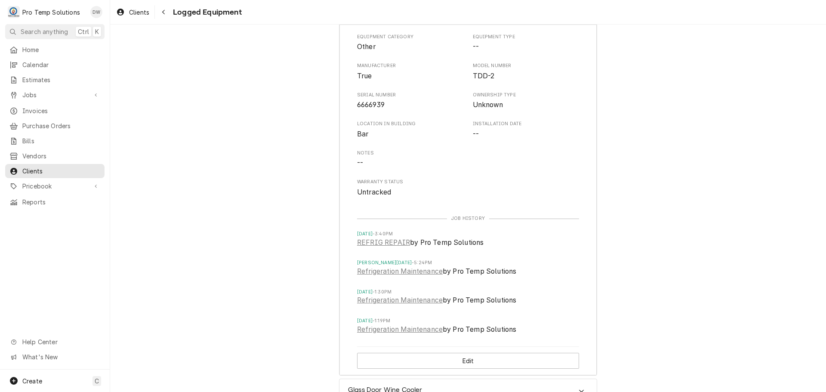
scroll to position [387, 0]
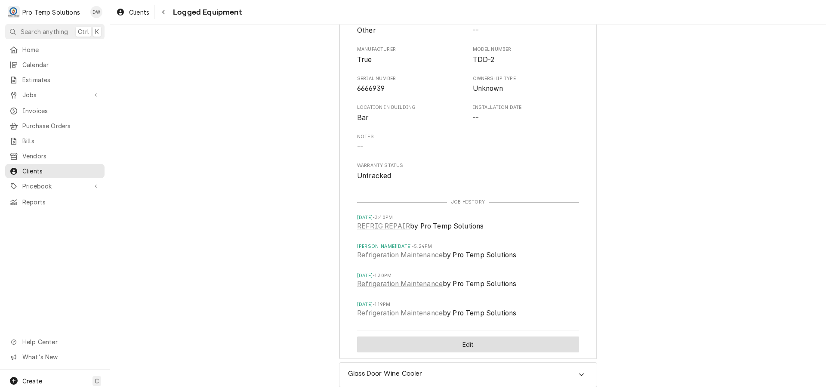
click at [472, 349] on button "Edit" at bounding box center [468, 345] width 222 height 16
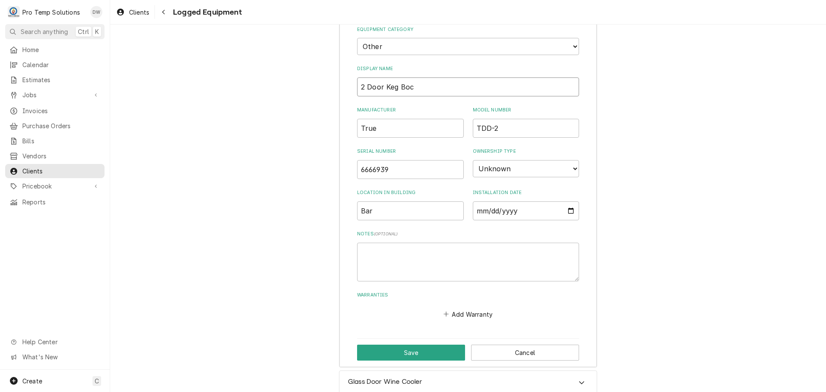
click at [414, 81] on input "2 Door Keg Boc" at bounding box center [468, 86] width 222 height 19
type input "2 Door Keg RIC"
click at [417, 352] on button "Save" at bounding box center [411, 353] width 108 height 16
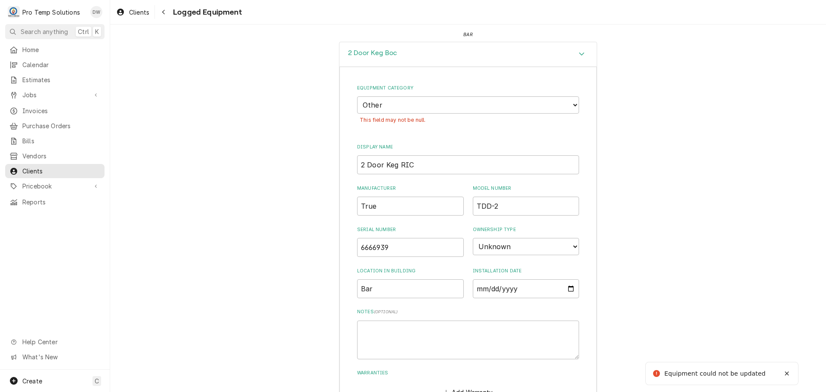
scroll to position [303, 0]
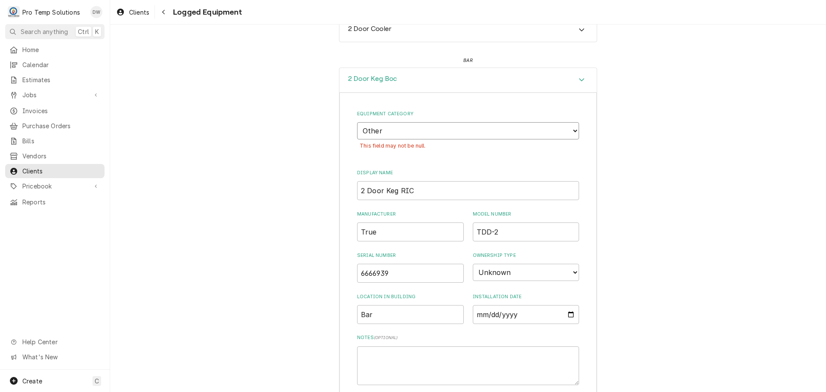
click at [569, 128] on select "Choose equipment category... Cooking Equipment Fryers Ice Machines Ovens and Ra…" at bounding box center [468, 130] width 222 height 17
select select "8"
click at [357, 122] on select "Choose equipment category... Cooking Equipment Fryers Ice Machines Ovens and Ra…" at bounding box center [468, 130] width 222 height 17
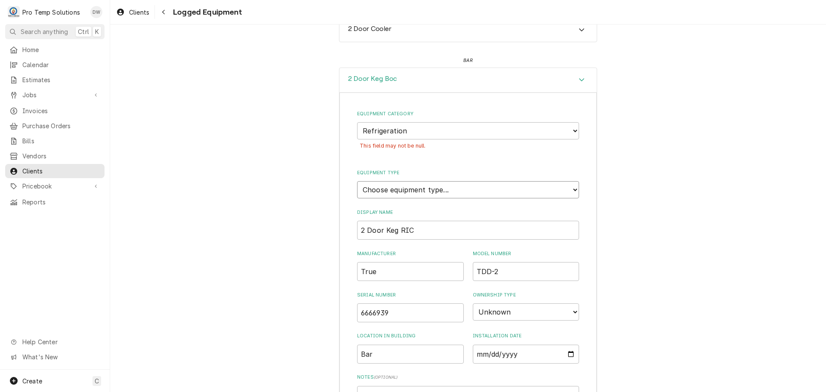
click at [570, 187] on select "Choose equipment type... Bar Refrigeration Blast Chiller Chef Base Freezer Chef…" at bounding box center [468, 189] width 222 height 17
select select "71"
click at [357, 181] on select "Choose equipment type... Bar Refrigeration Blast Chiller Chef Base Freezer Chef…" at bounding box center [468, 189] width 222 height 17
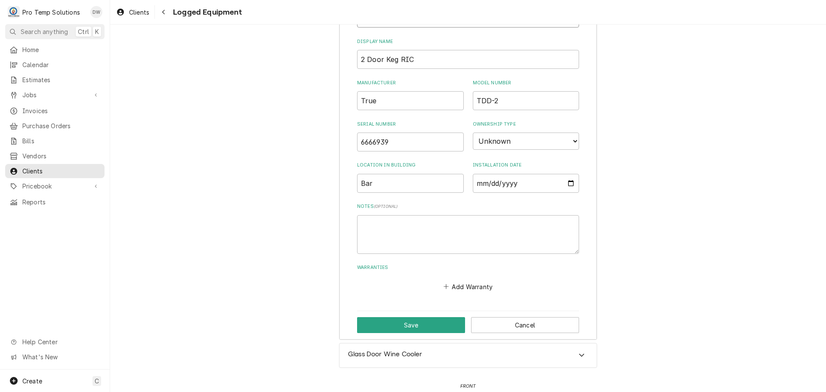
scroll to position [518, 0]
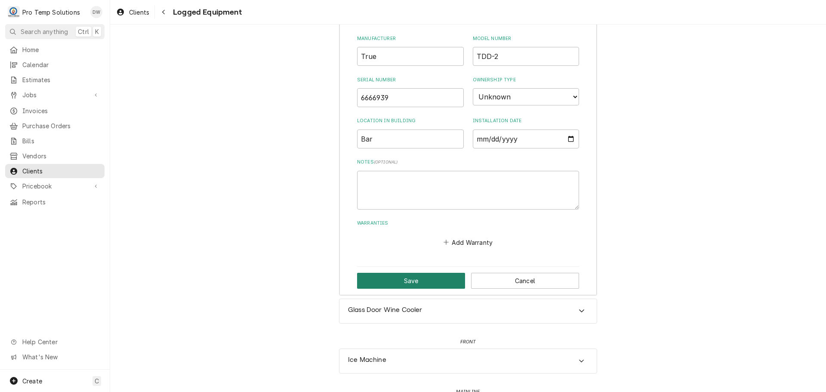
click at [408, 280] on button "Save" at bounding box center [411, 281] width 108 height 16
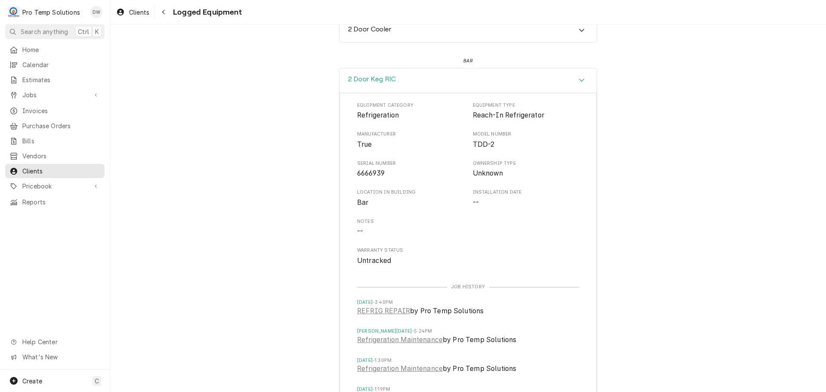
scroll to position [284, 0]
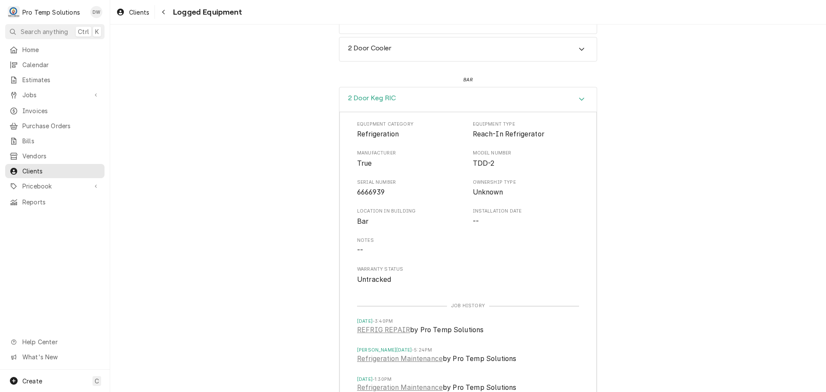
click at [580, 99] on icon "Accordion Header" at bounding box center [582, 99] width 6 height 7
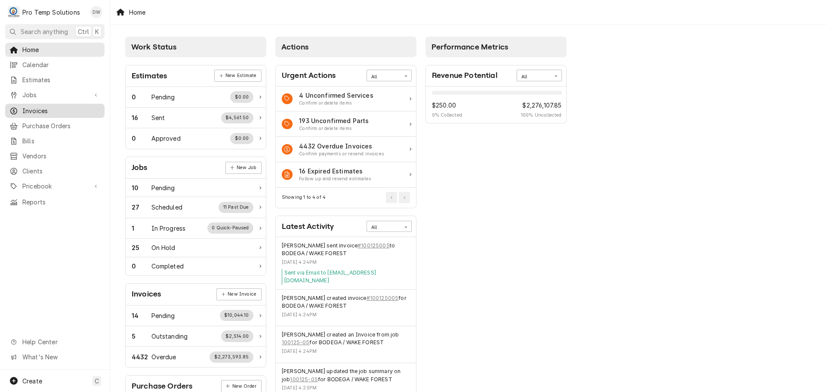
click at [32, 108] on span "Invoices" at bounding box center [61, 110] width 78 height 9
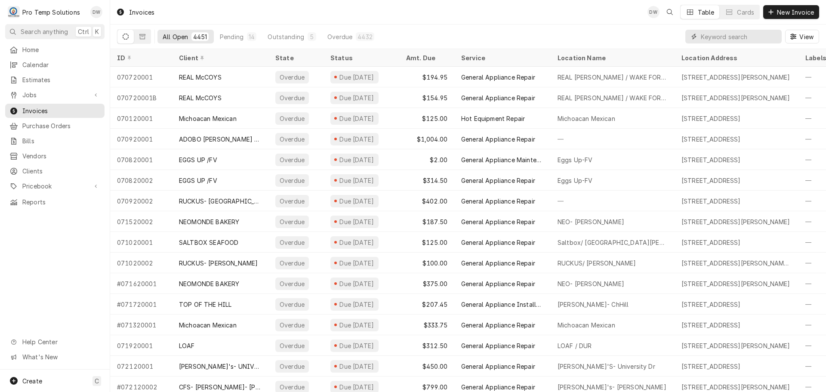
click at [715, 37] on input "Dynamic Content Wrapper" at bounding box center [739, 37] width 77 height 14
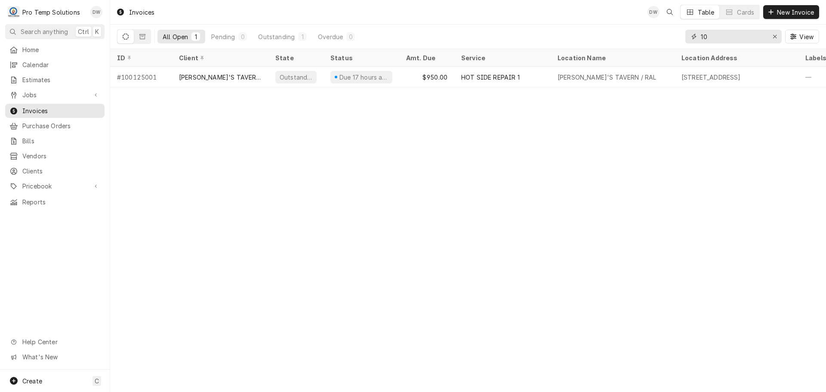
type input "1"
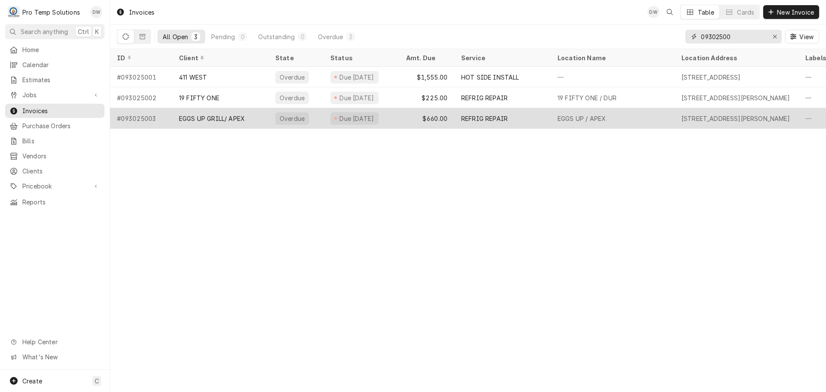
type input "09302500"
click at [512, 122] on div "REFRIG REPAIR" at bounding box center [502, 118] width 96 height 21
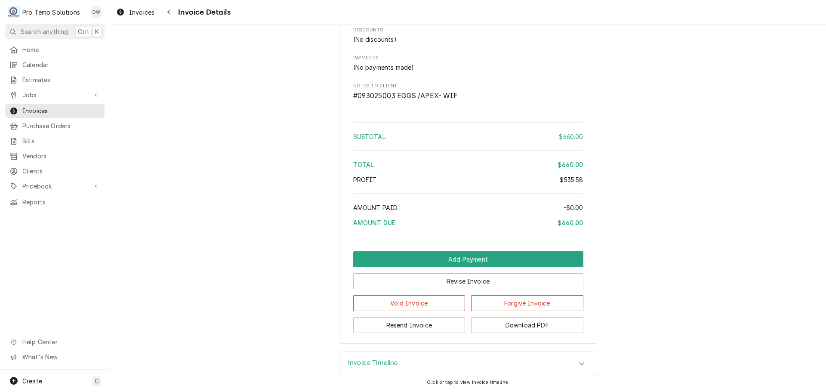
scroll to position [905, 0]
click at [575, 362] on div "Accordion Header" at bounding box center [581, 364] width 13 height 10
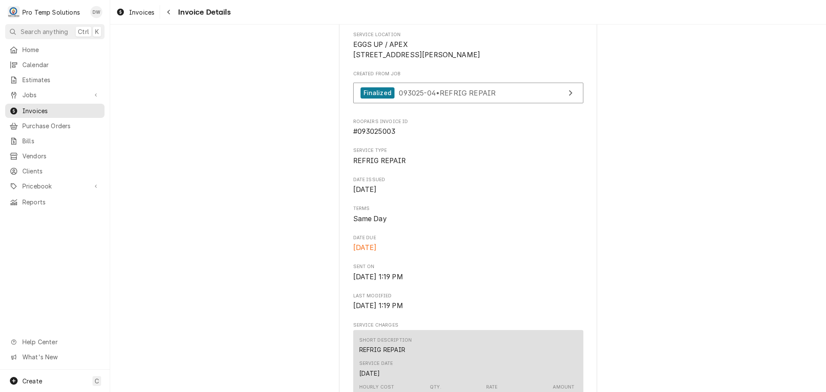
scroll to position [167, 0]
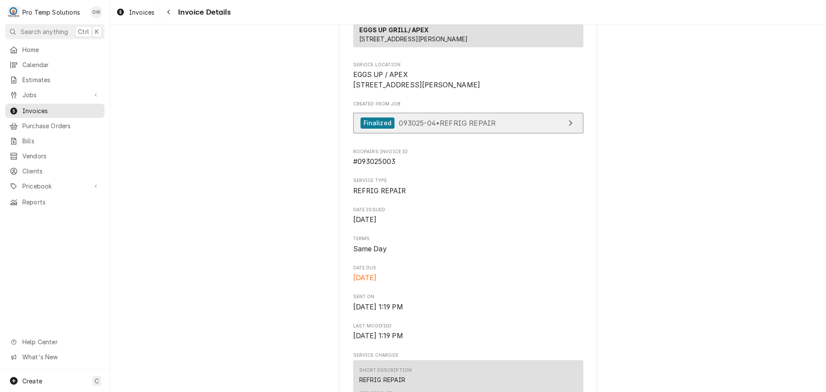
click at [569, 127] on icon "View Job" at bounding box center [571, 123] width 4 height 7
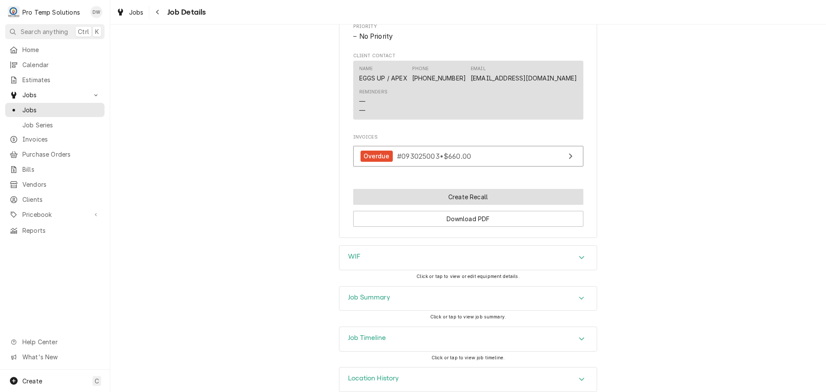
scroll to position [546, 0]
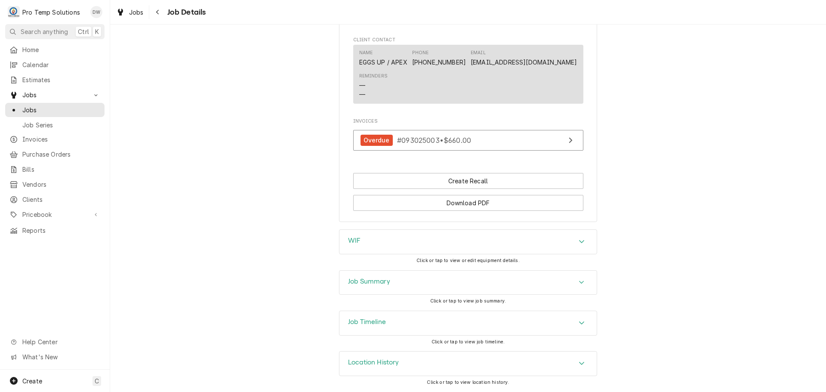
click at [579, 321] on icon "Accordion Header" at bounding box center [582, 322] width 6 height 7
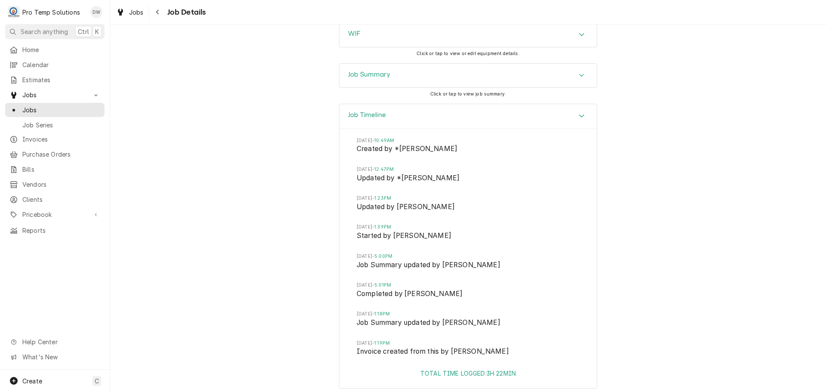
scroll to position [761, 0]
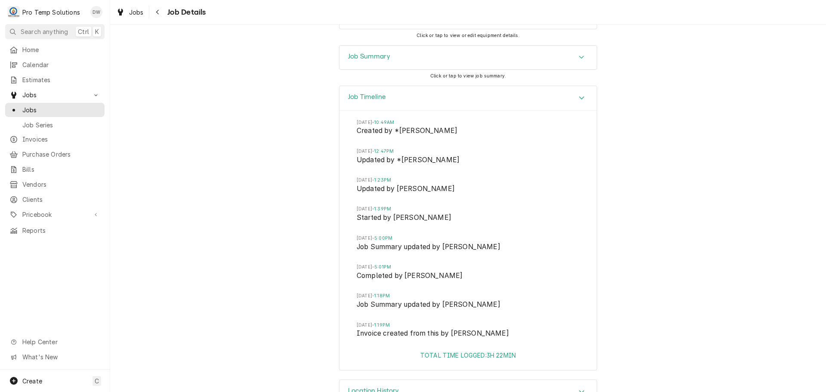
click at [579, 101] on icon "Accordion Header" at bounding box center [582, 97] width 6 height 7
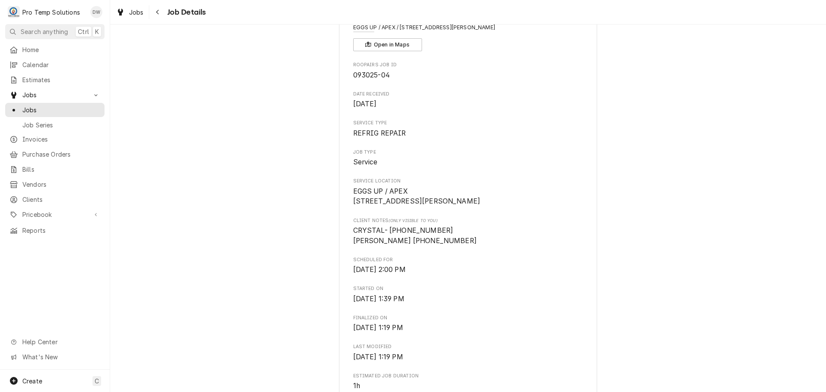
scroll to position [29, 0]
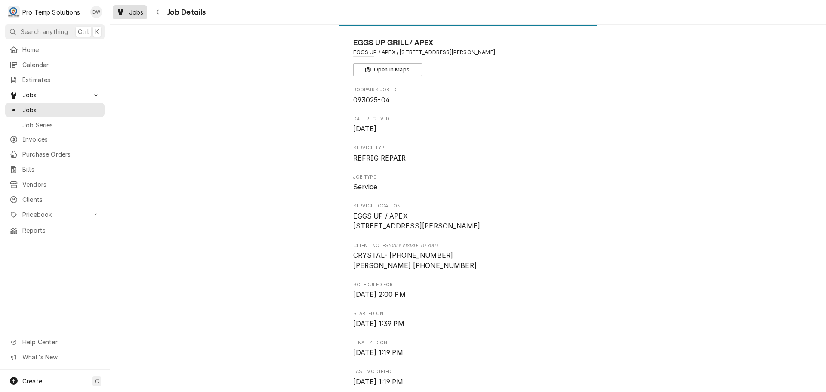
click at [136, 13] on span "Jobs" at bounding box center [136, 12] width 15 height 9
